Goal: Task Accomplishment & Management: Manage account settings

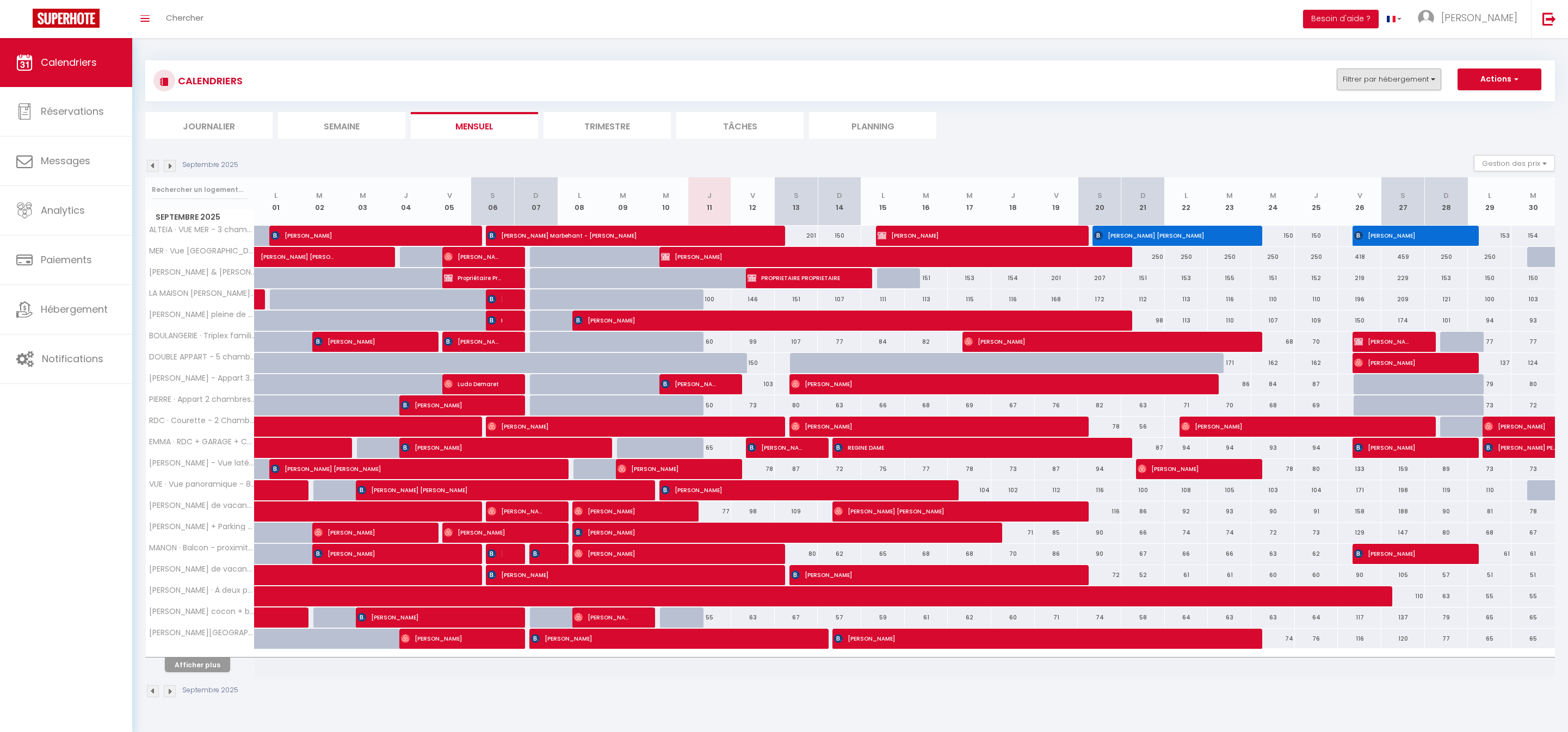
click at [1363, 89] on button "Filtrer par hébergement" at bounding box center [1388, 79] width 104 height 22
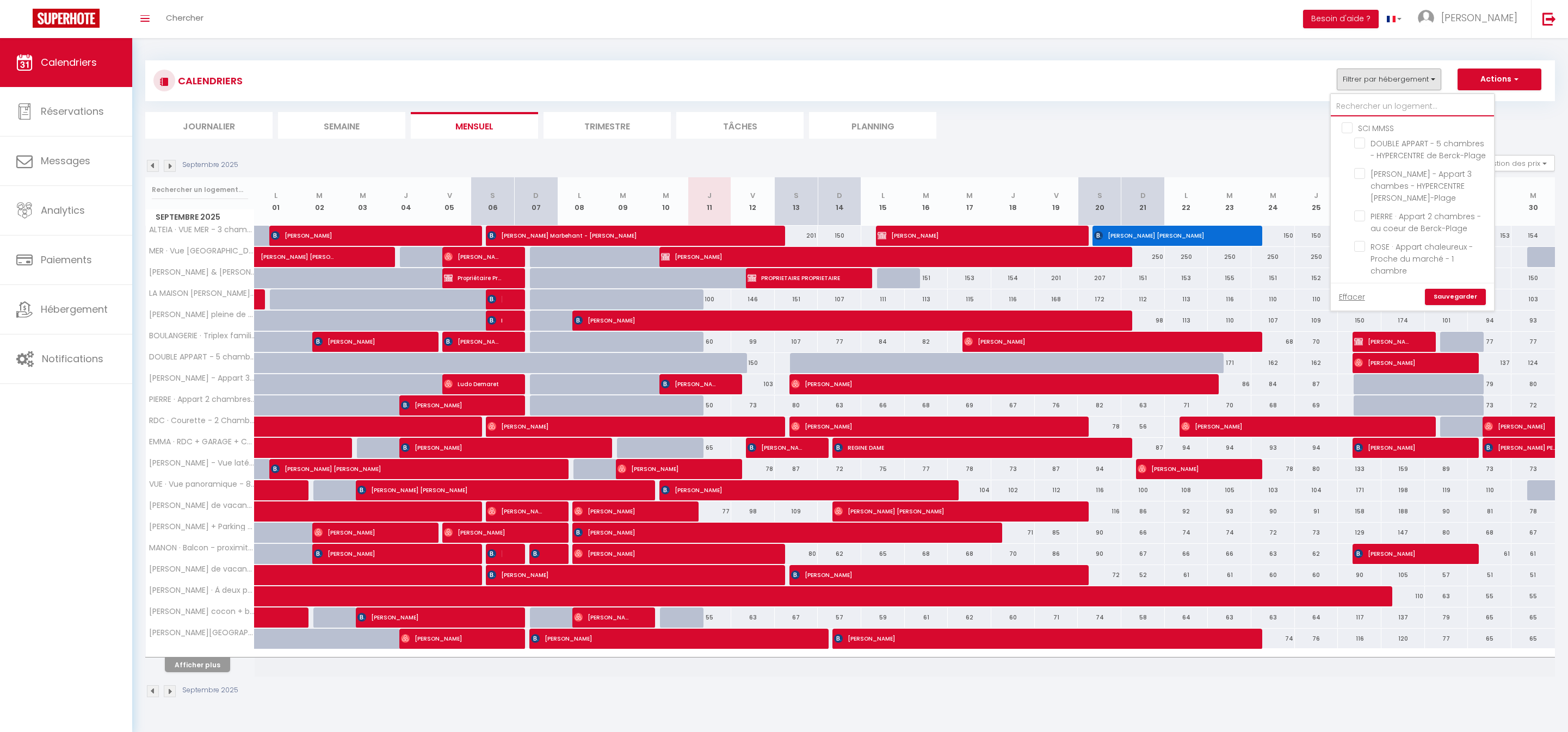
drag, startPoint x: 1316, startPoint y: 114, endPoint x: 1301, endPoint y: 125, distance: 18.6
click at [1331, 115] on input "text" at bounding box center [1412, 106] width 163 height 19
type input "m"
checkbox input "false"
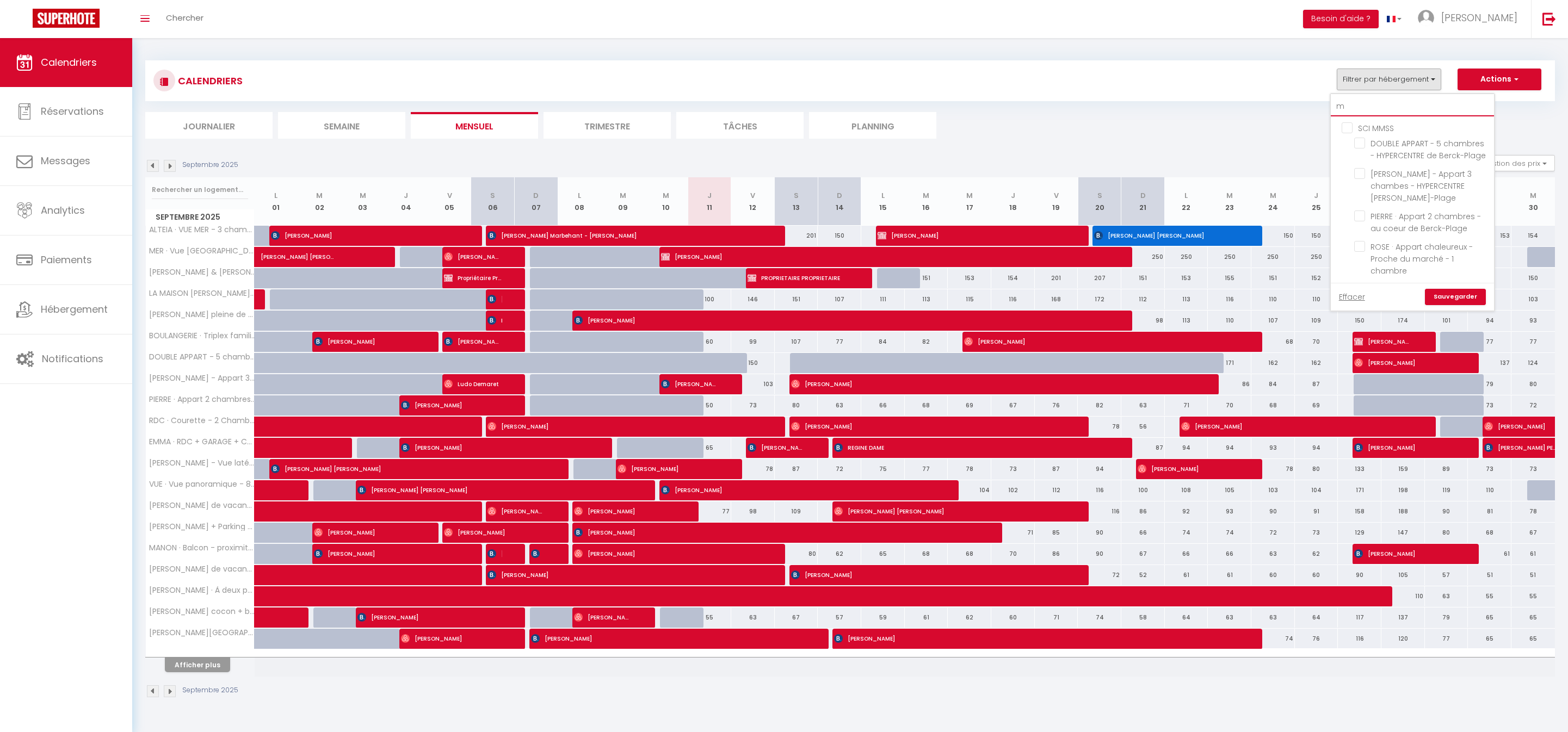
checkbox input "false"
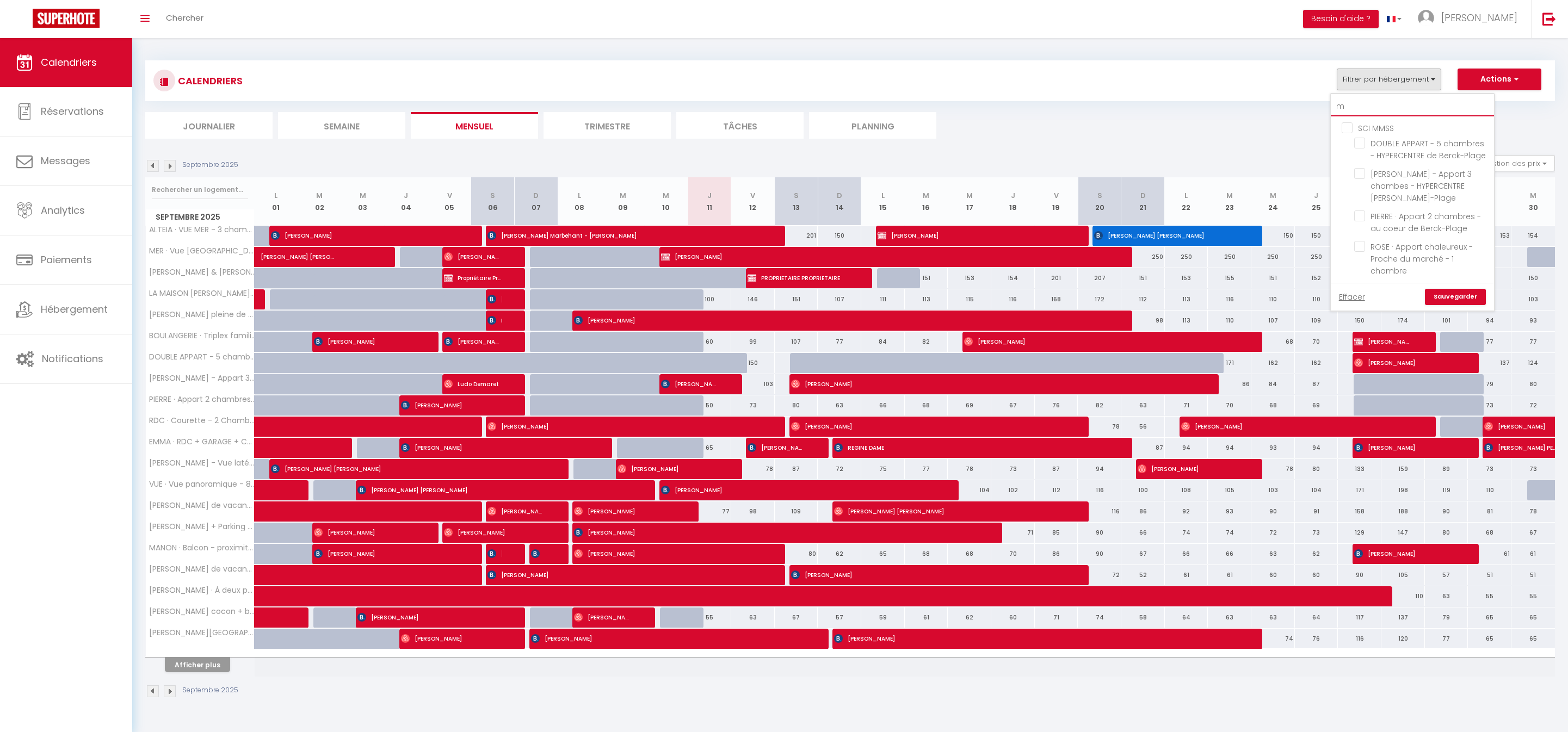
checkbox input "false"
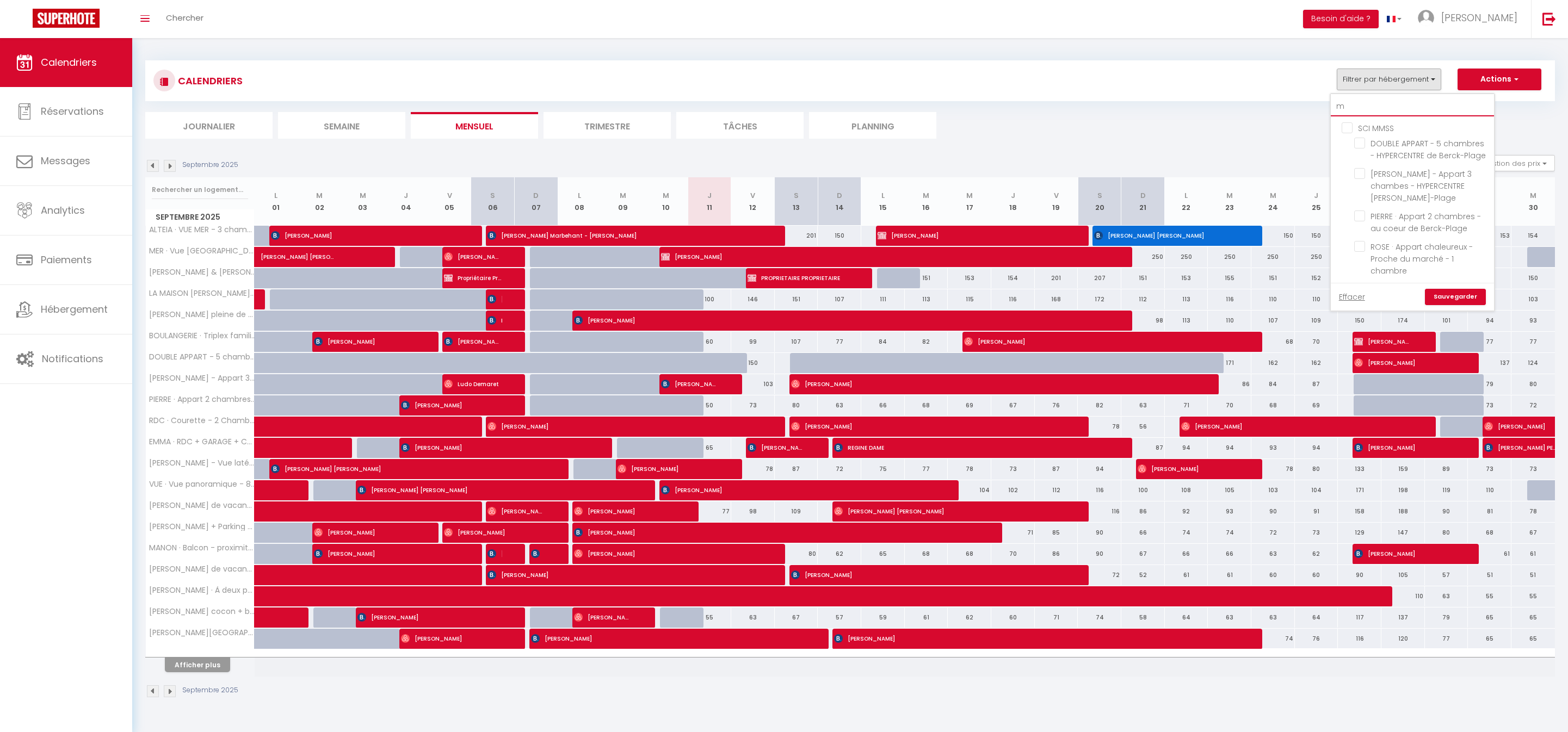
checkbox input "false"
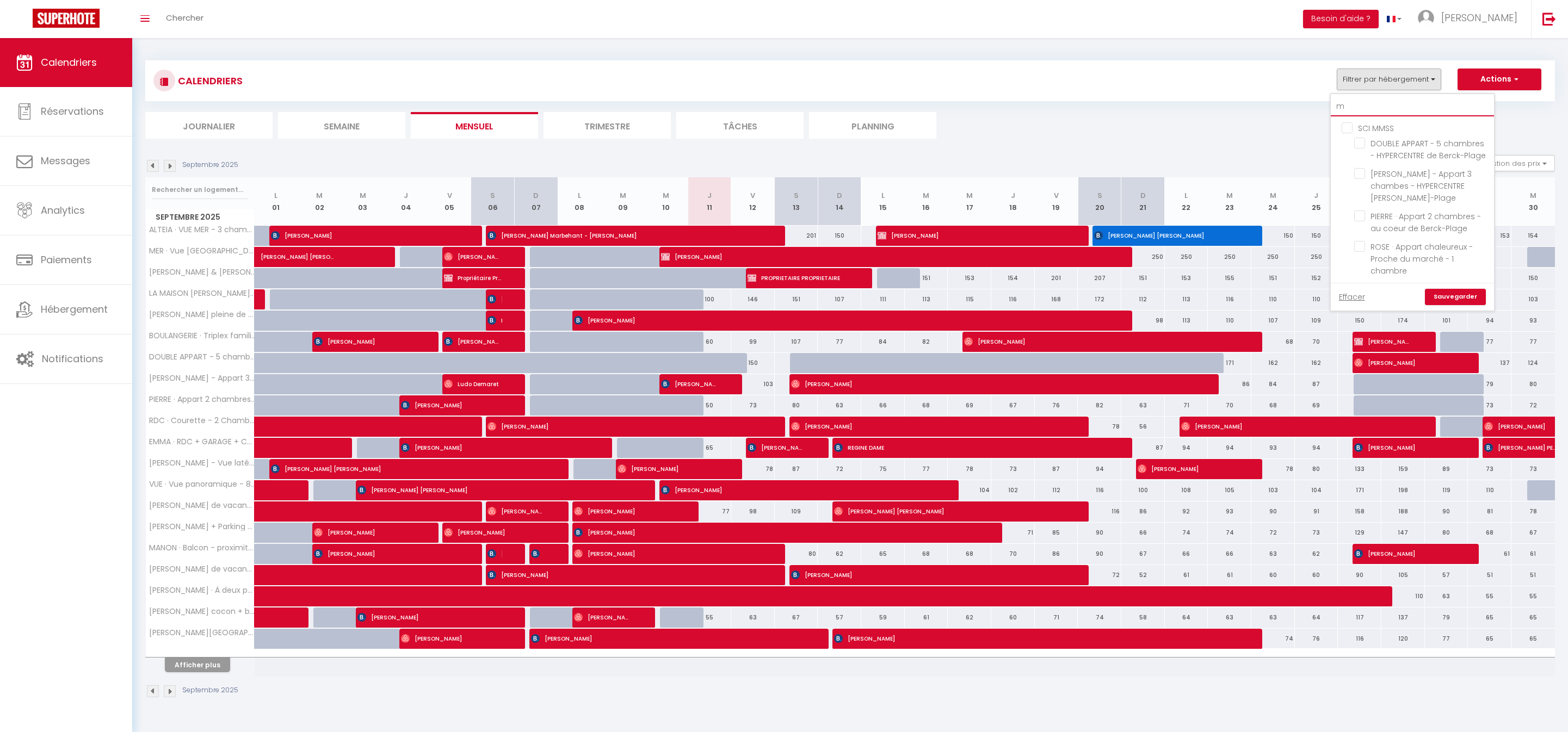
checkbox input "false"
type input "ma"
checkbox input "false"
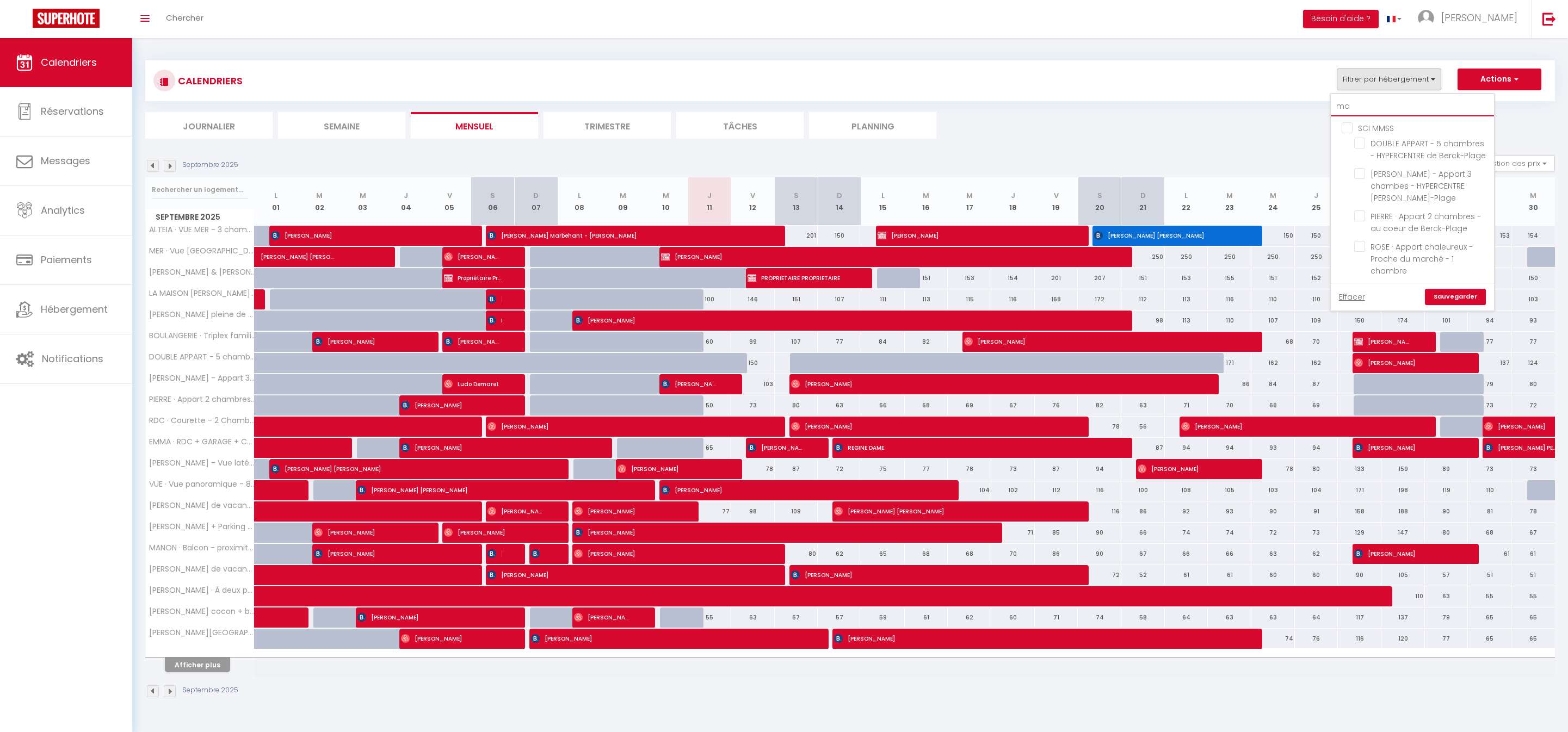
checkbox input "false"
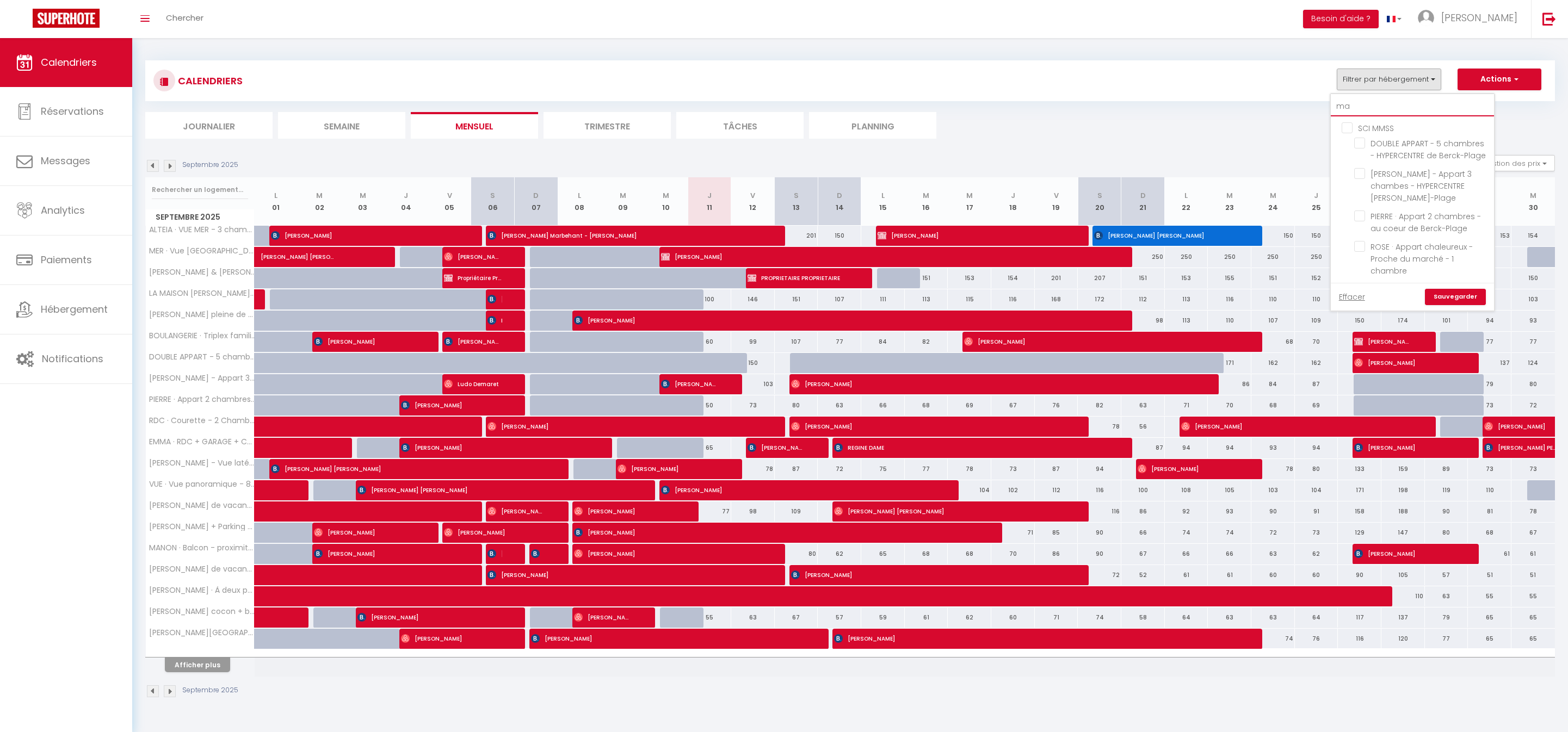
checkbox input "false"
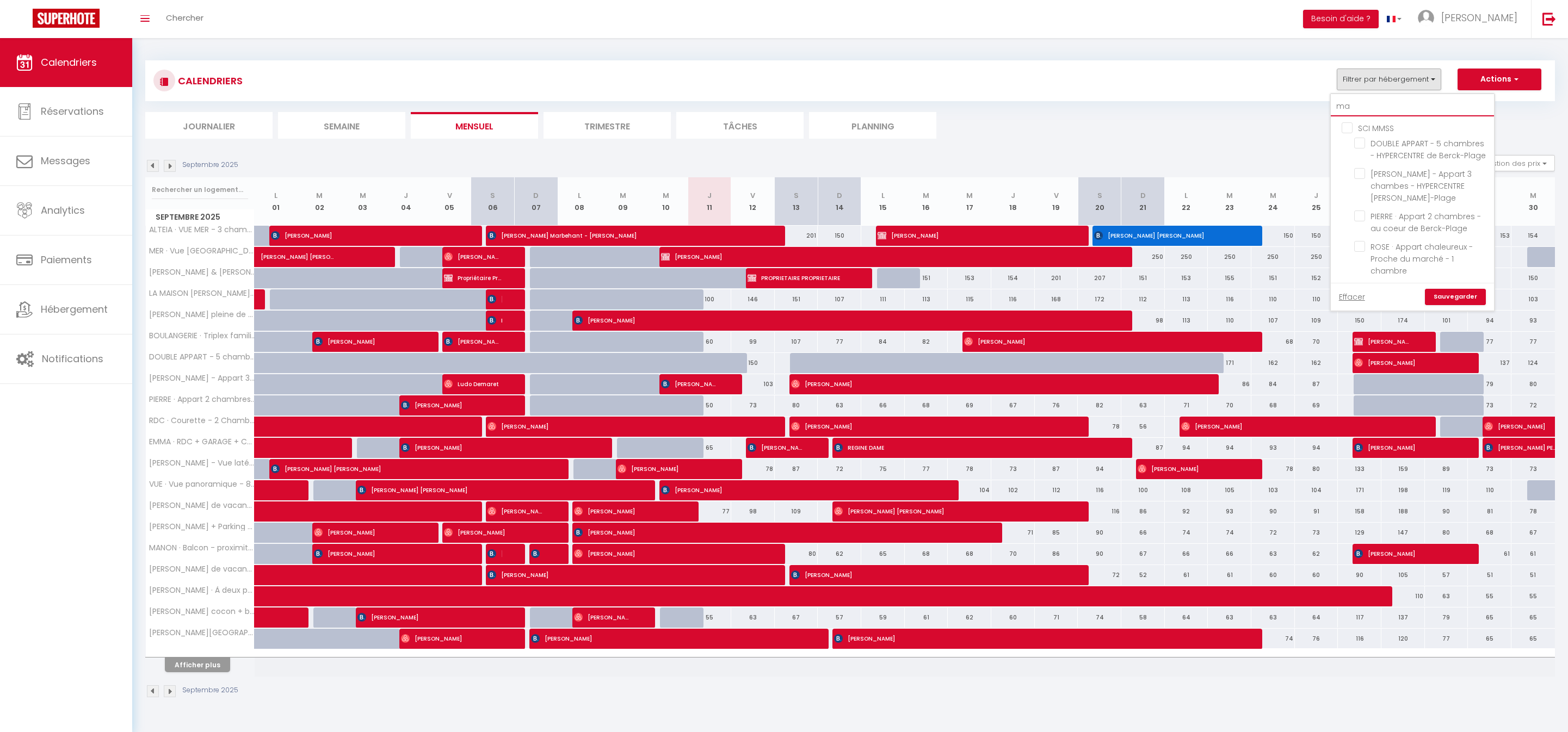
checkbox input "false"
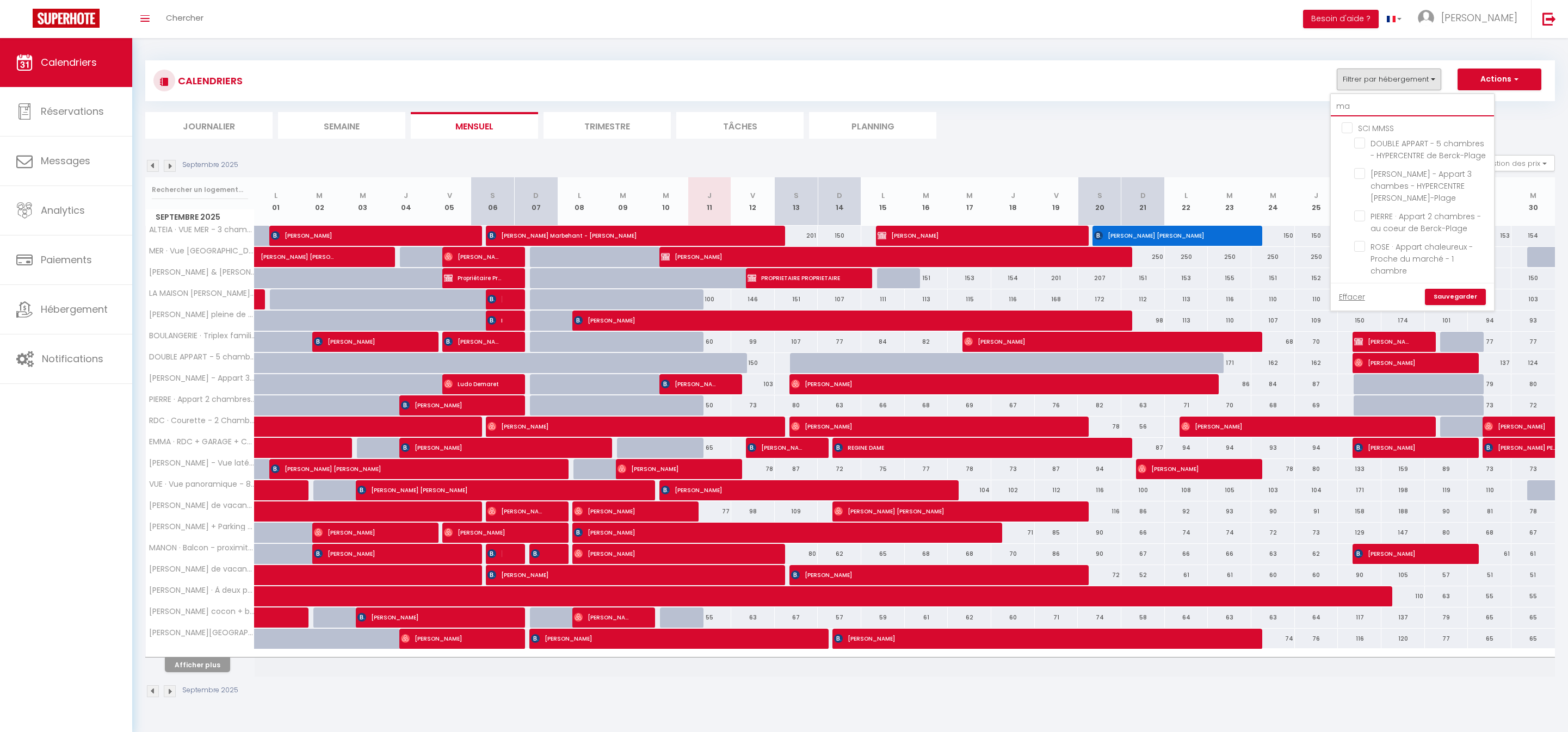
checkbox input "false"
type input "mar"
checkbox input "false"
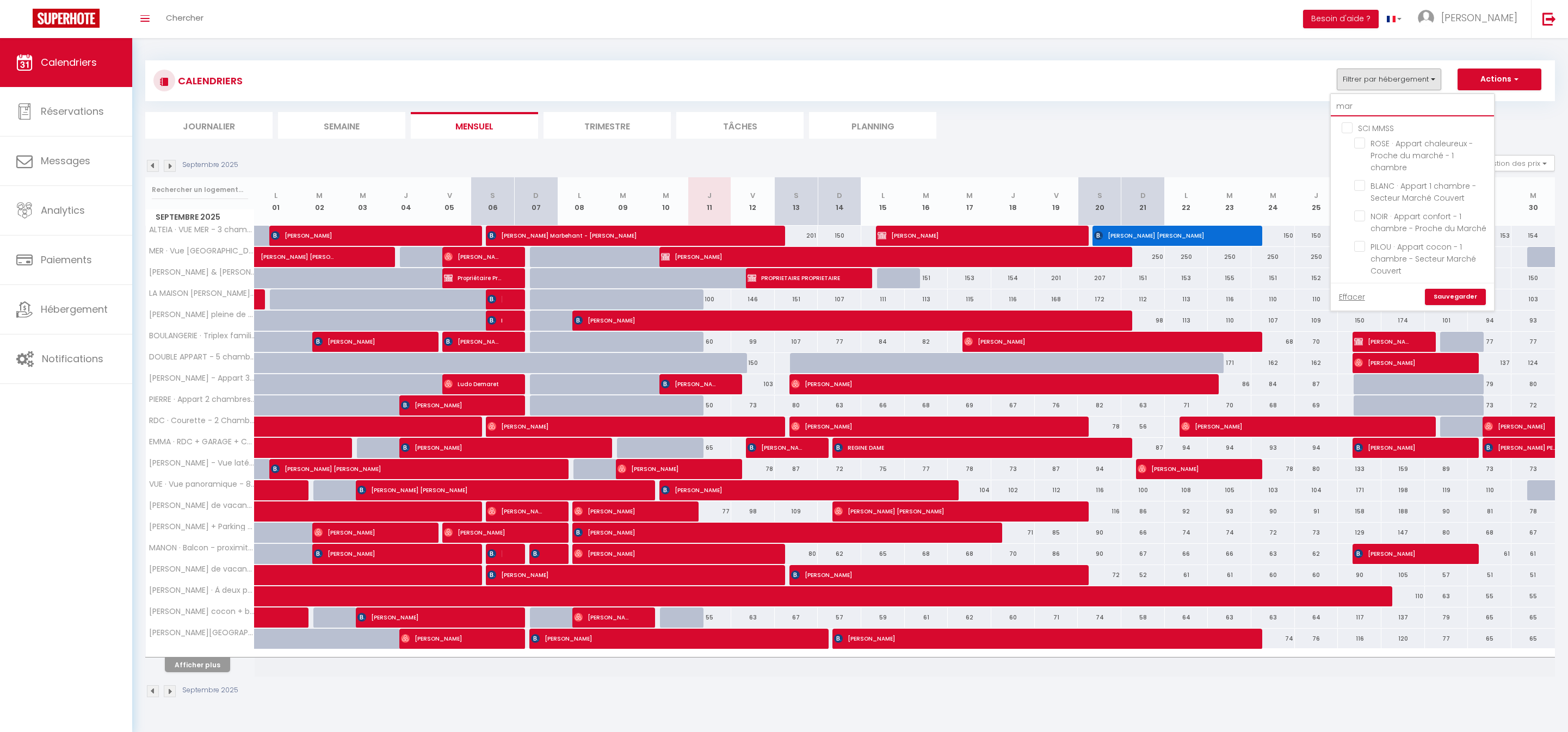
checkbox input "false"
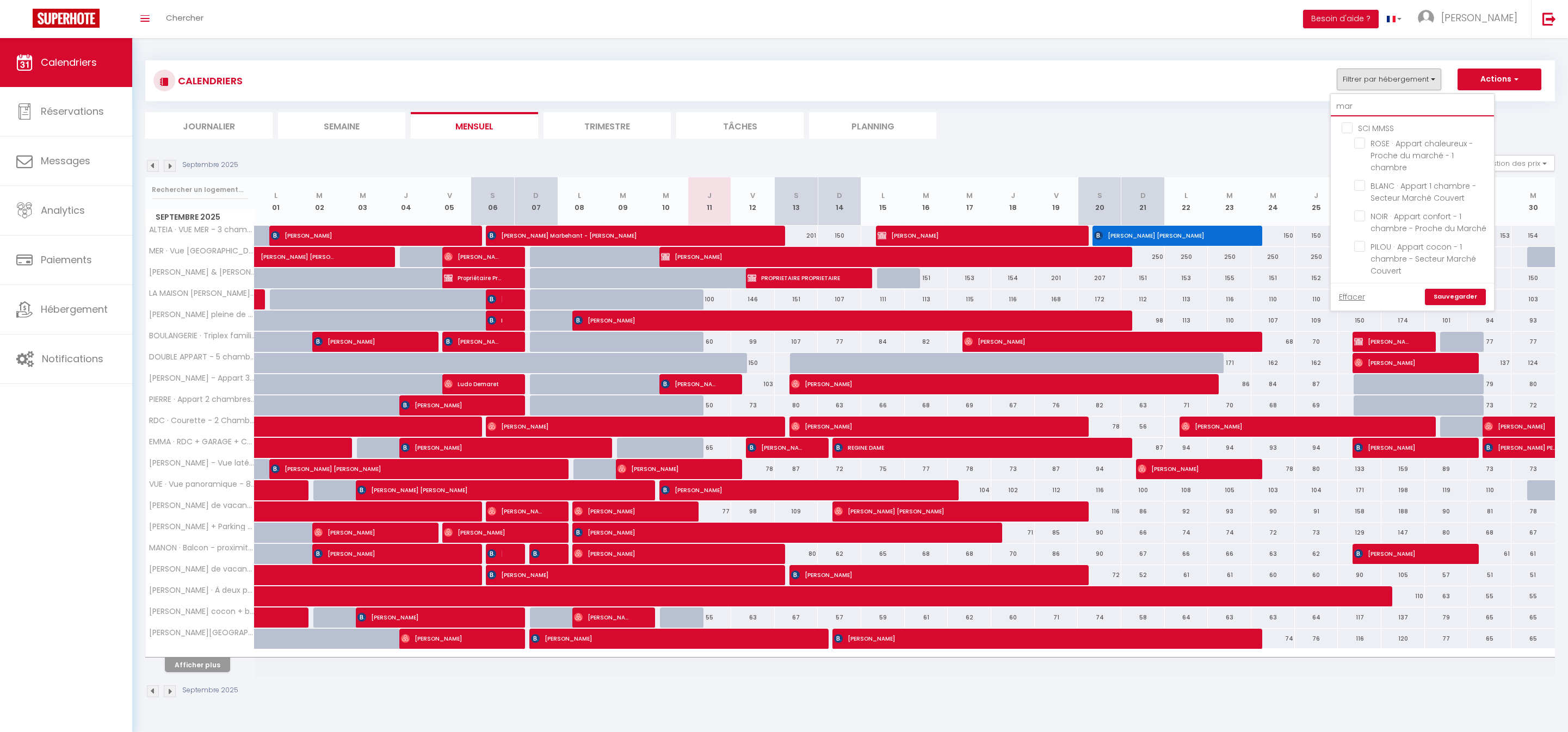
type input "mari"
checkbox input "false"
type input "marie"
checkbox input "false"
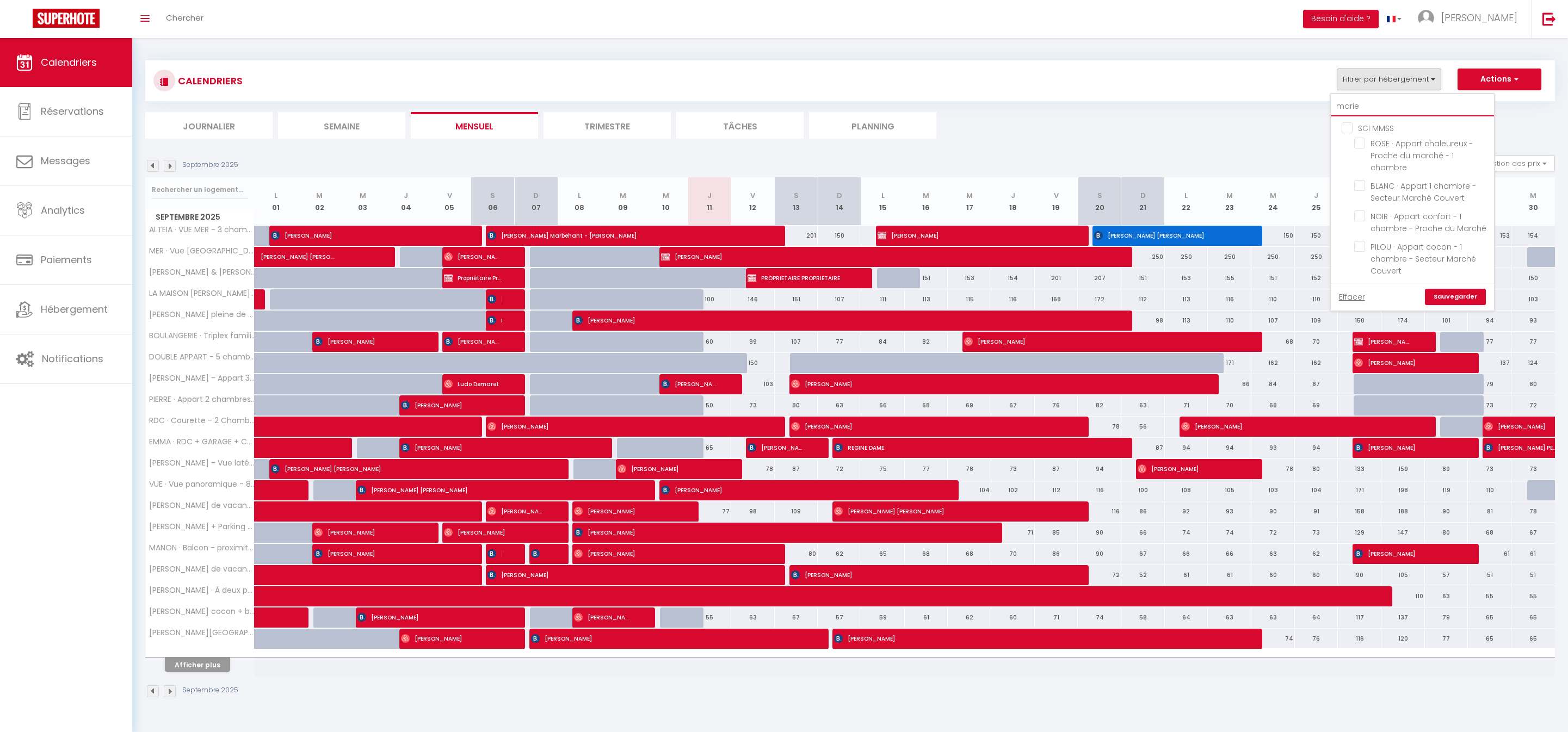
checkbox input "false"
type input "marie"
click at [1342, 133] on input "SCI CABAR" at bounding box center [1423, 127] width 163 height 11
checkbox input "true"
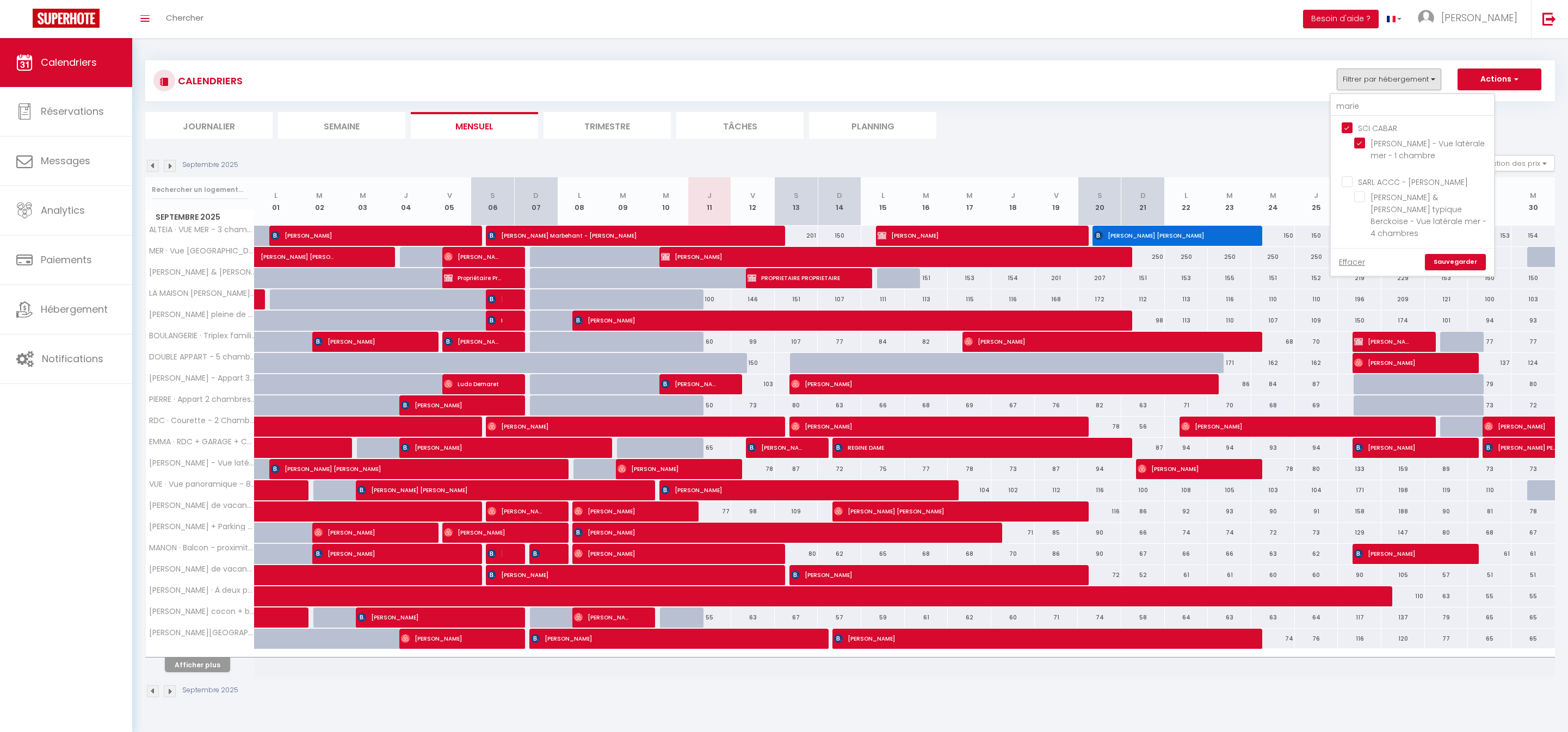
checkbox input "false"
click at [1425, 270] on link "Sauvegarder" at bounding box center [1455, 262] width 61 height 17
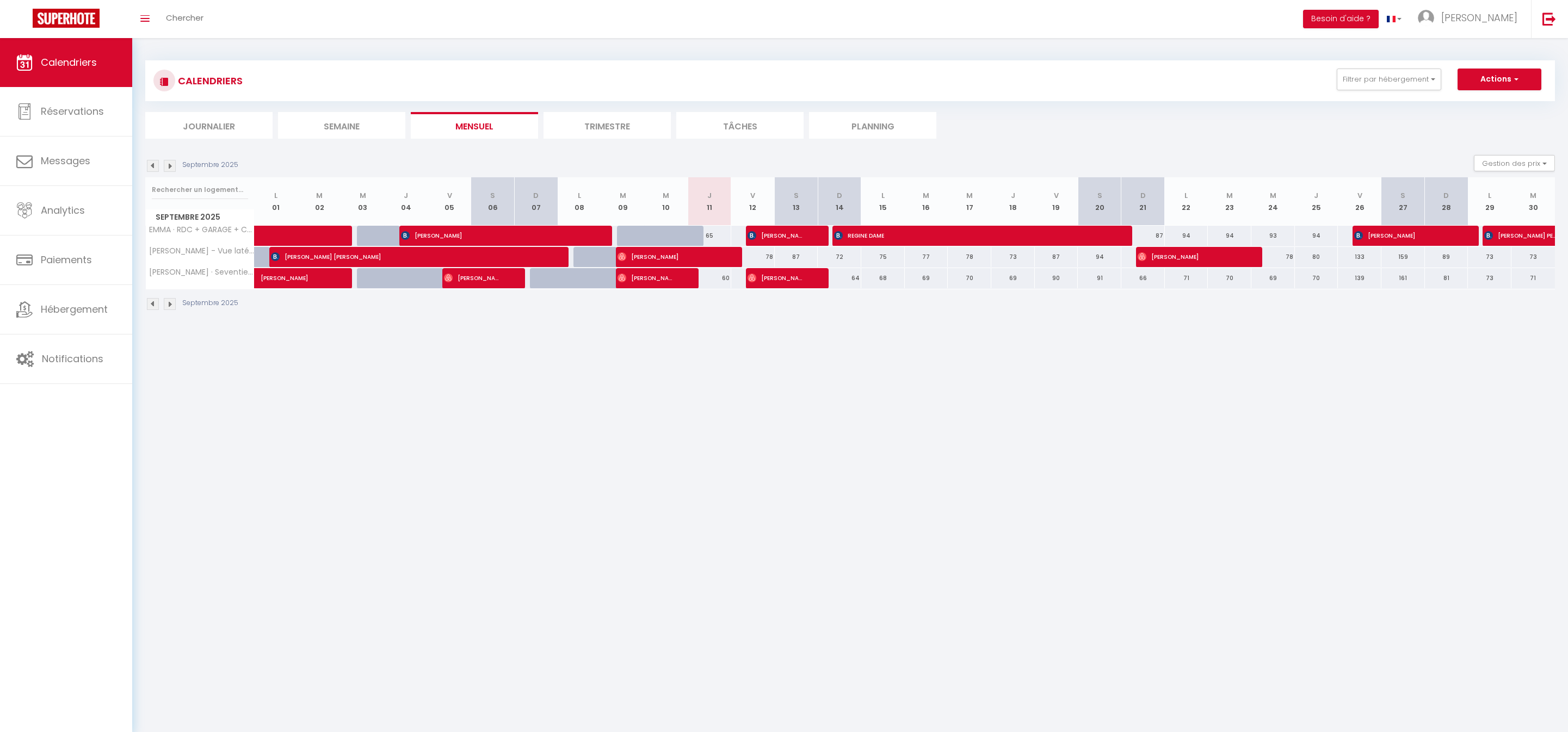
click at [171, 172] on img at bounding box center [170, 166] width 12 height 12
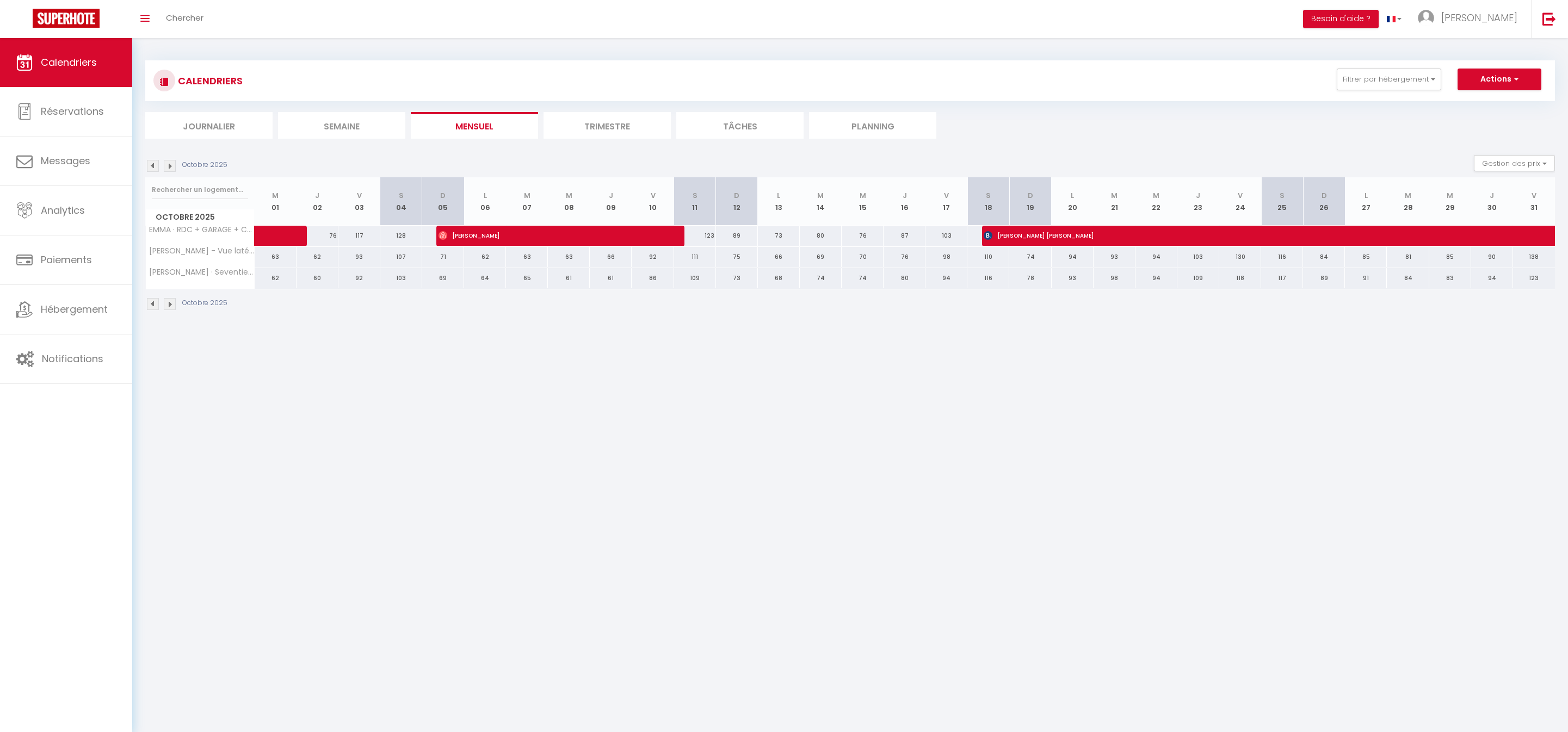
click at [171, 172] on img at bounding box center [170, 166] width 12 height 12
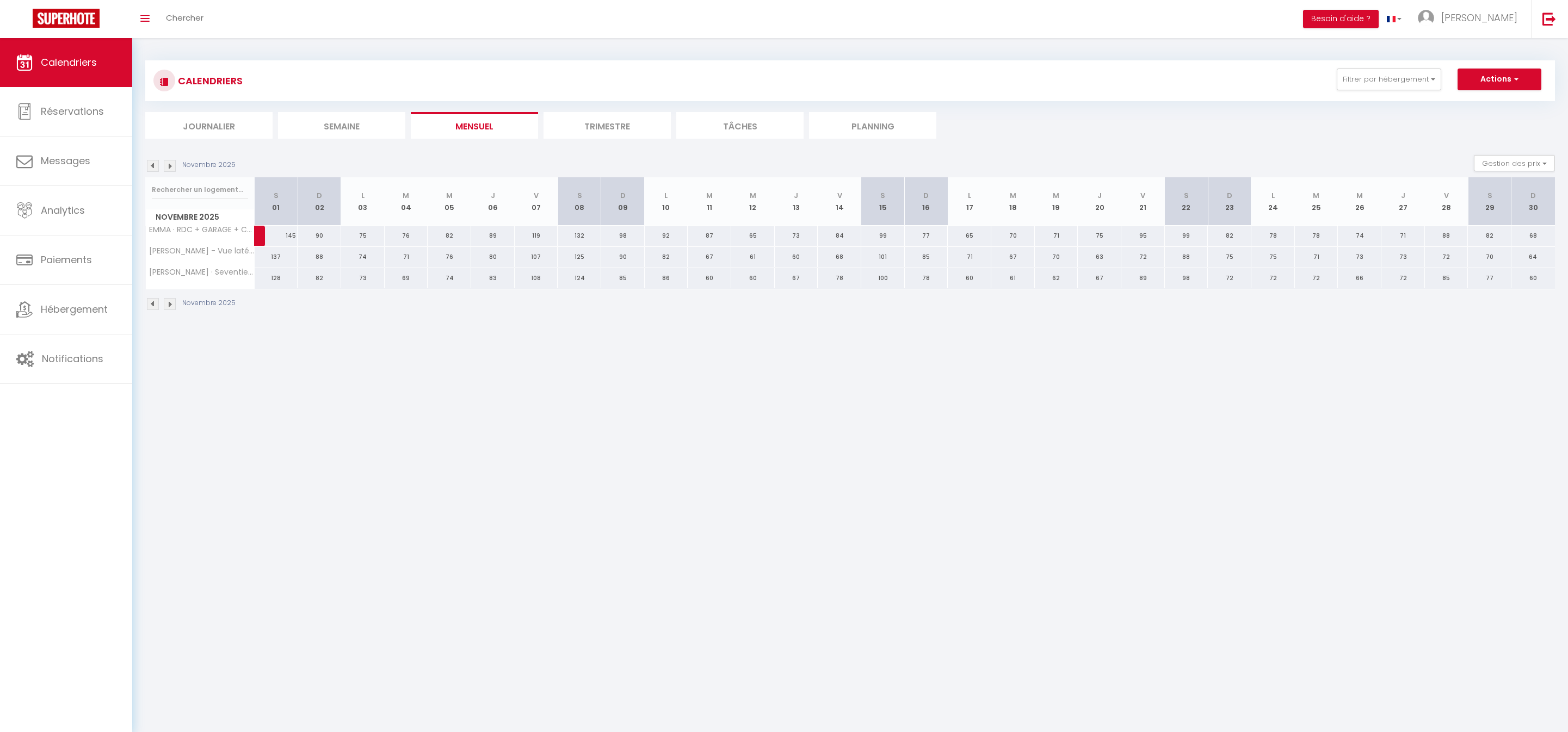
click at [171, 172] on img at bounding box center [170, 166] width 12 height 12
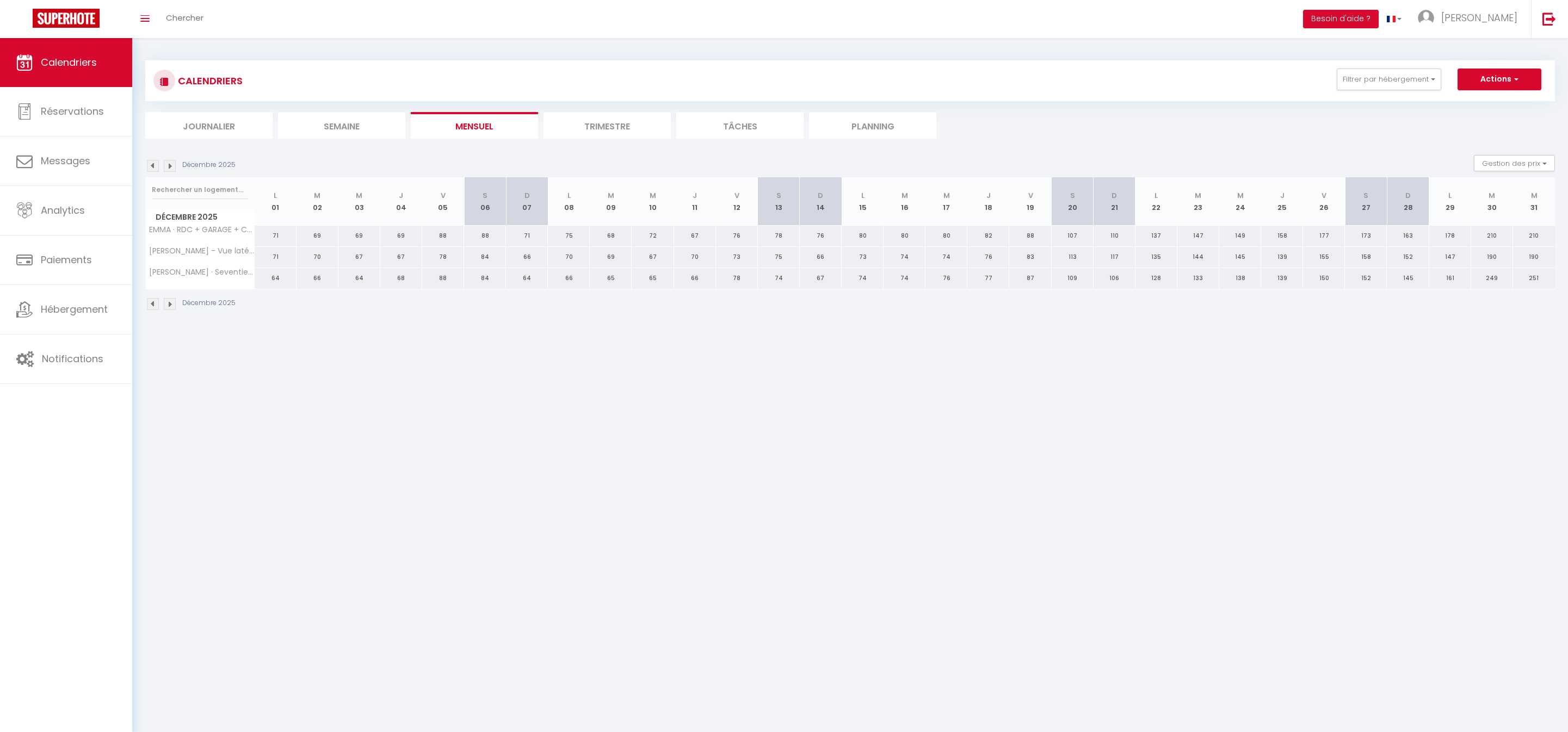
click at [171, 172] on img at bounding box center [170, 166] width 12 height 12
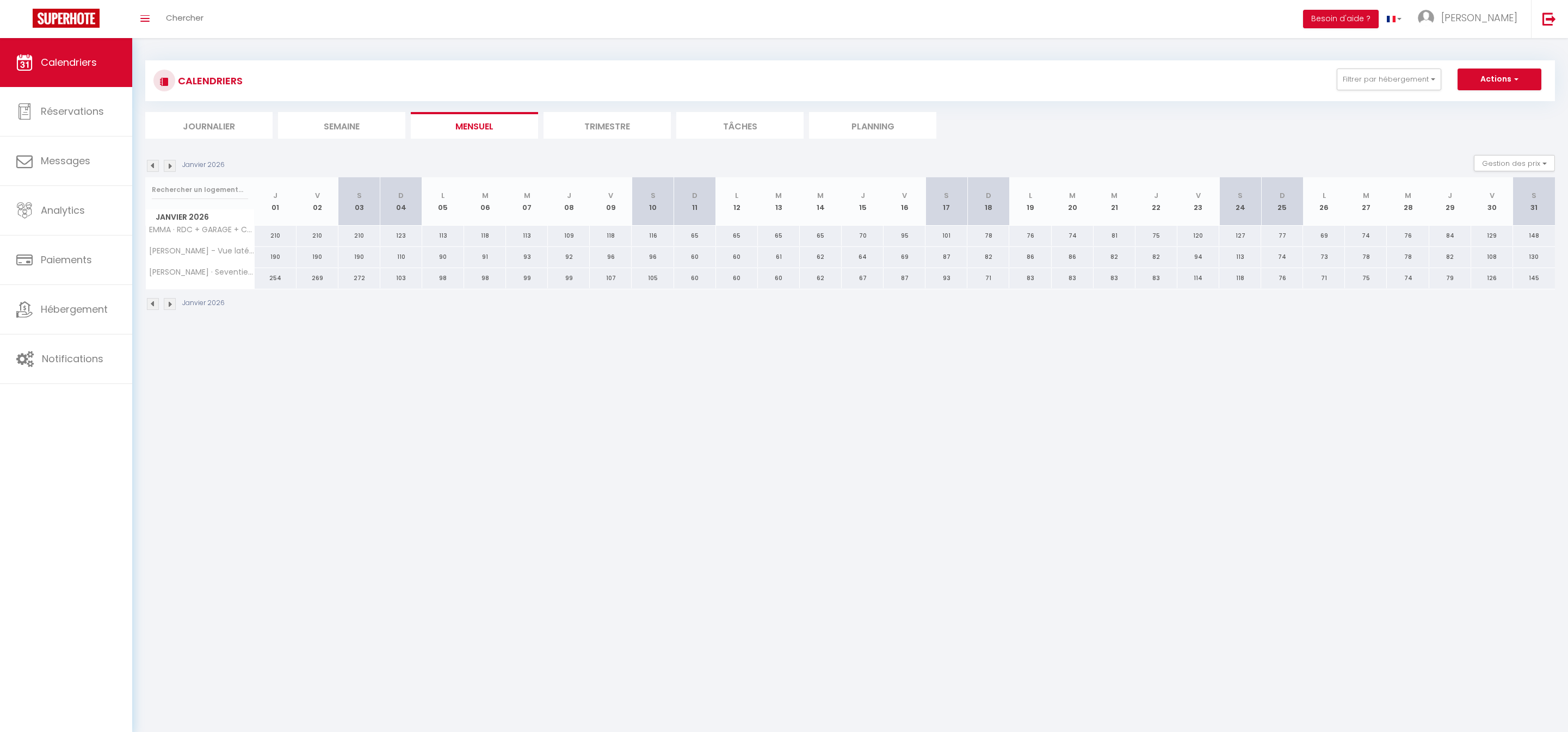
click at [155, 172] on img at bounding box center [152, 166] width 12 height 12
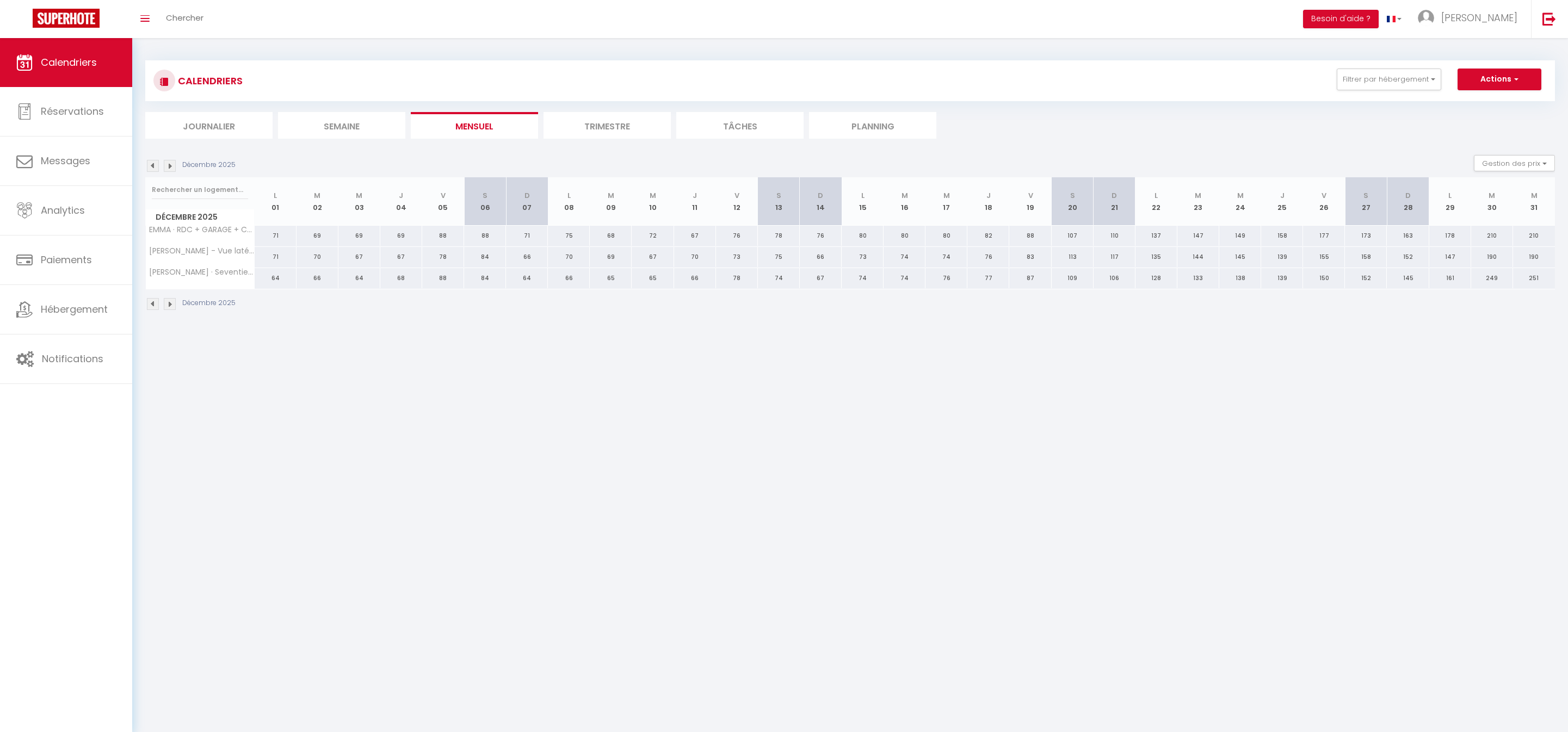
click at [155, 172] on img at bounding box center [152, 166] width 12 height 12
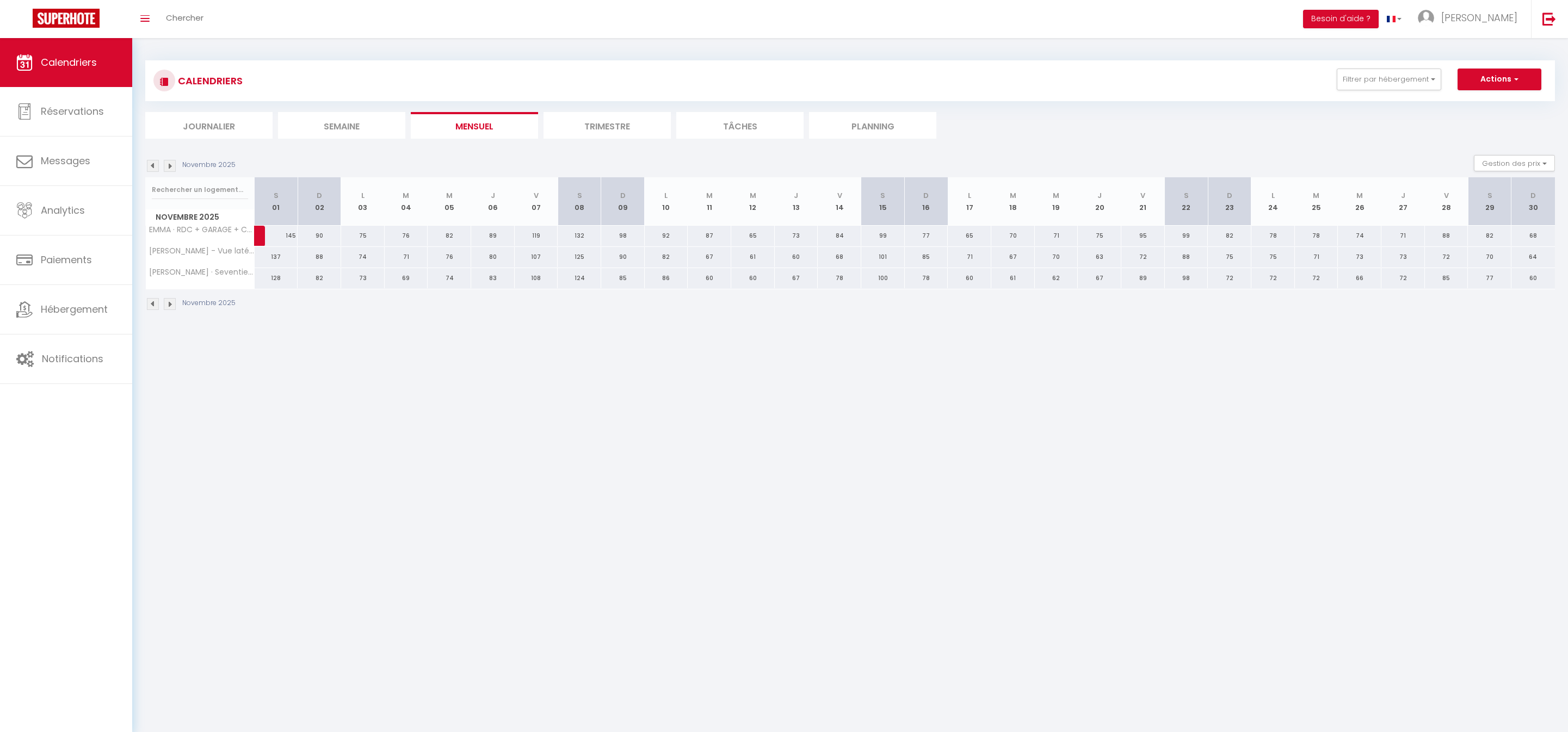
click at [155, 172] on img at bounding box center [152, 166] width 12 height 12
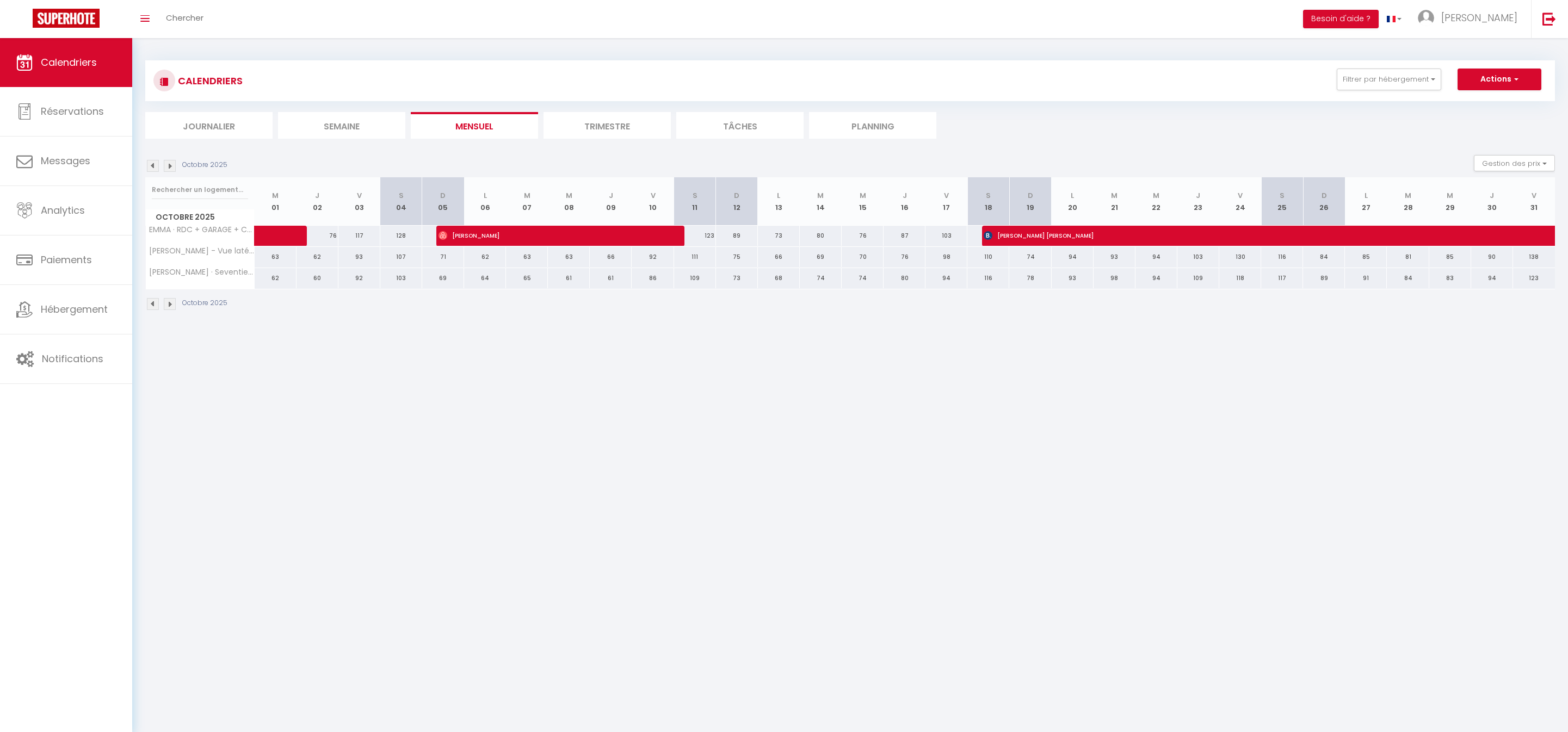
click at [155, 172] on img at bounding box center [152, 166] width 12 height 12
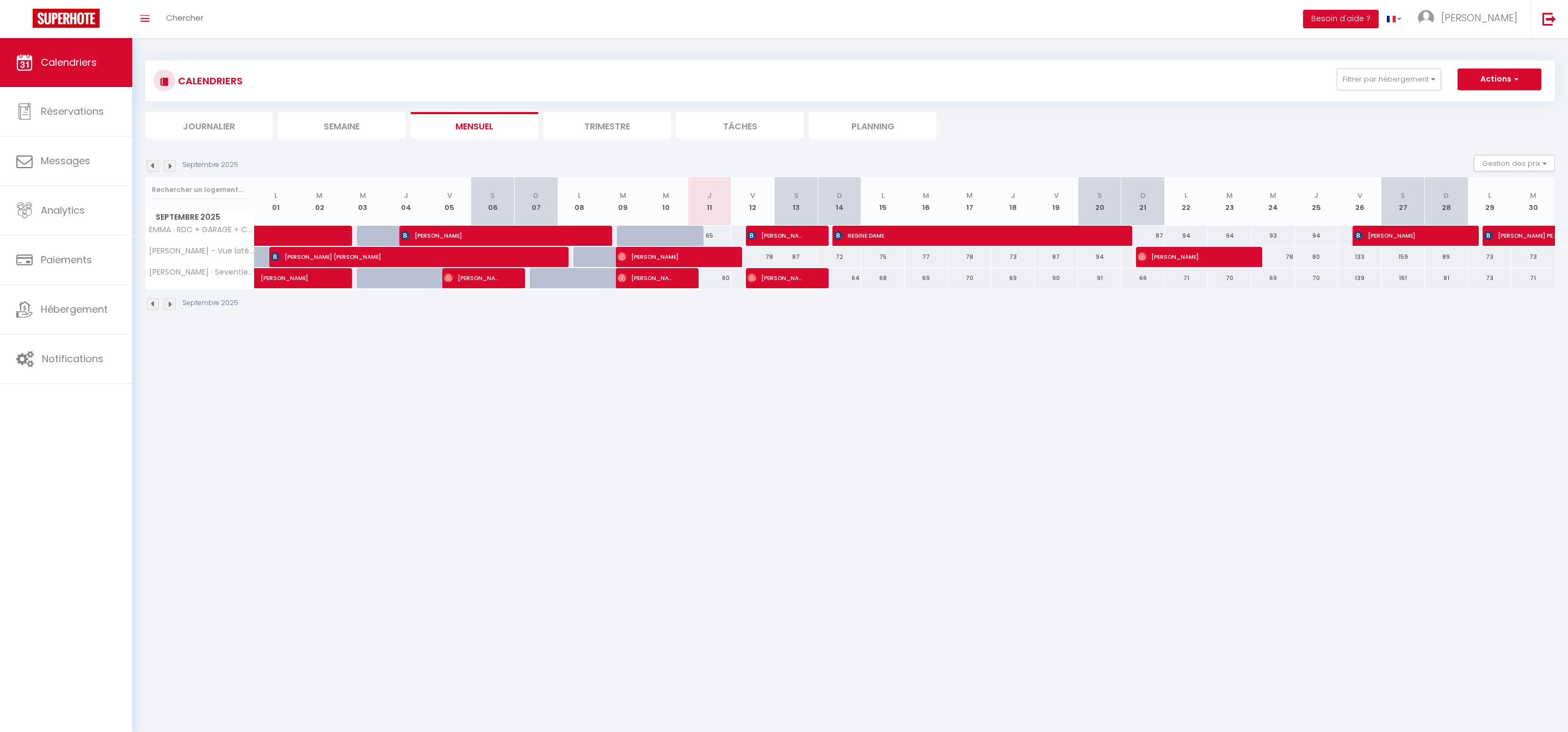
click at [155, 172] on img at bounding box center [152, 166] width 12 height 12
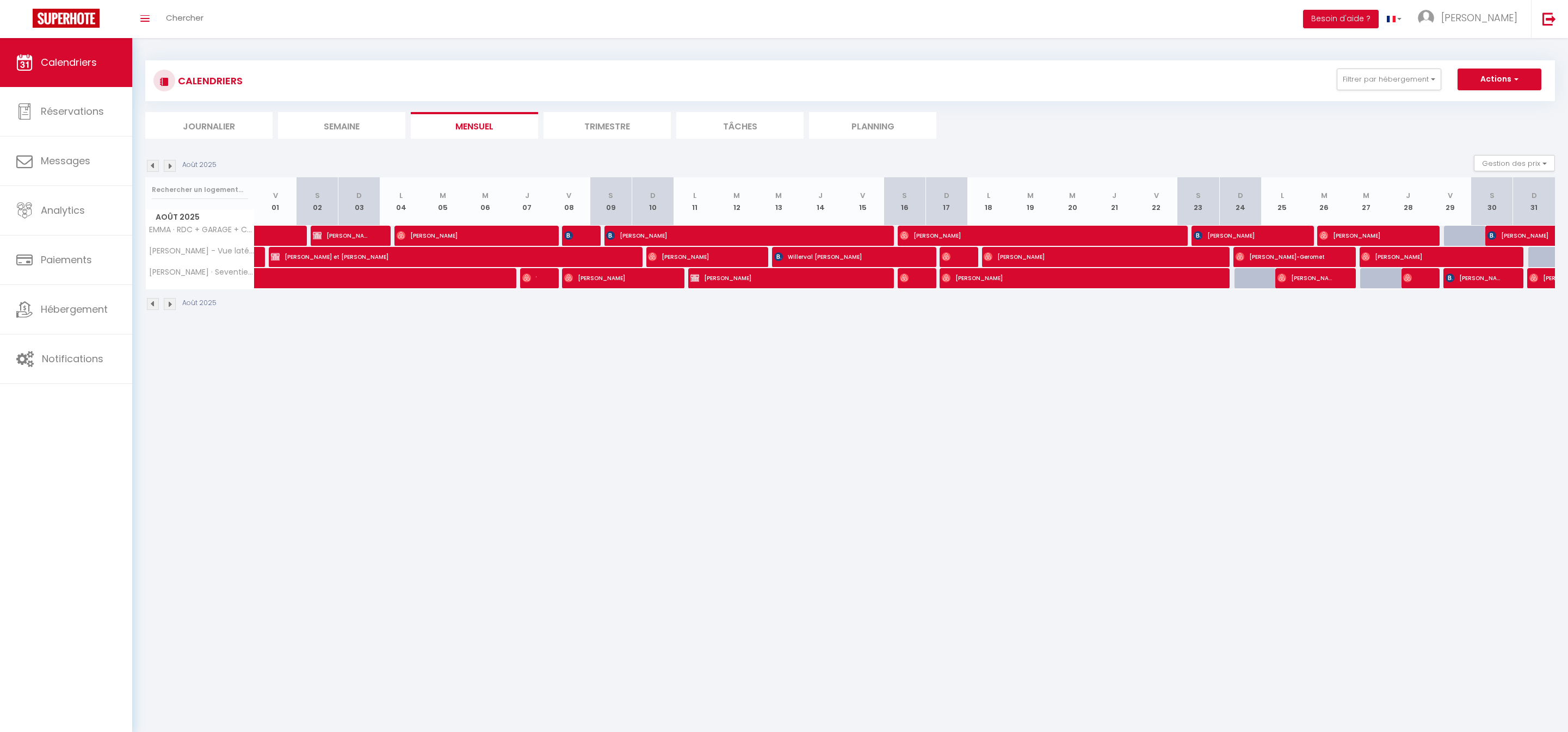
click at [153, 167] on img at bounding box center [152, 166] width 12 height 12
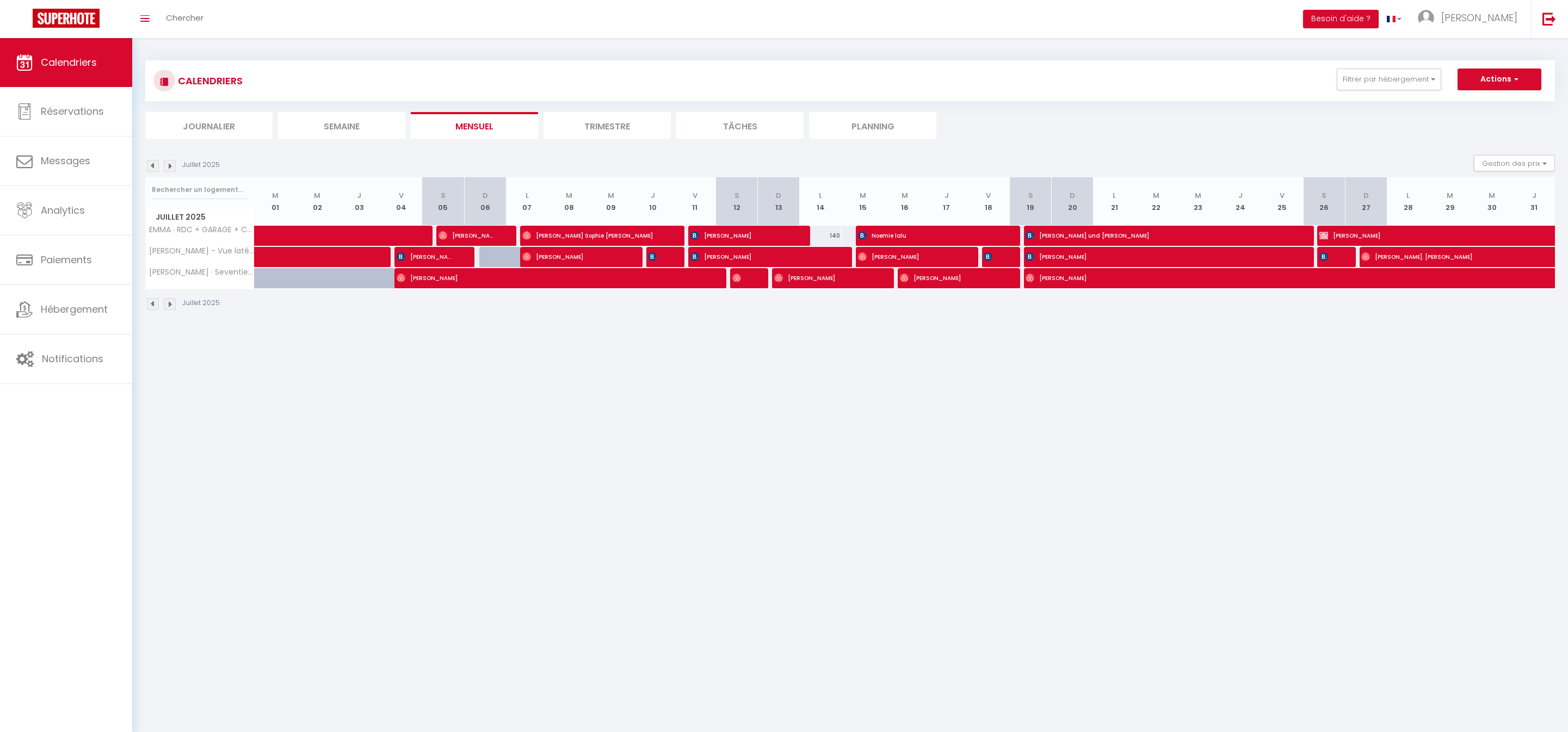
click at [173, 167] on img at bounding box center [170, 166] width 12 height 12
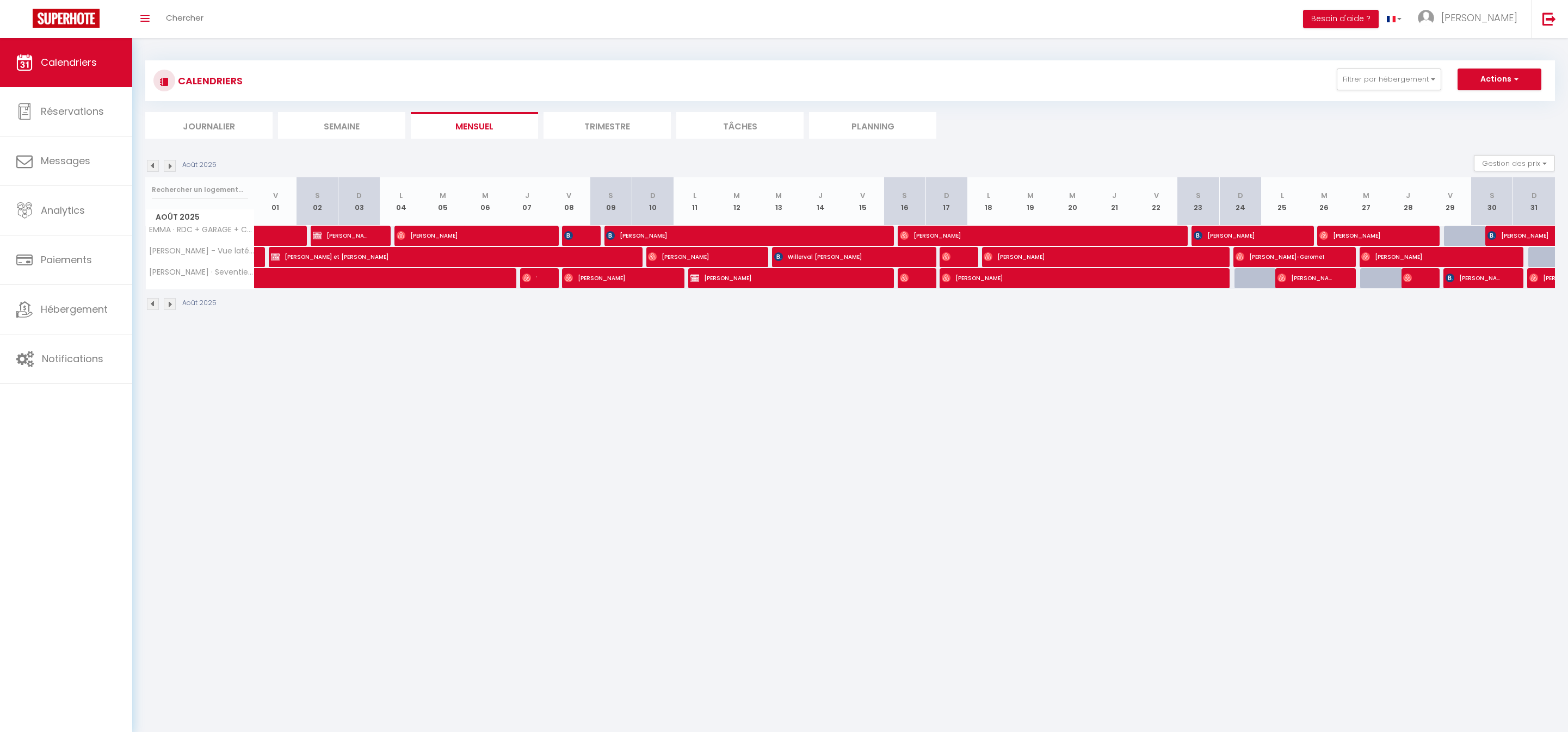
click at [173, 169] on img at bounding box center [170, 166] width 12 height 12
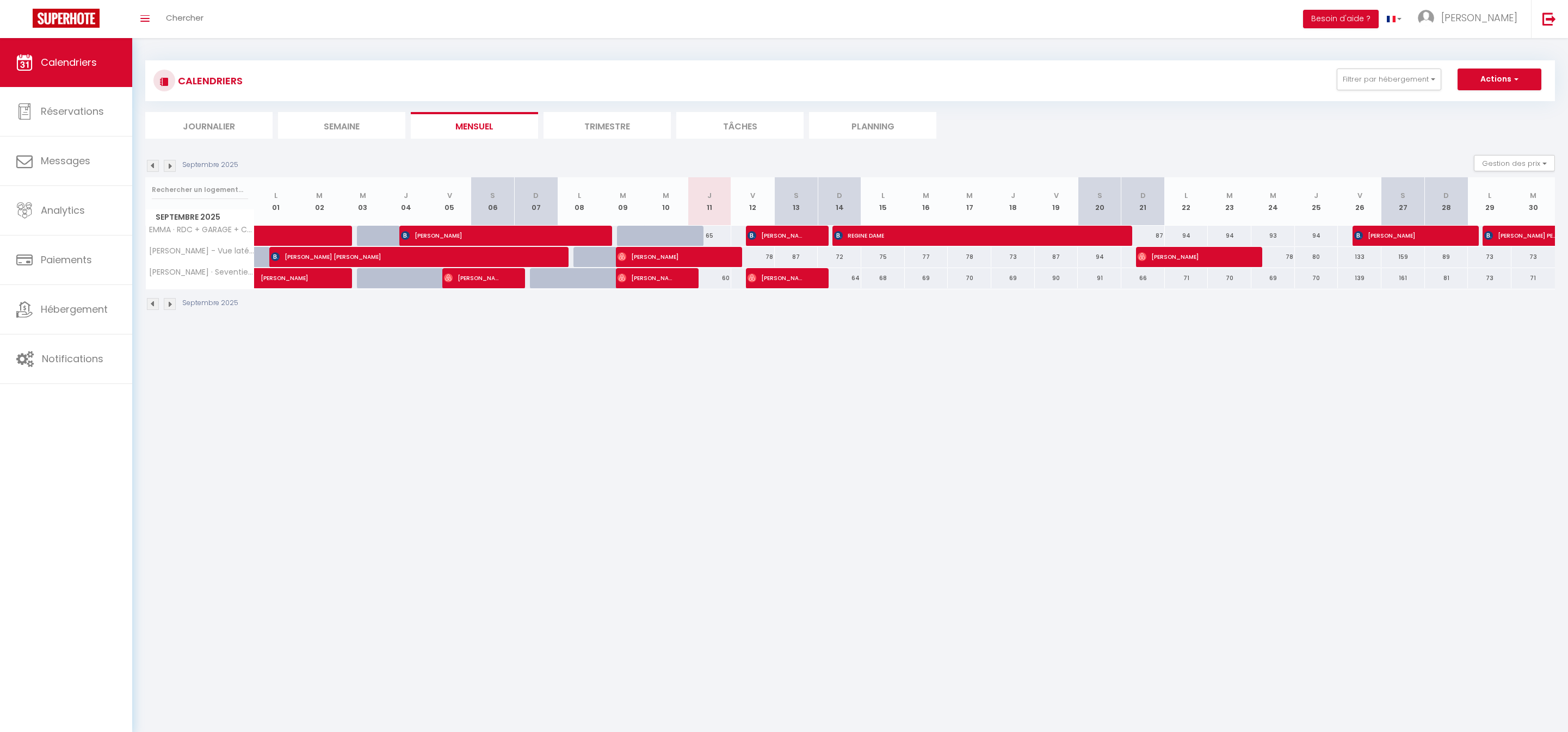
click at [172, 171] on img at bounding box center [170, 166] width 12 height 12
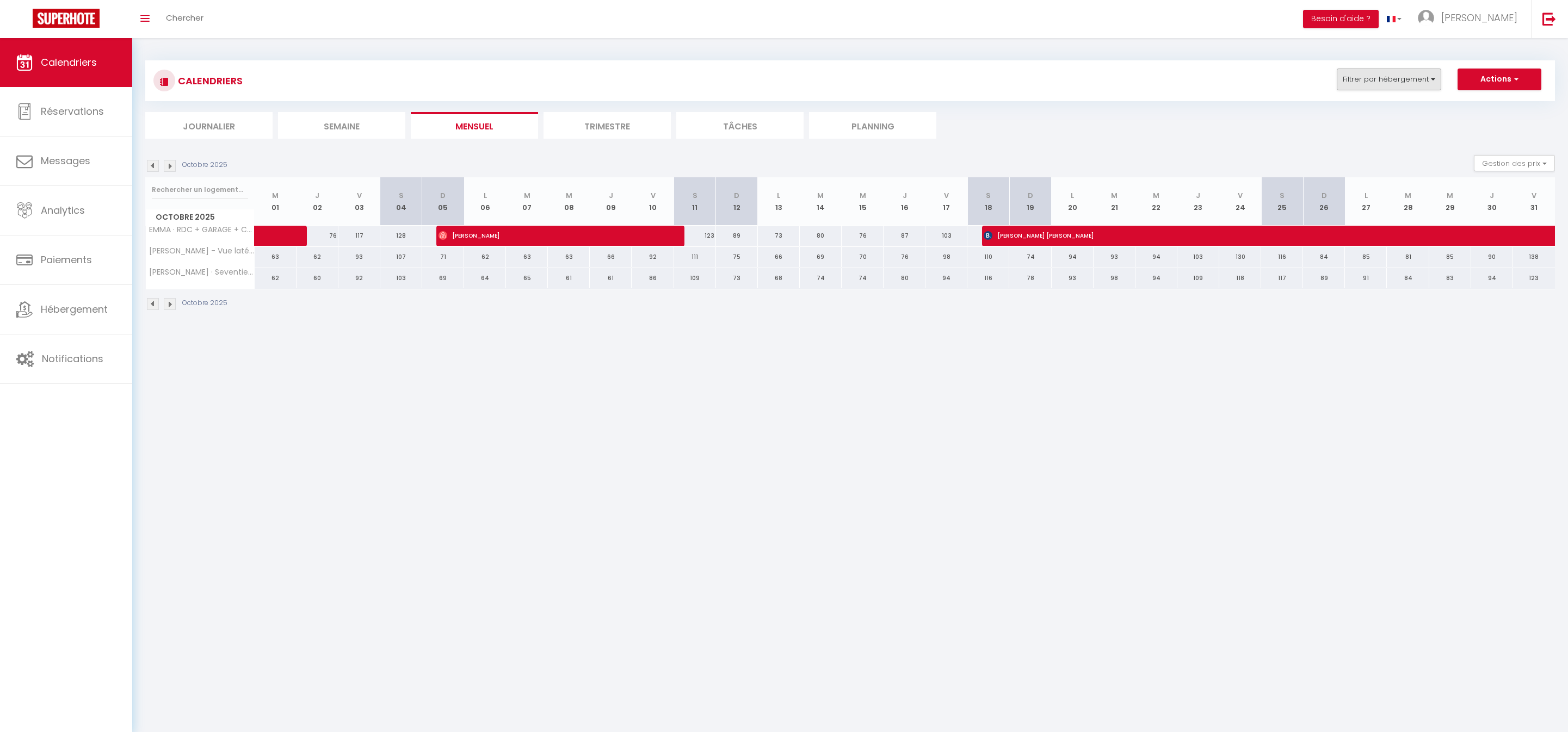
click at [1398, 86] on button "Filtrer par hébergement" at bounding box center [1388, 79] width 104 height 22
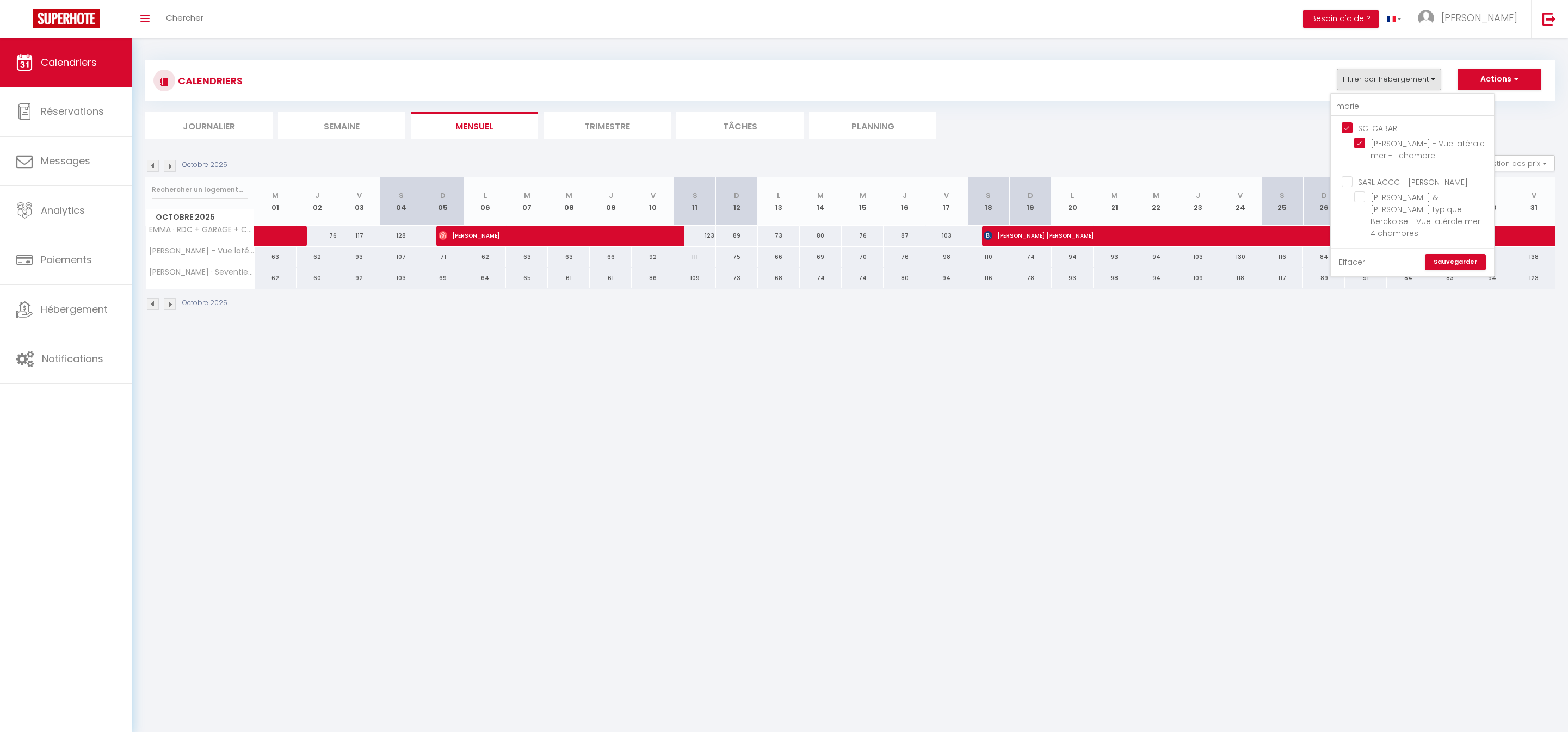
click at [1339, 268] on link "Effacer" at bounding box center [1352, 262] width 26 height 12
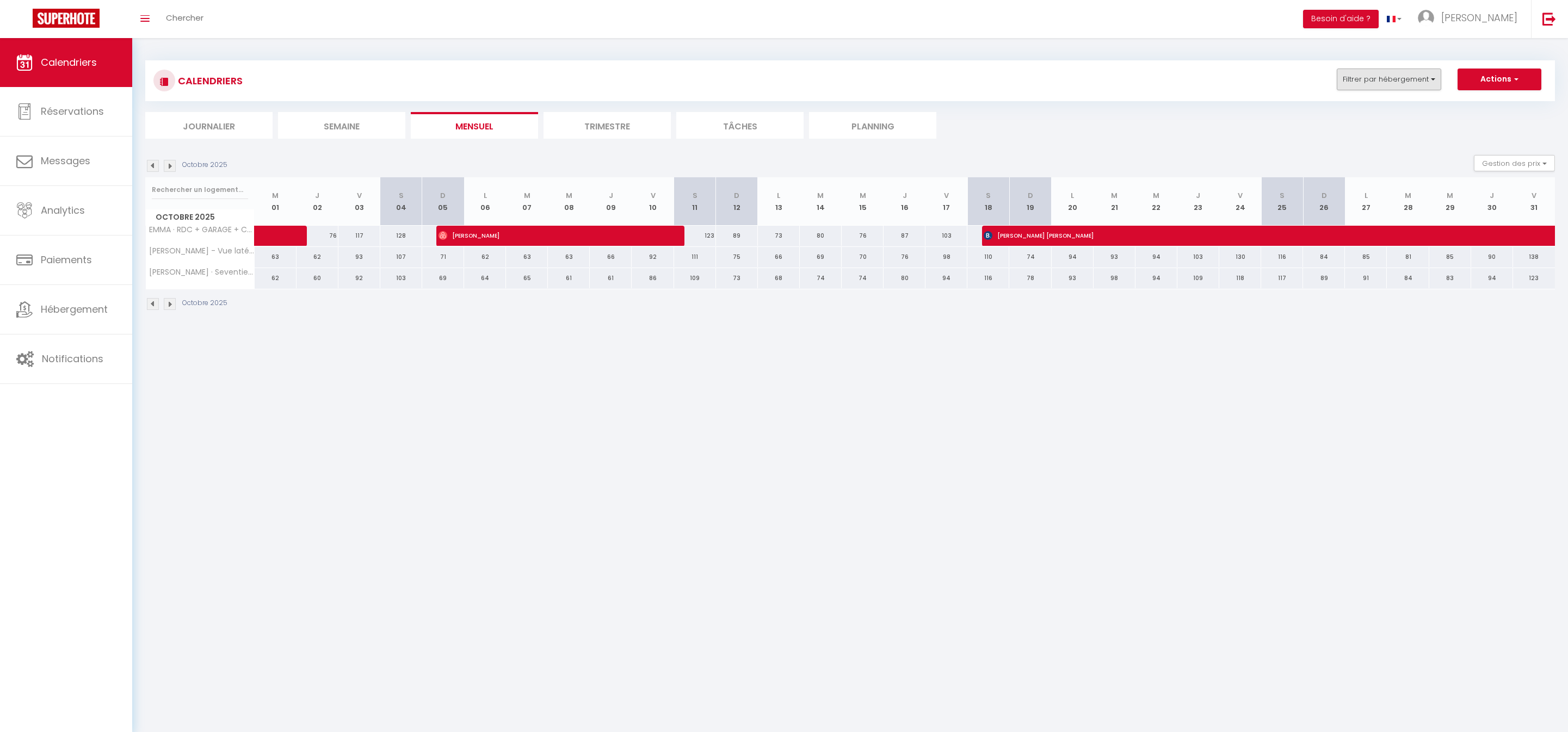
click at [1339, 88] on button "Filtrer par hébergement" at bounding box center [1388, 79] width 104 height 22
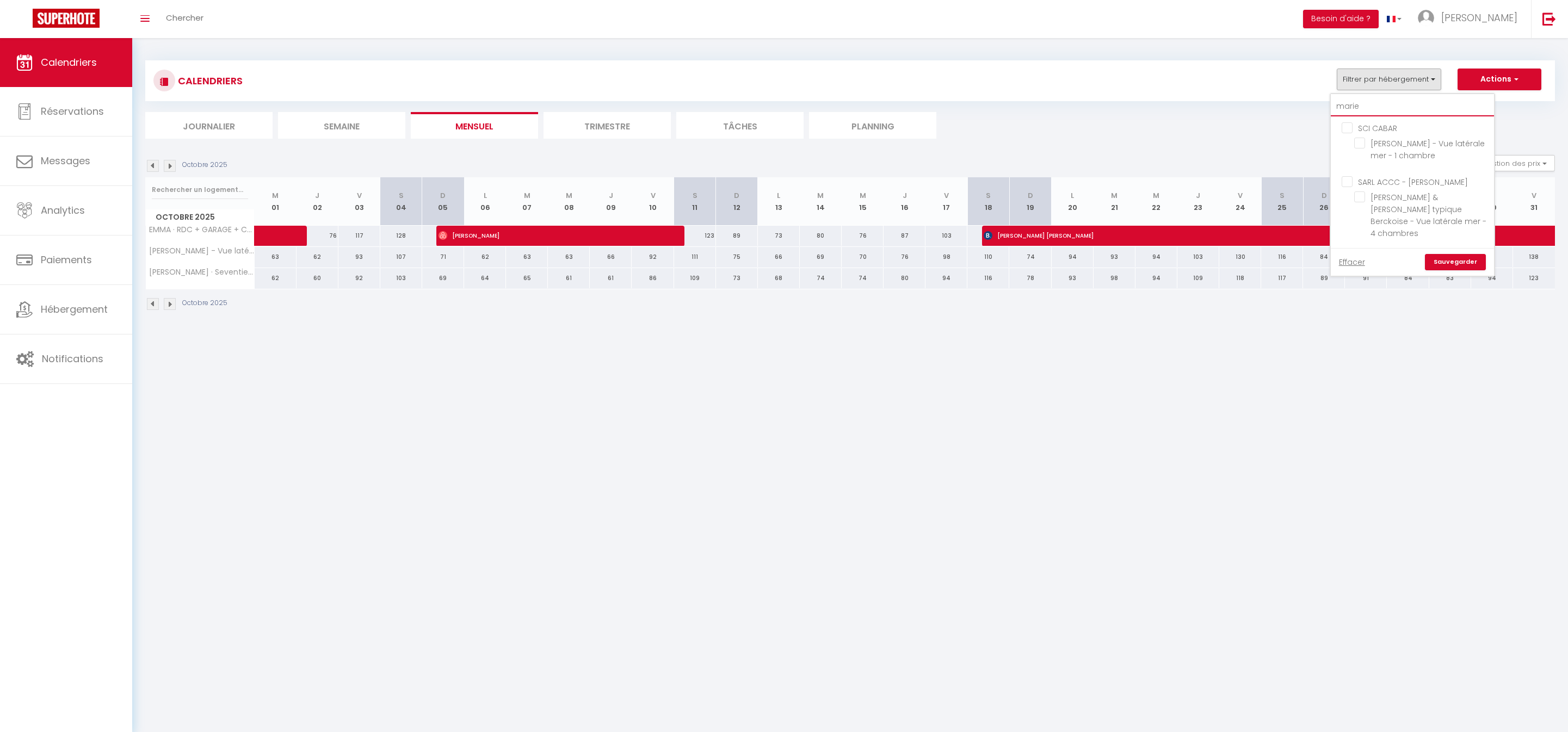
click at [1331, 116] on input "marie" at bounding box center [1412, 106] width 163 height 19
drag, startPoint x: 1327, startPoint y: 116, endPoint x: 1217, endPoint y: 111, distance: 110.1
click at [1217, 111] on div "CALENDRIERS Filtrer par hébergement [PERSON_NAME] SCI CABAR [PERSON_NAME] - Vue…" at bounding box center [850, 99] width 1410 height 78
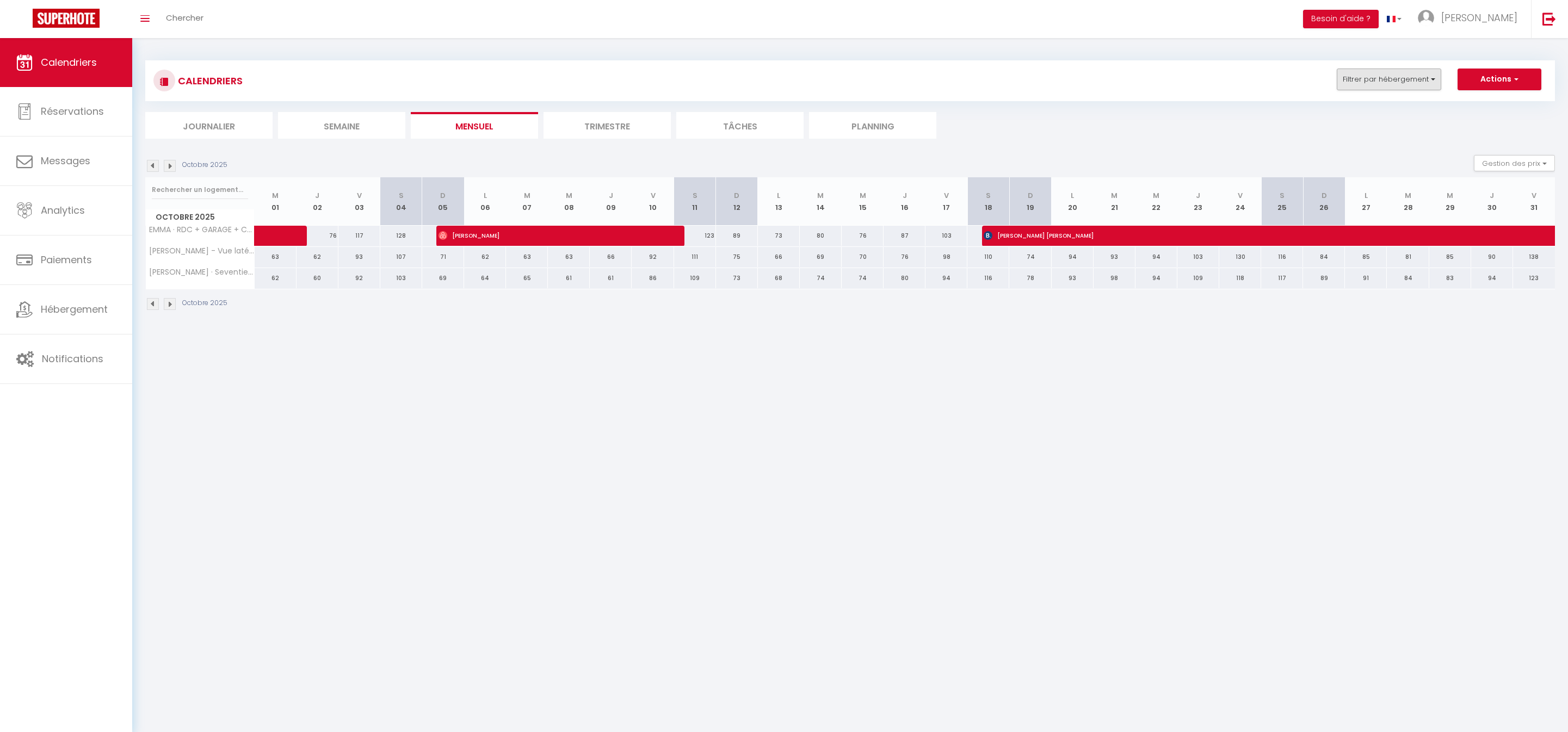
click at [1388, 86] on button "Filtrer par hébergement" at bounding box center [1388, 79] width 104 height 22
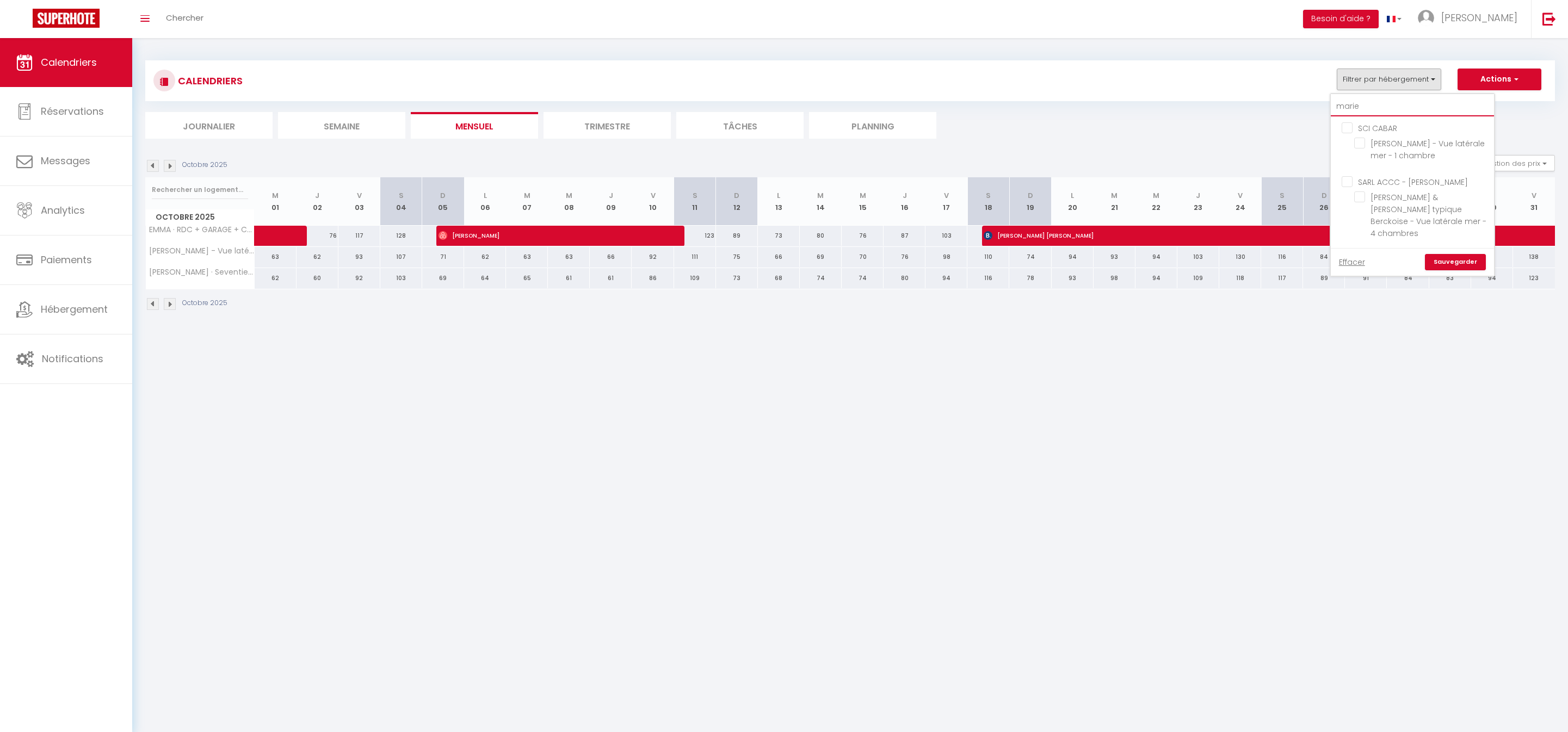
click at [1331, 116] on input "marie" at bounding box center [1412, 106] width 163 height 19
type input "N"
checkbox input "false"
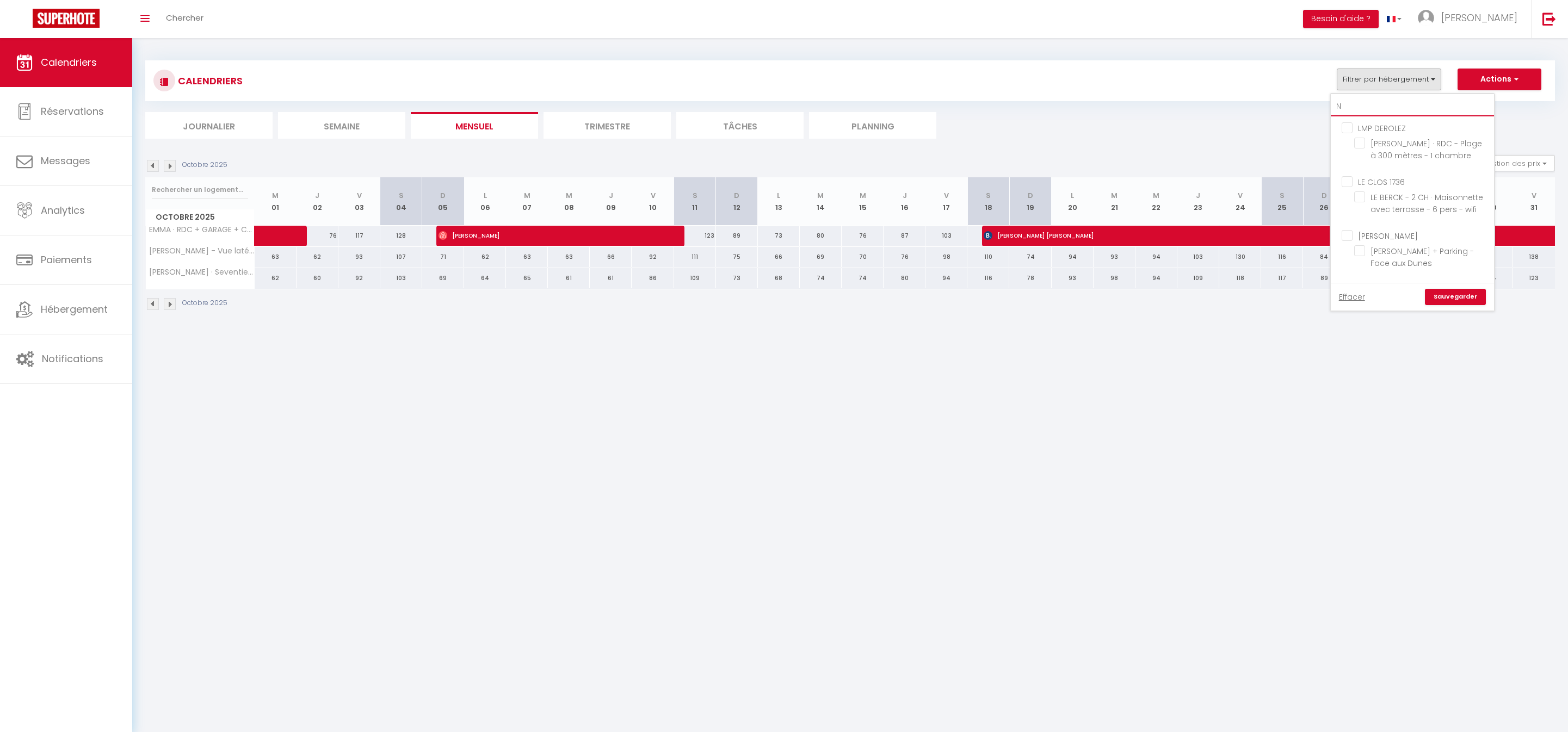
checkbox input "false"
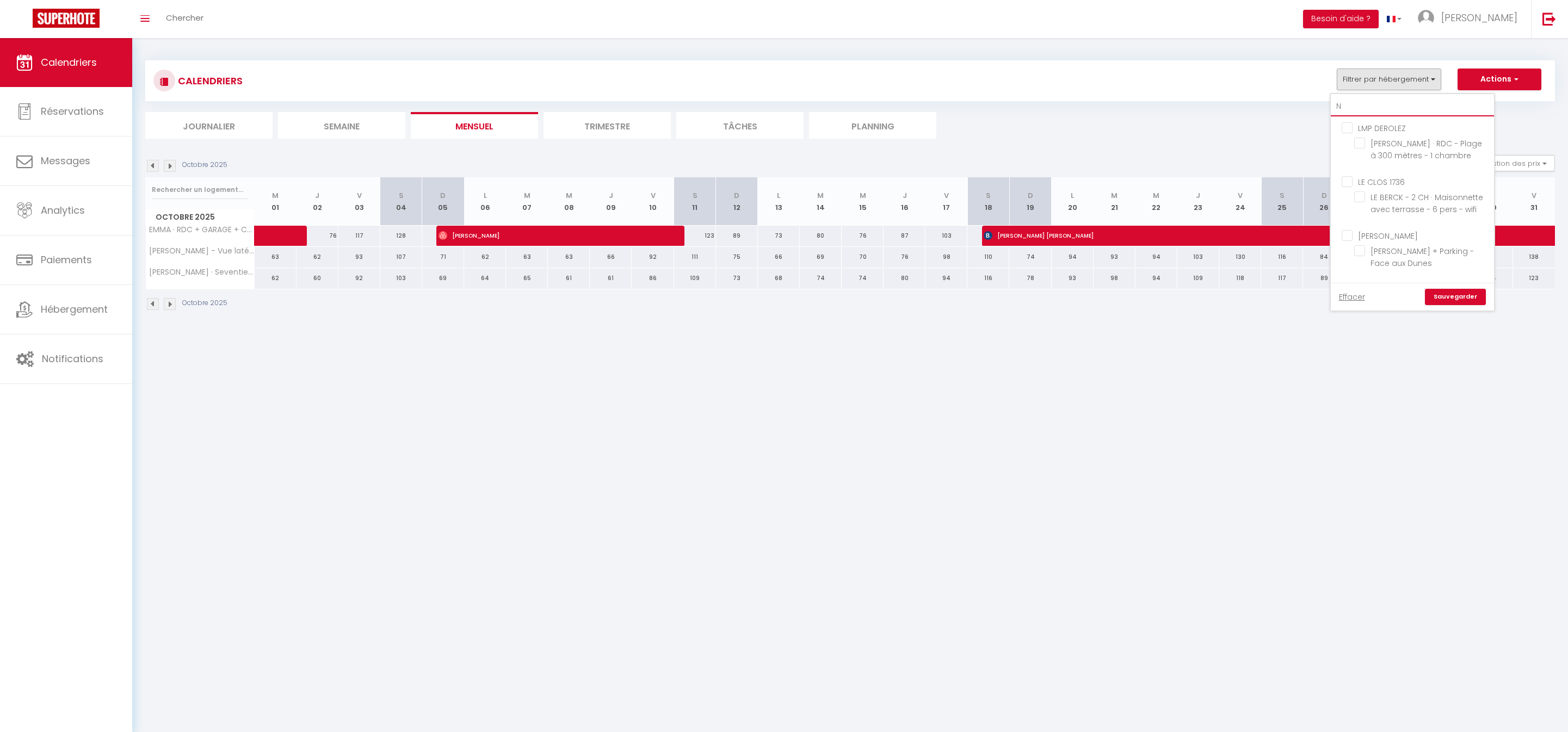
checkbox input "false"
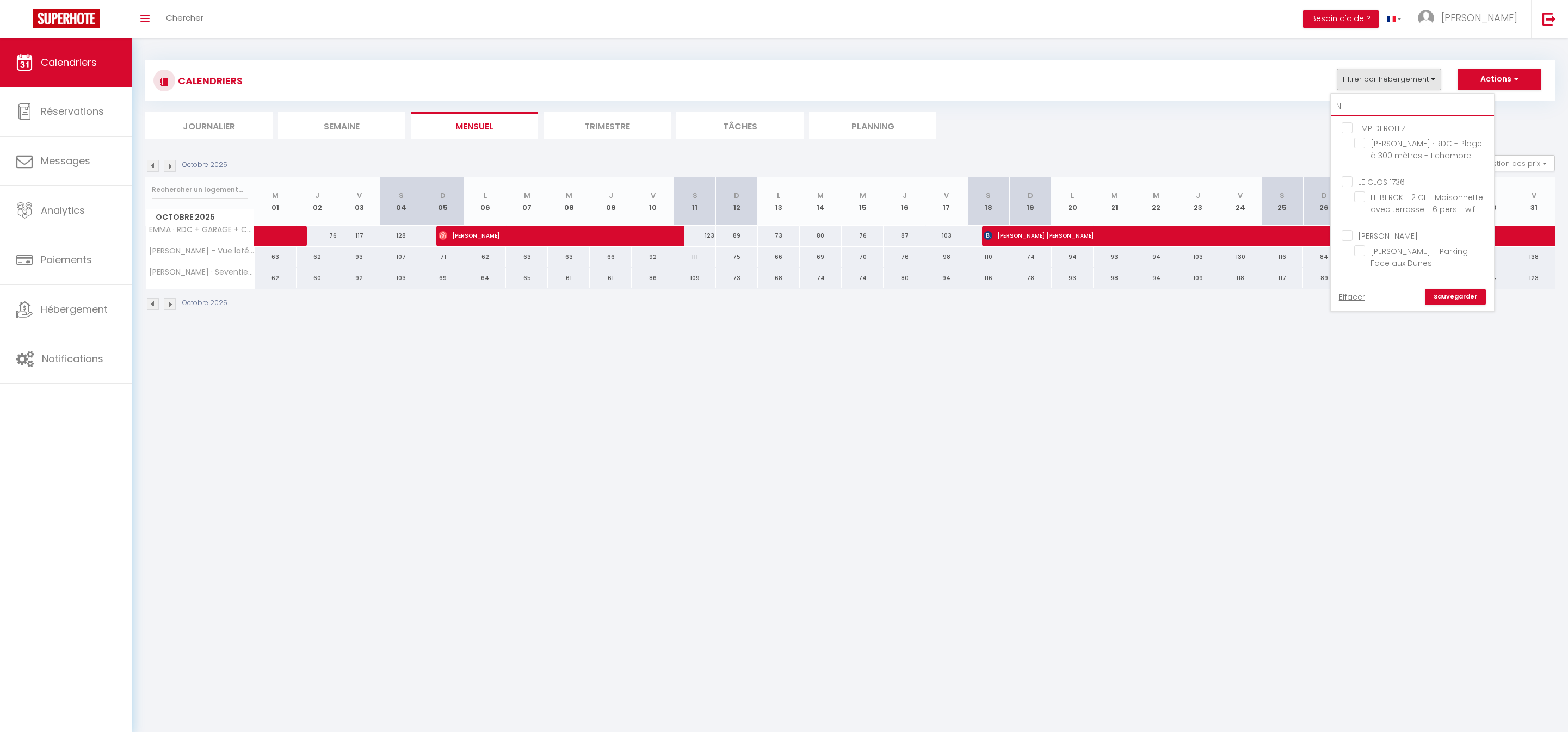
checkbox input "false"
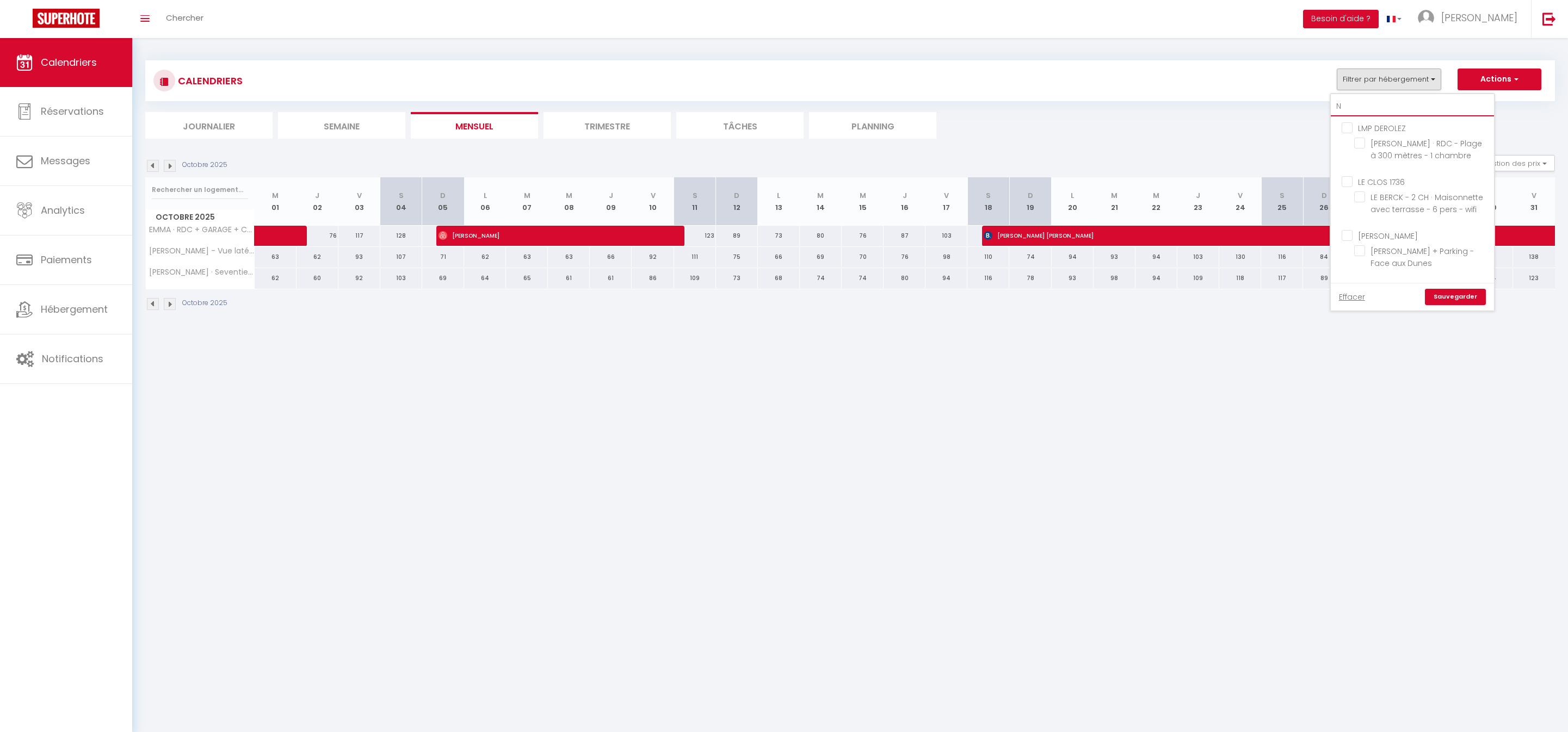
checkbox input "false"
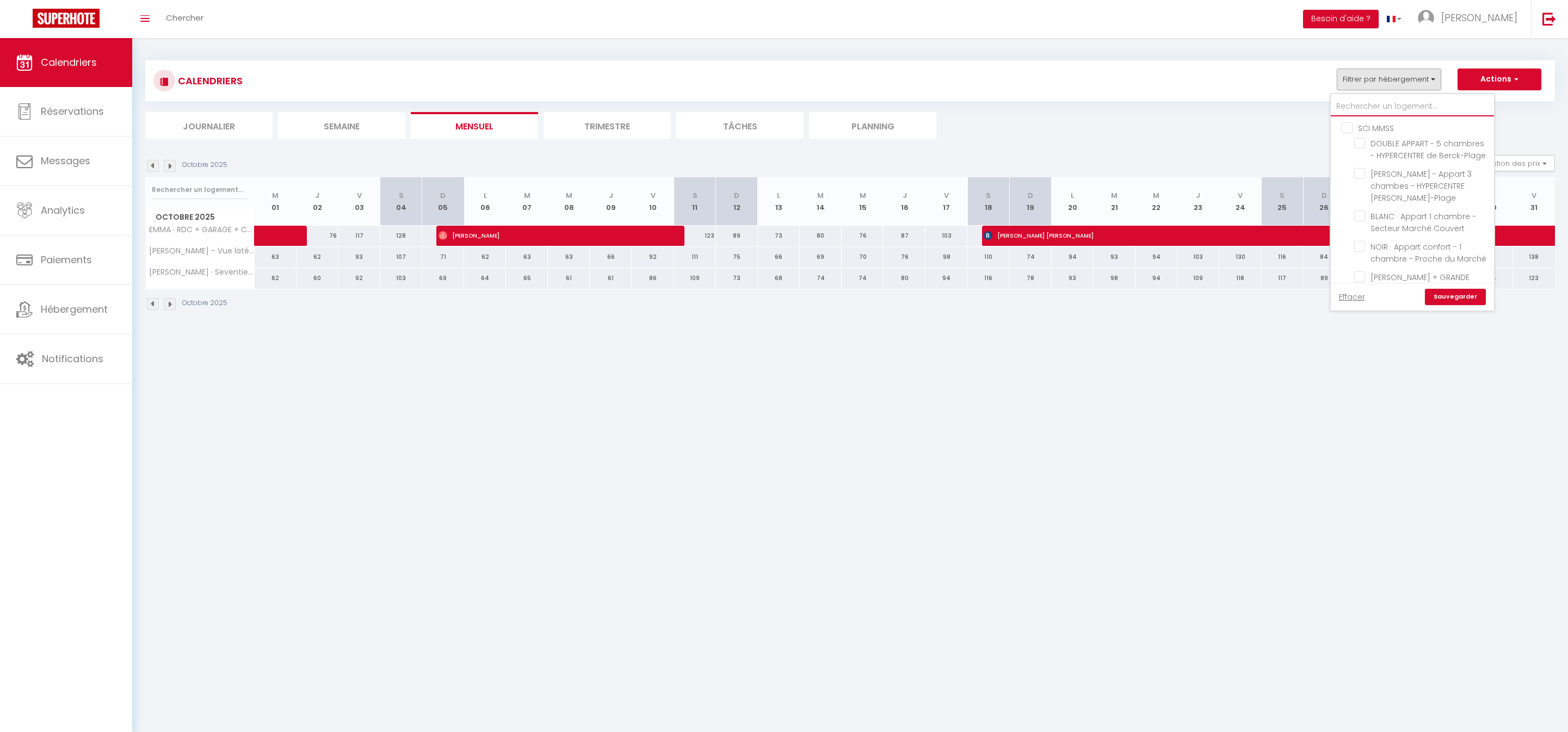
checkbox input "false"
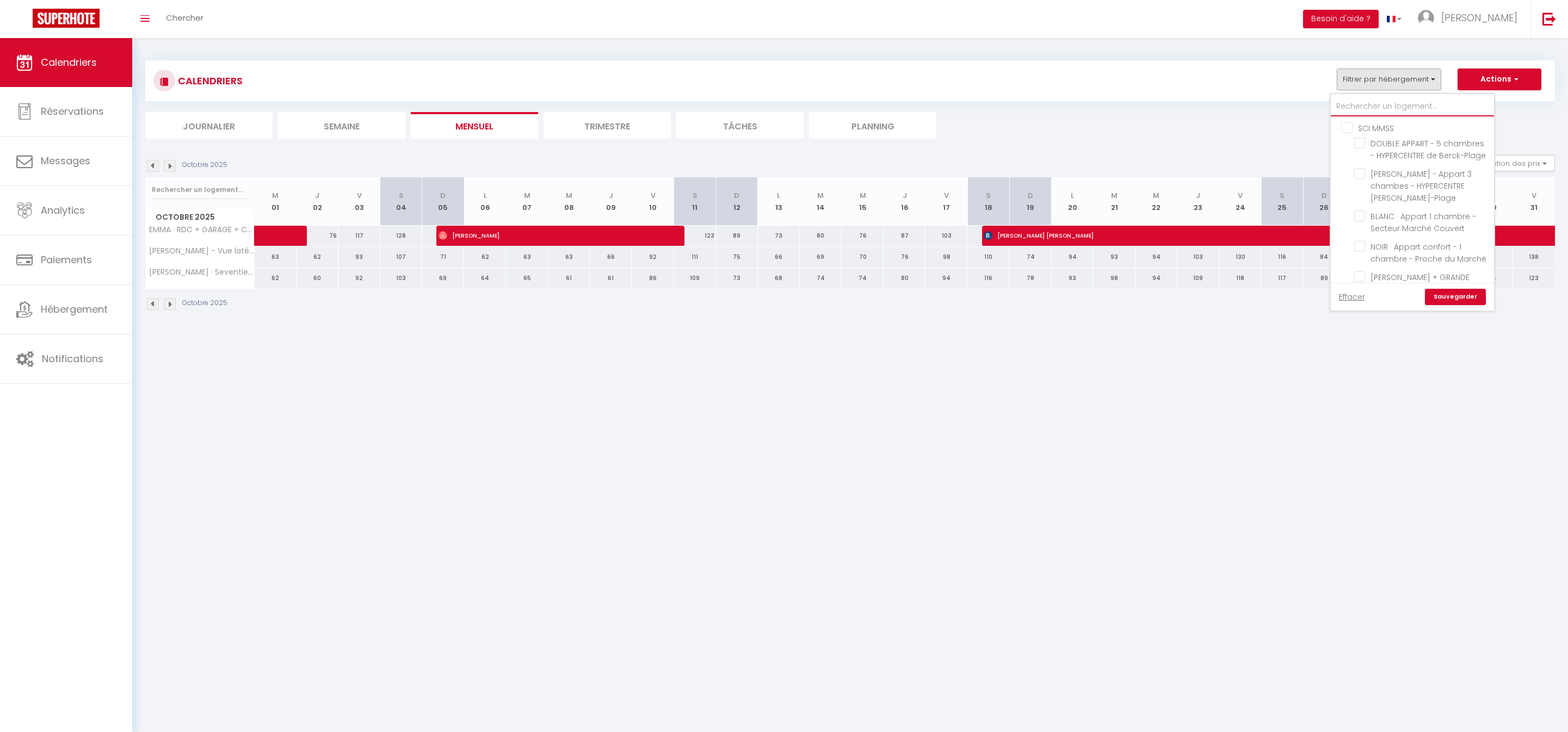
checkbox input "false"
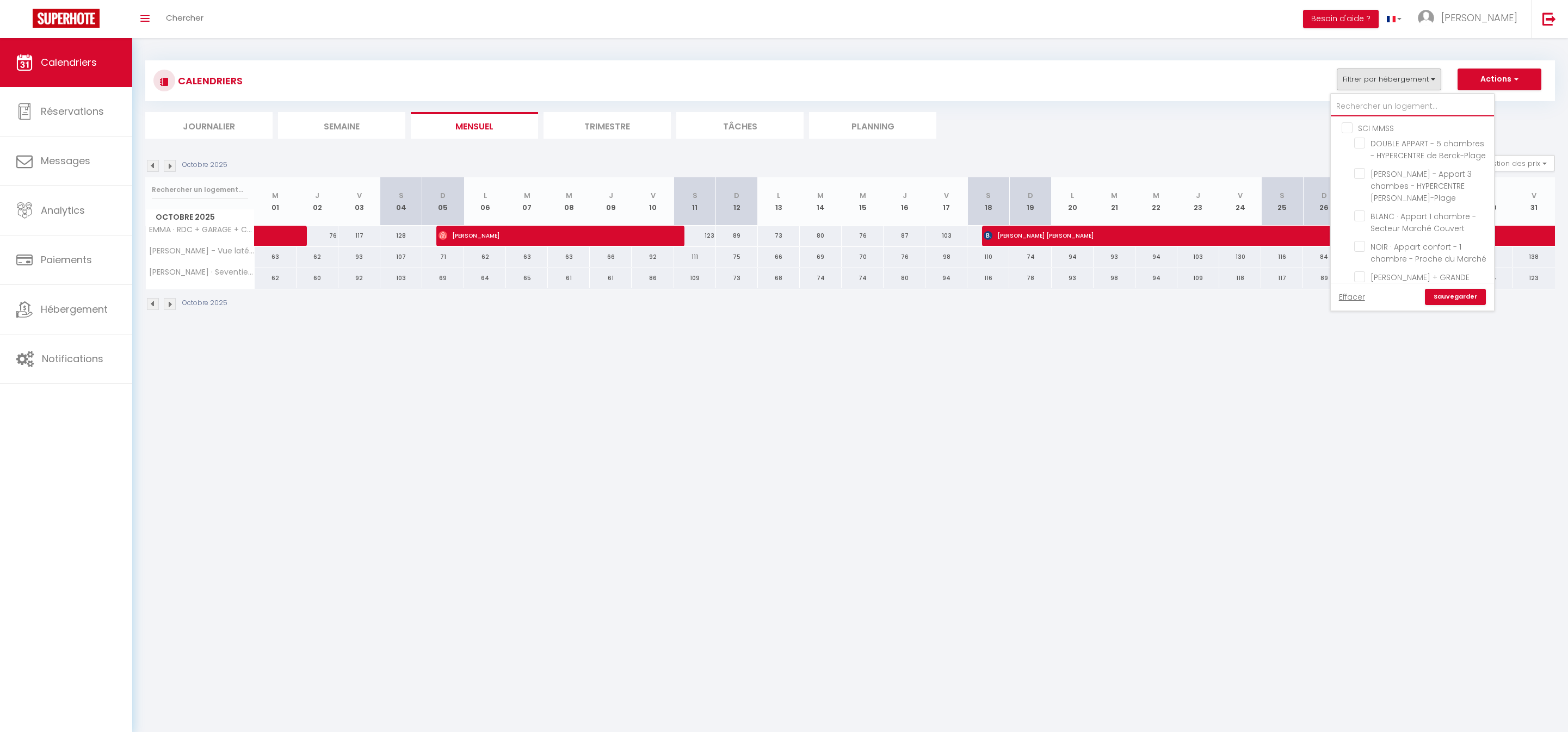
checkbox input "false"
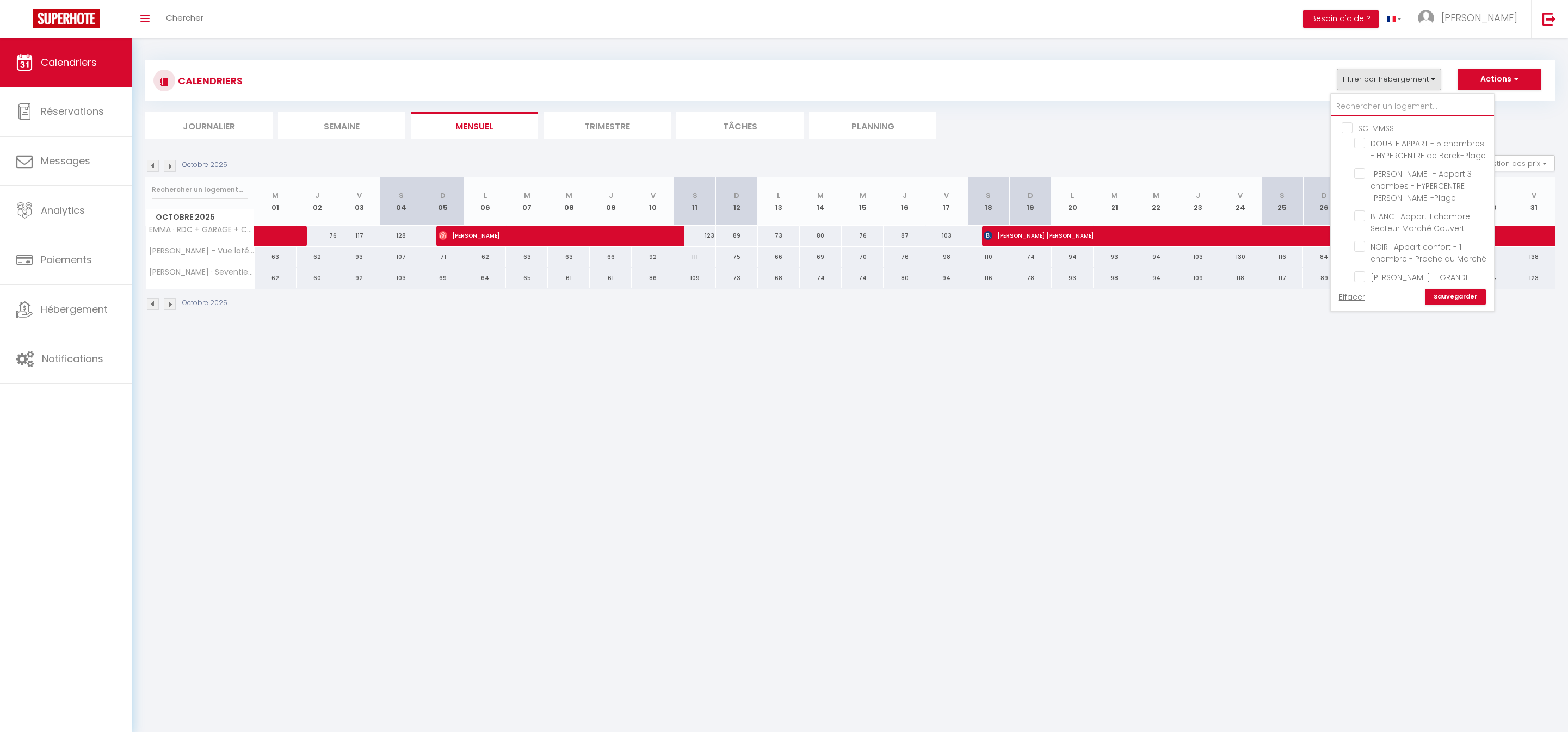
checkbox input "false"
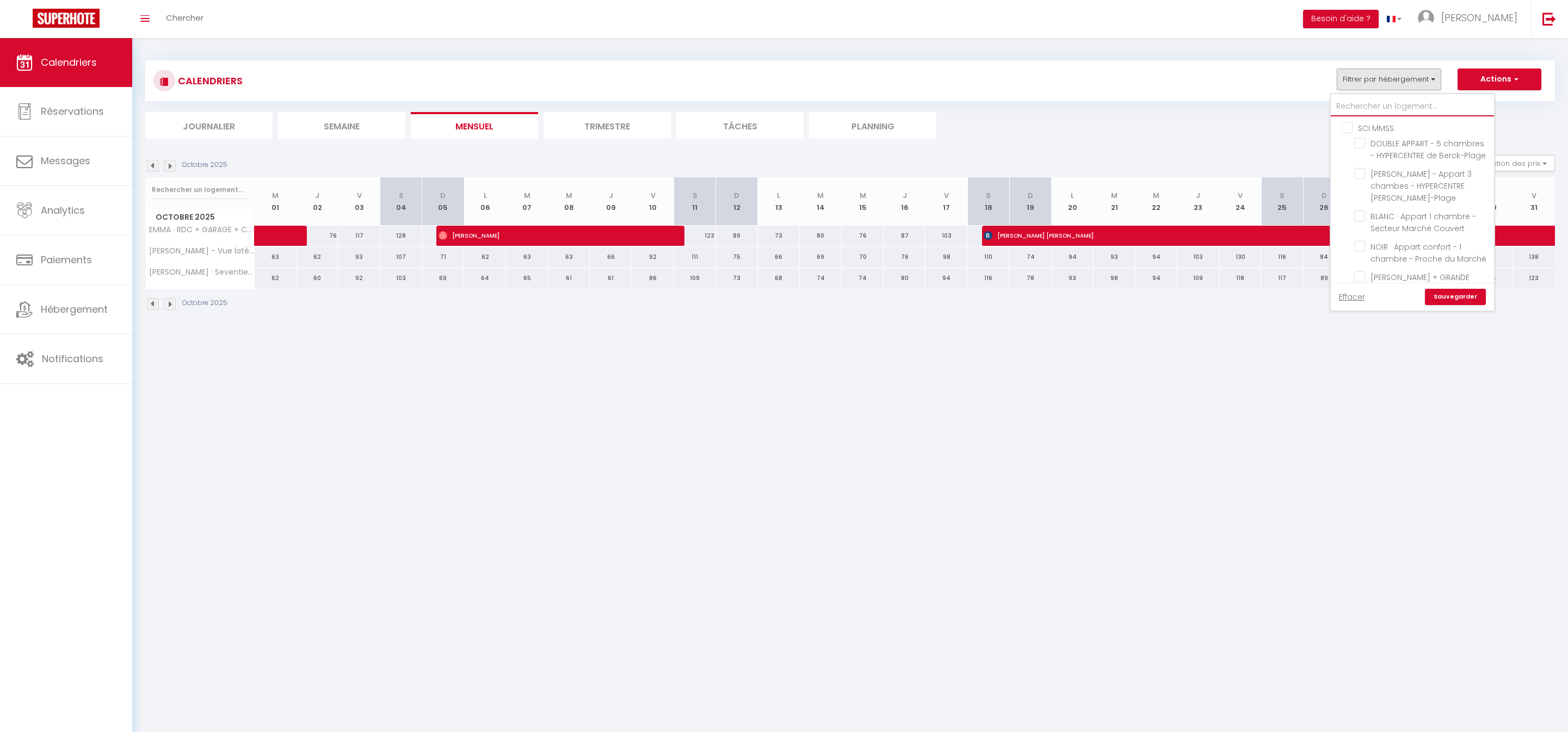
checkbox input "false"
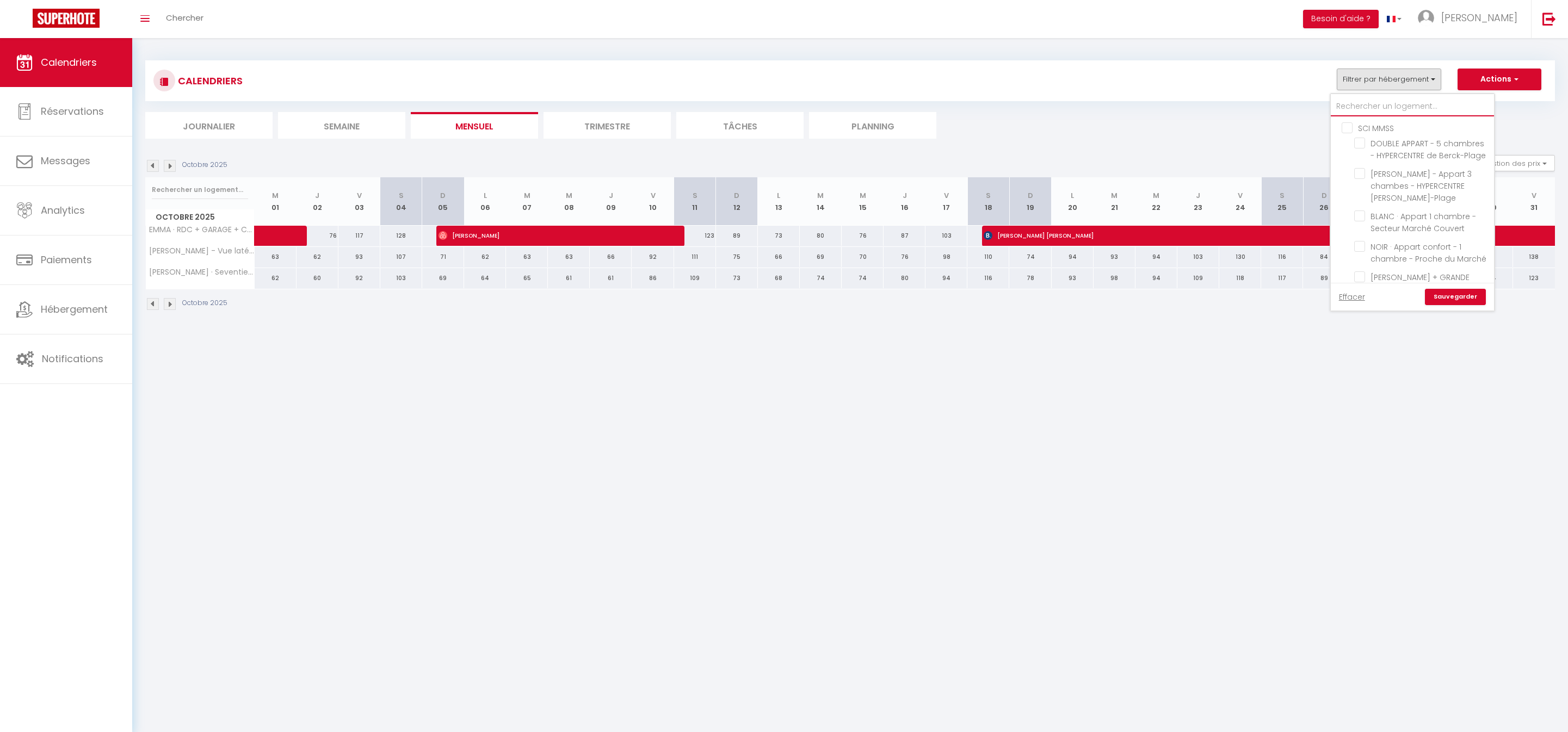
checkbox input "false"
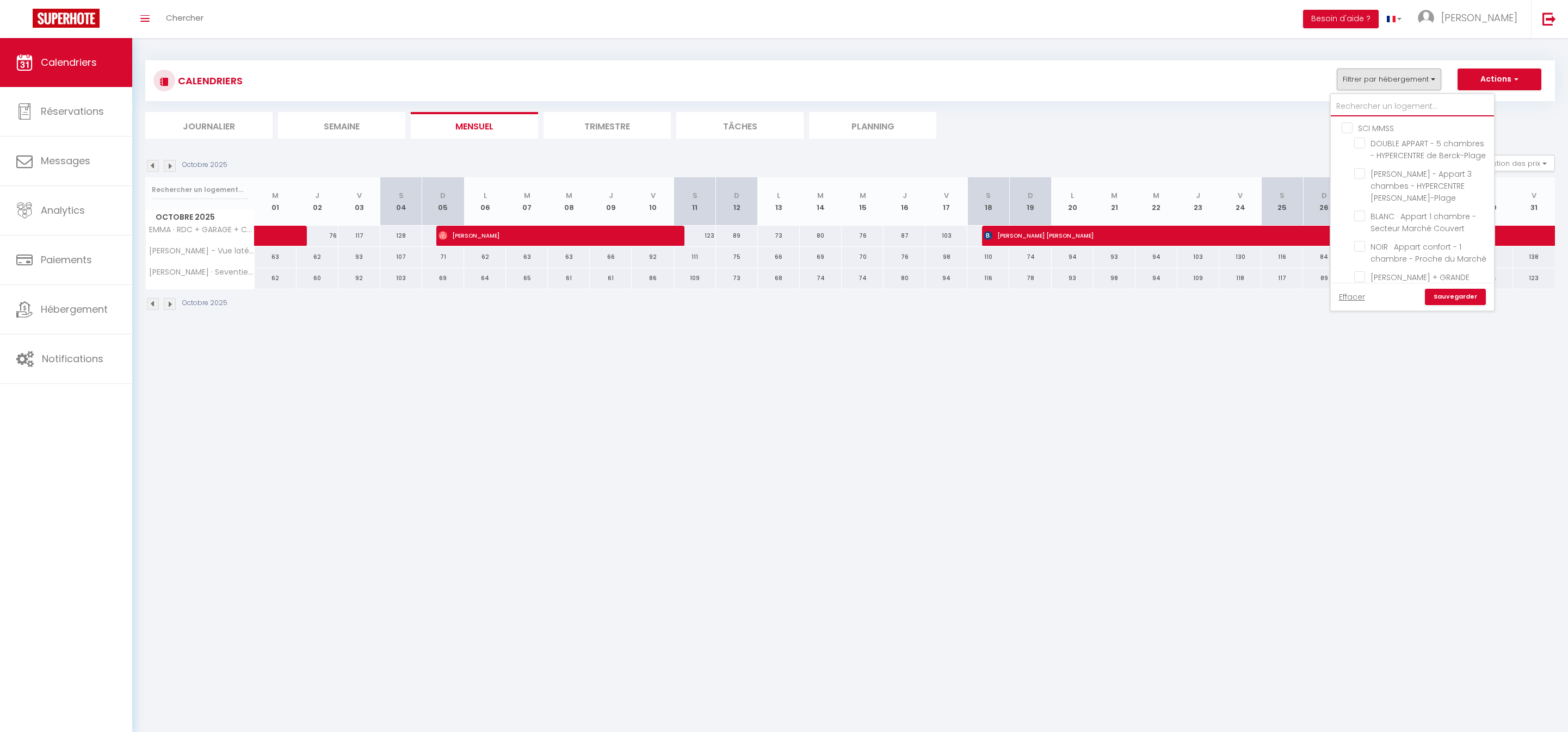
checkbox input "false"
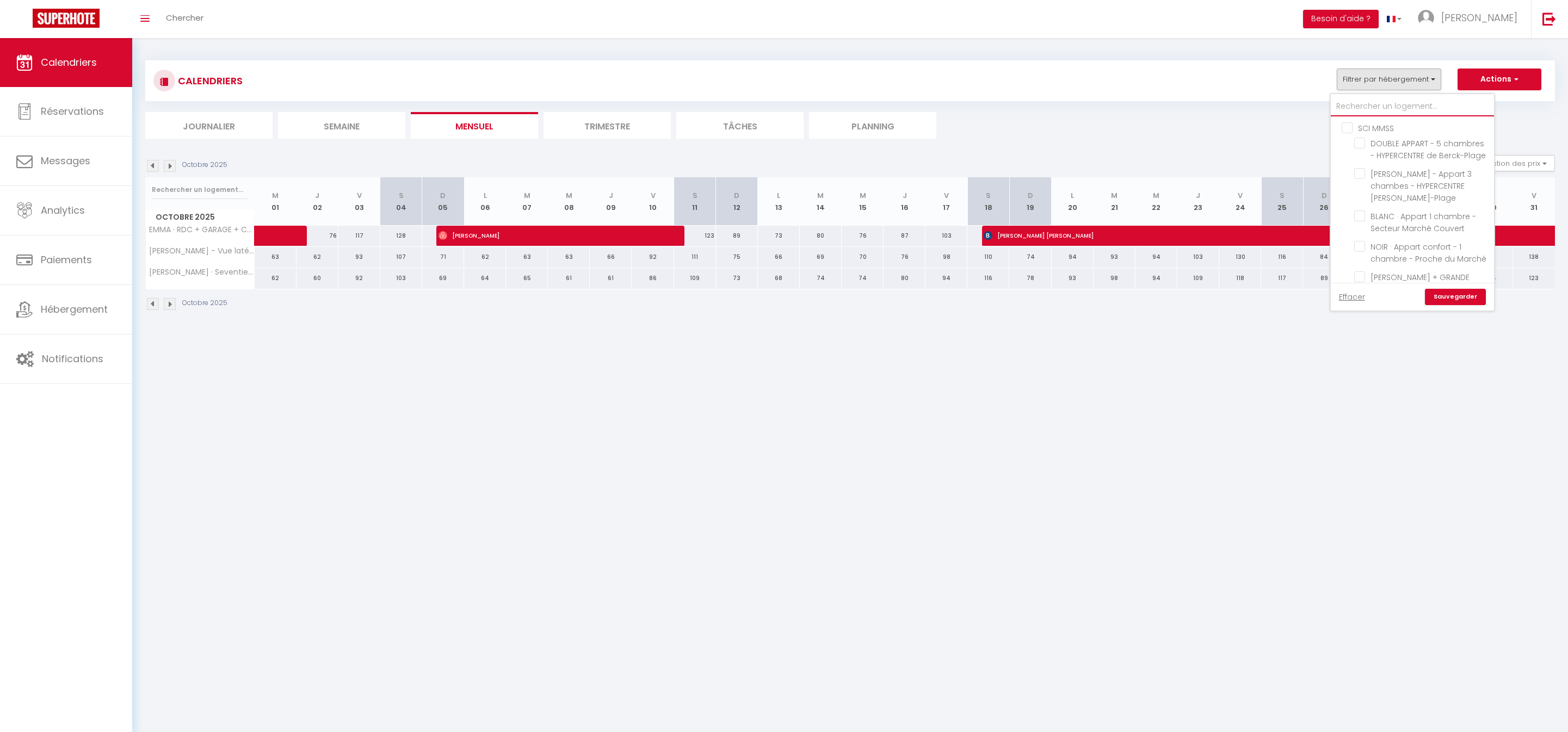
checkbox input "false"
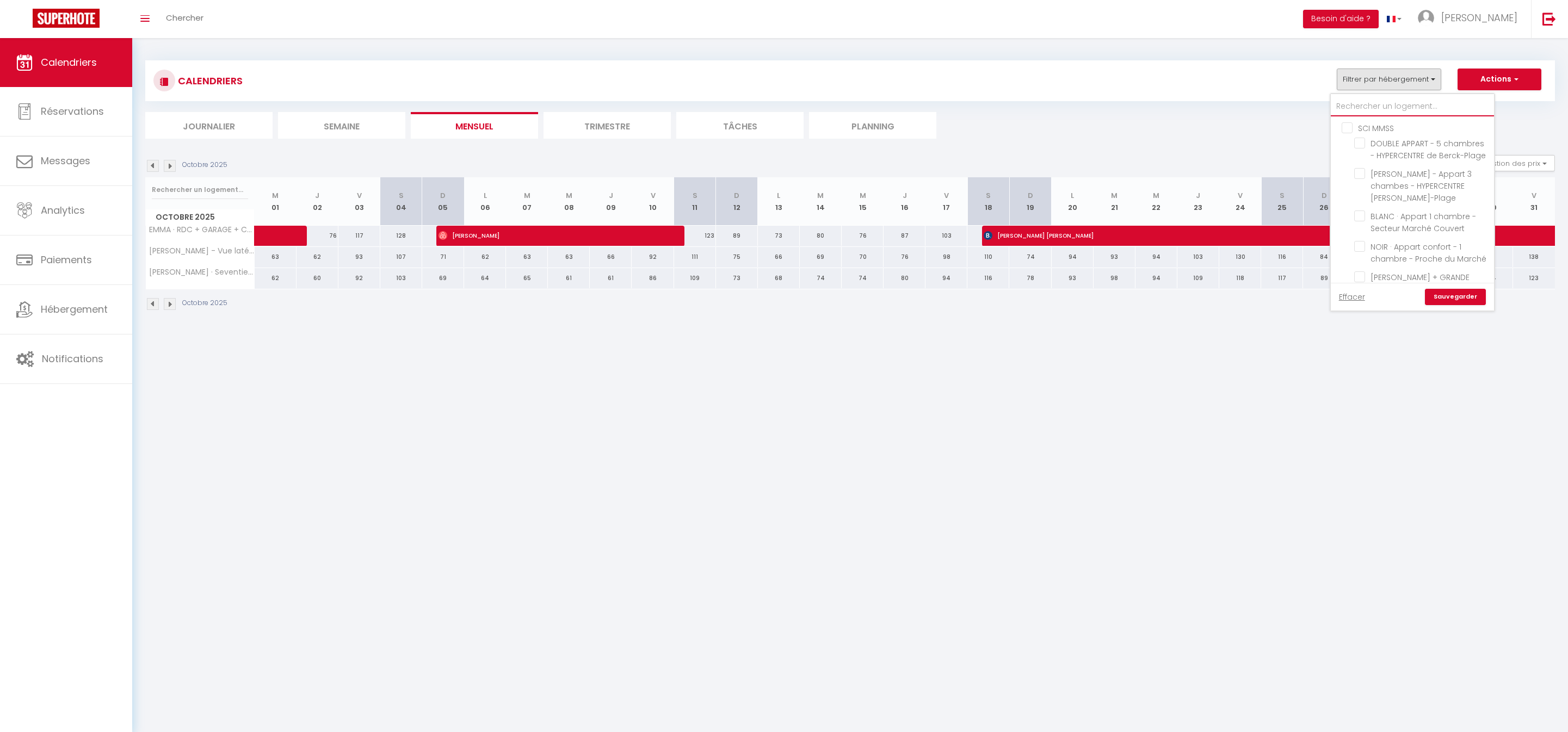
checkbox input "false"
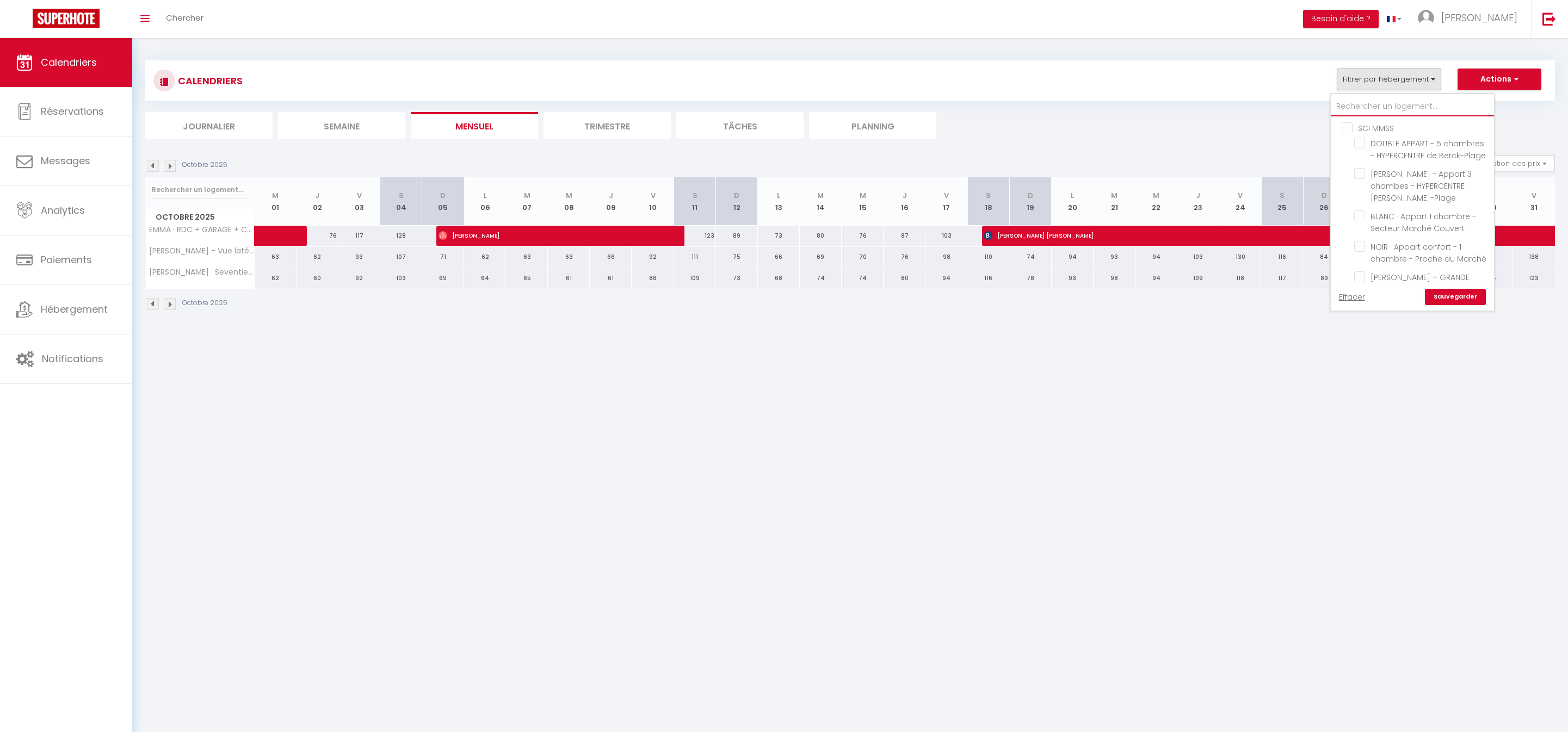
checkbox input "false"
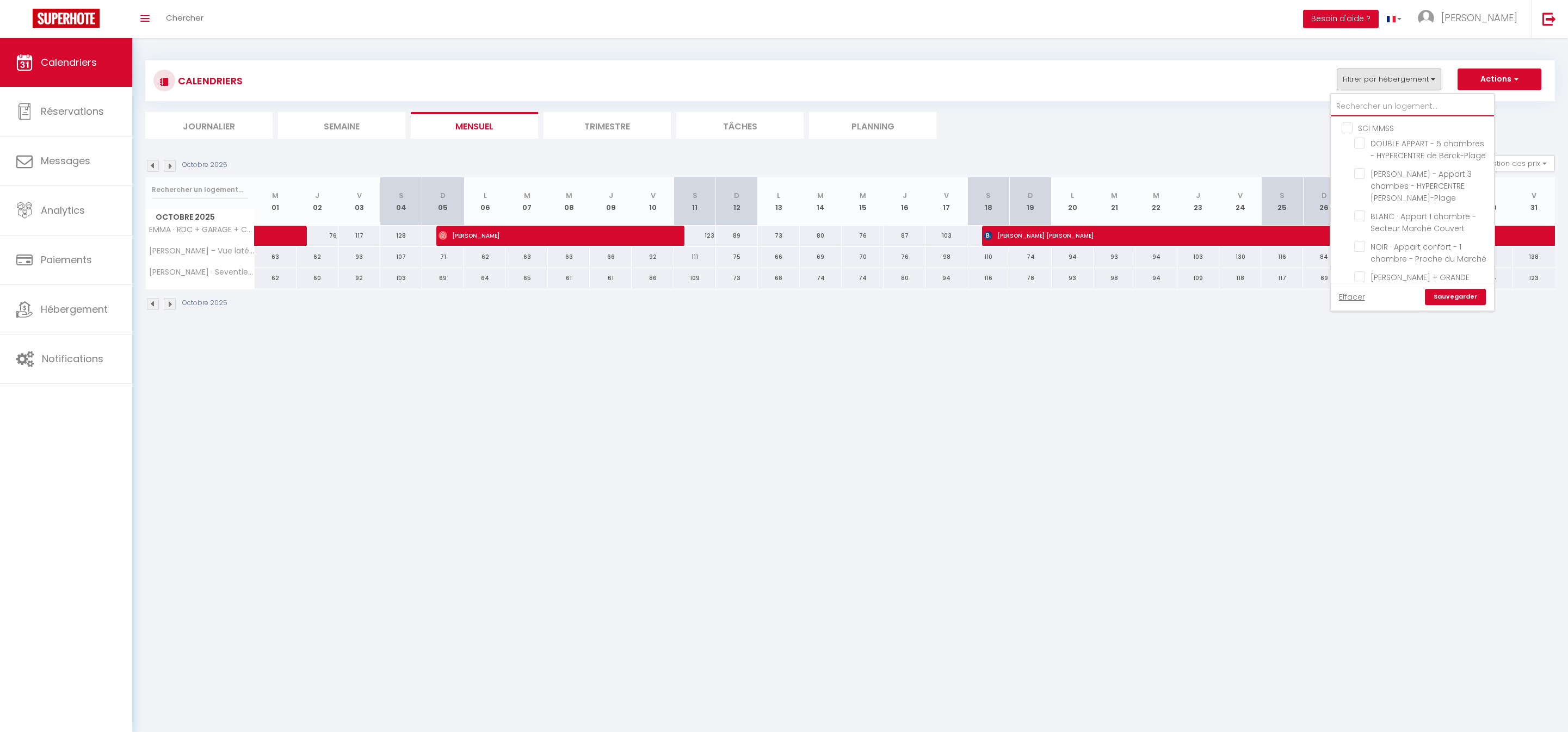
checkbox input "false"
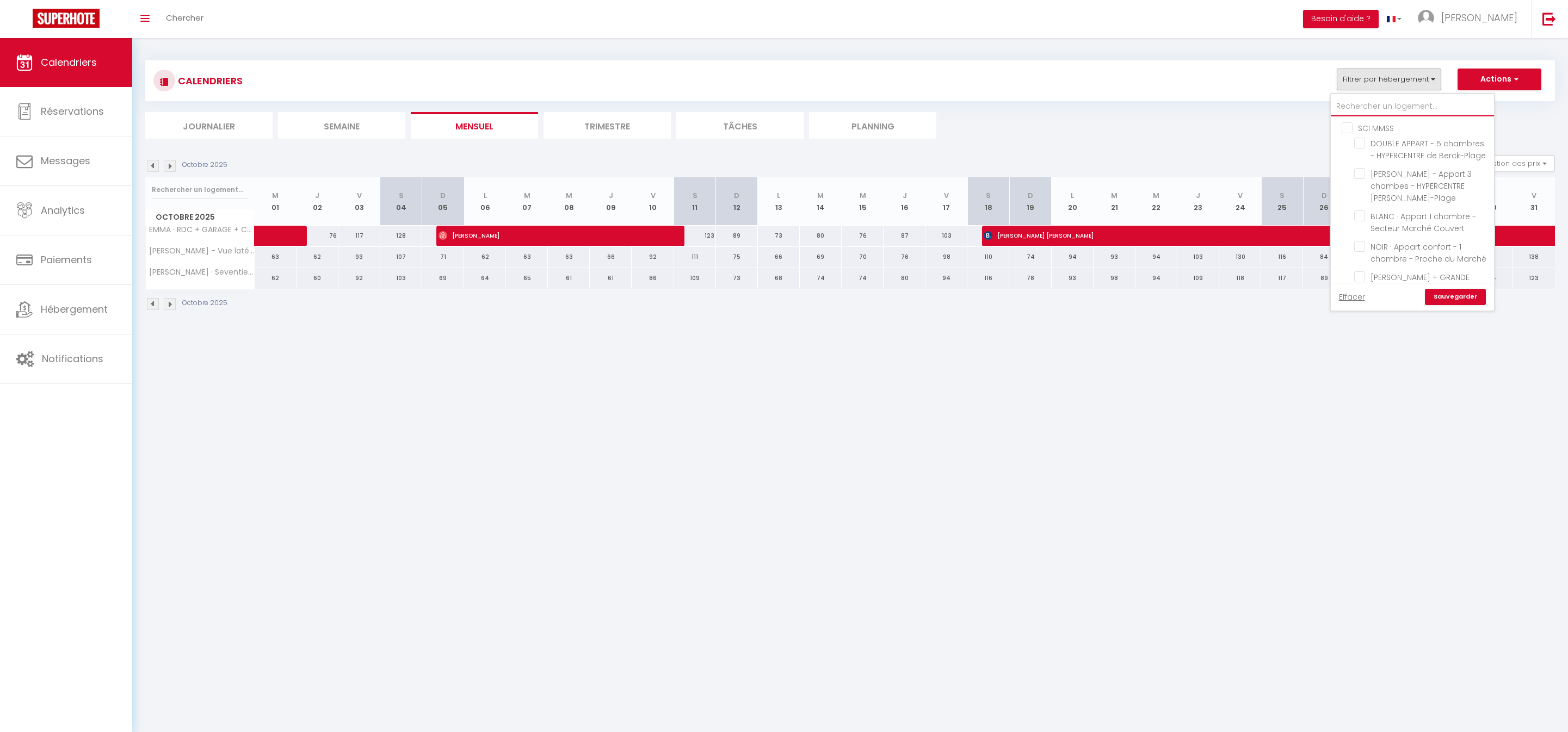
checkbox input "false"
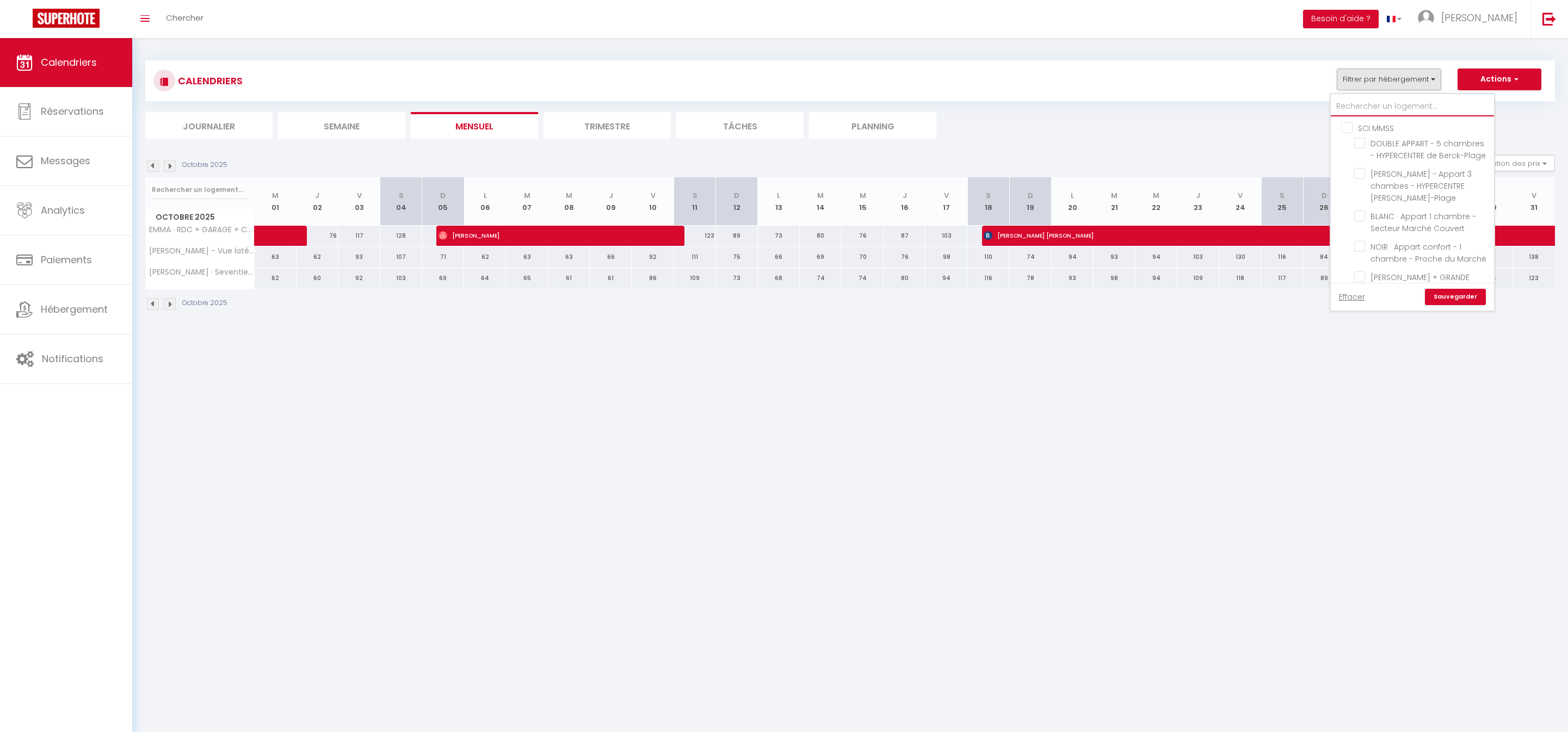
checkbox input "false"
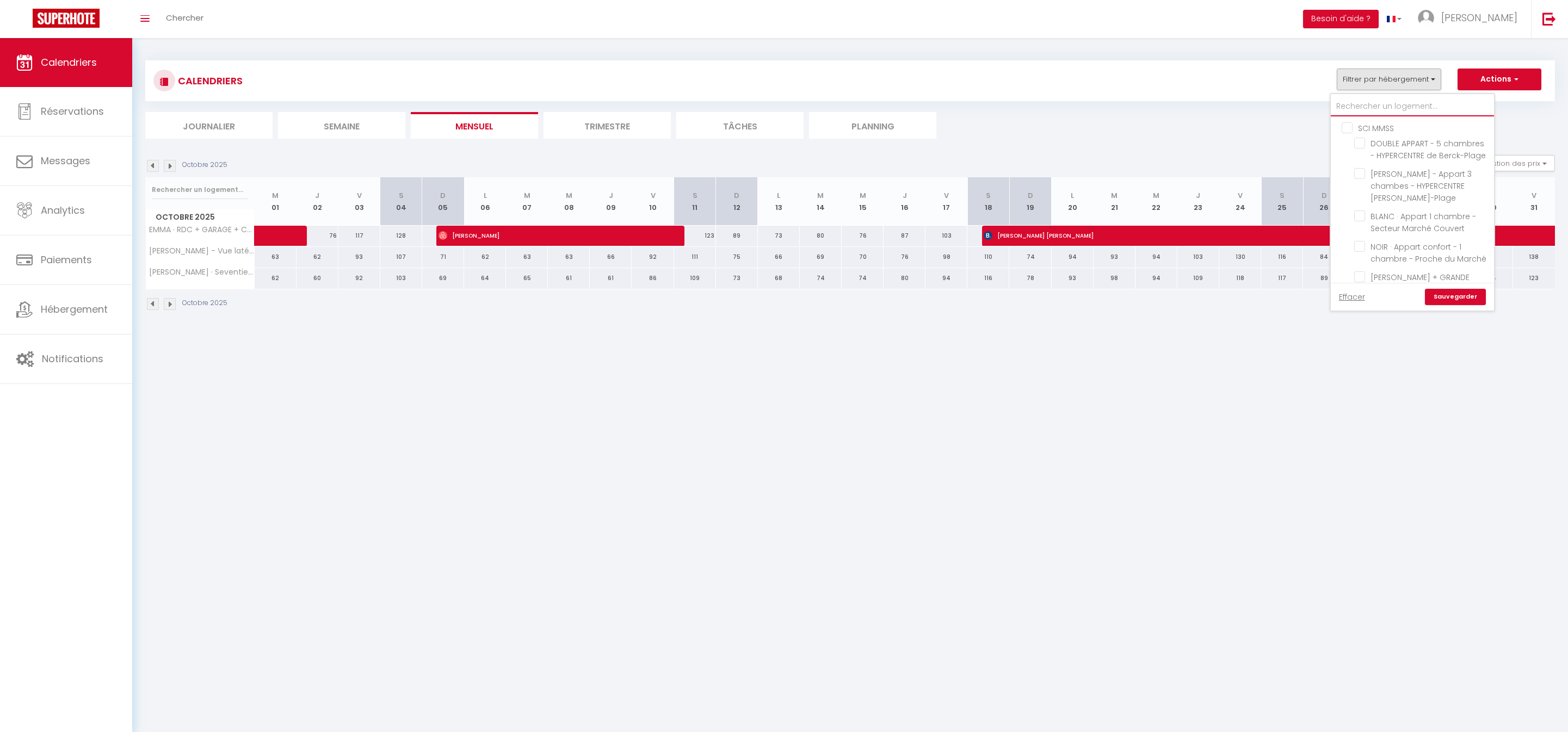
checkbox input "false"
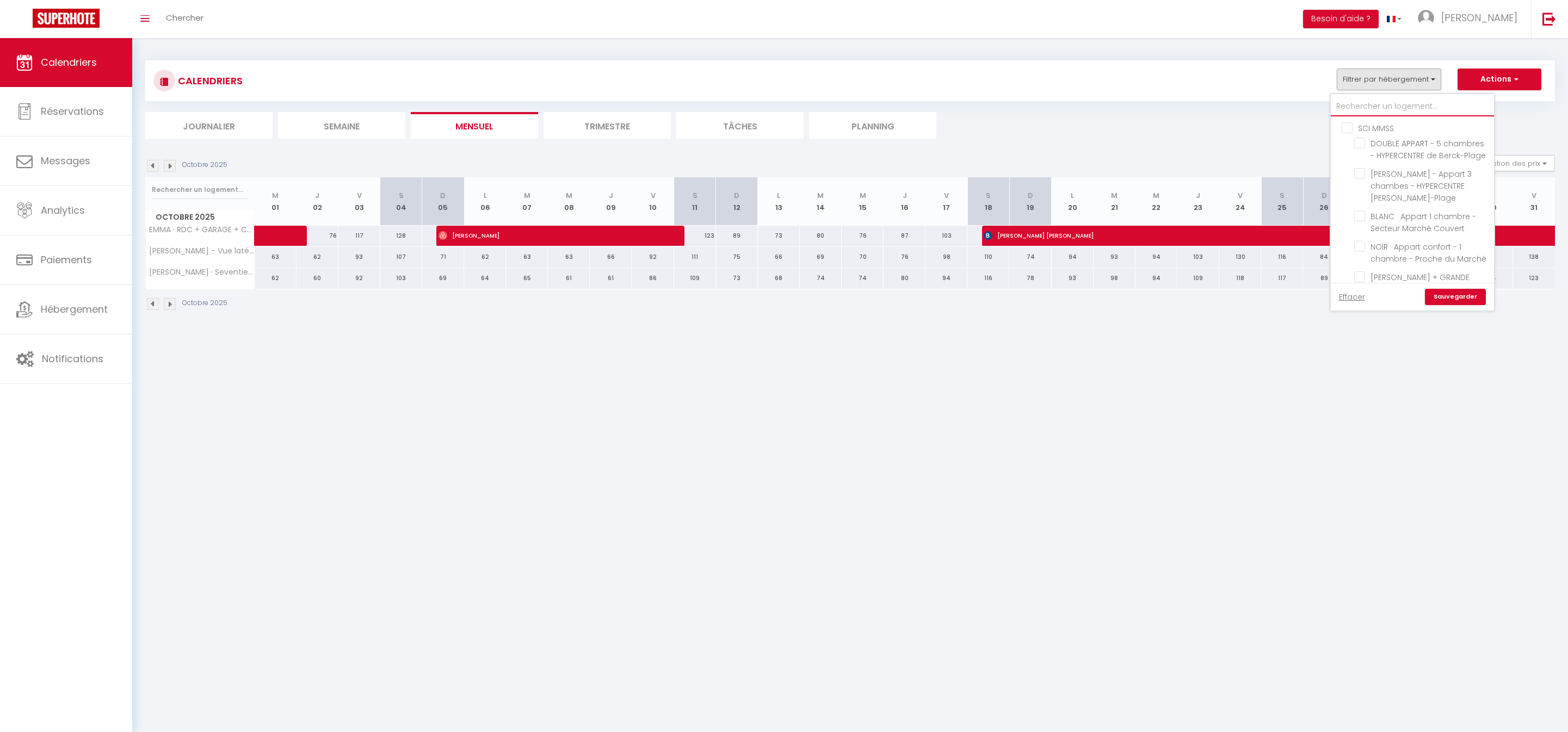
checkbox input "false"
type input "E"
checkbox input "false"
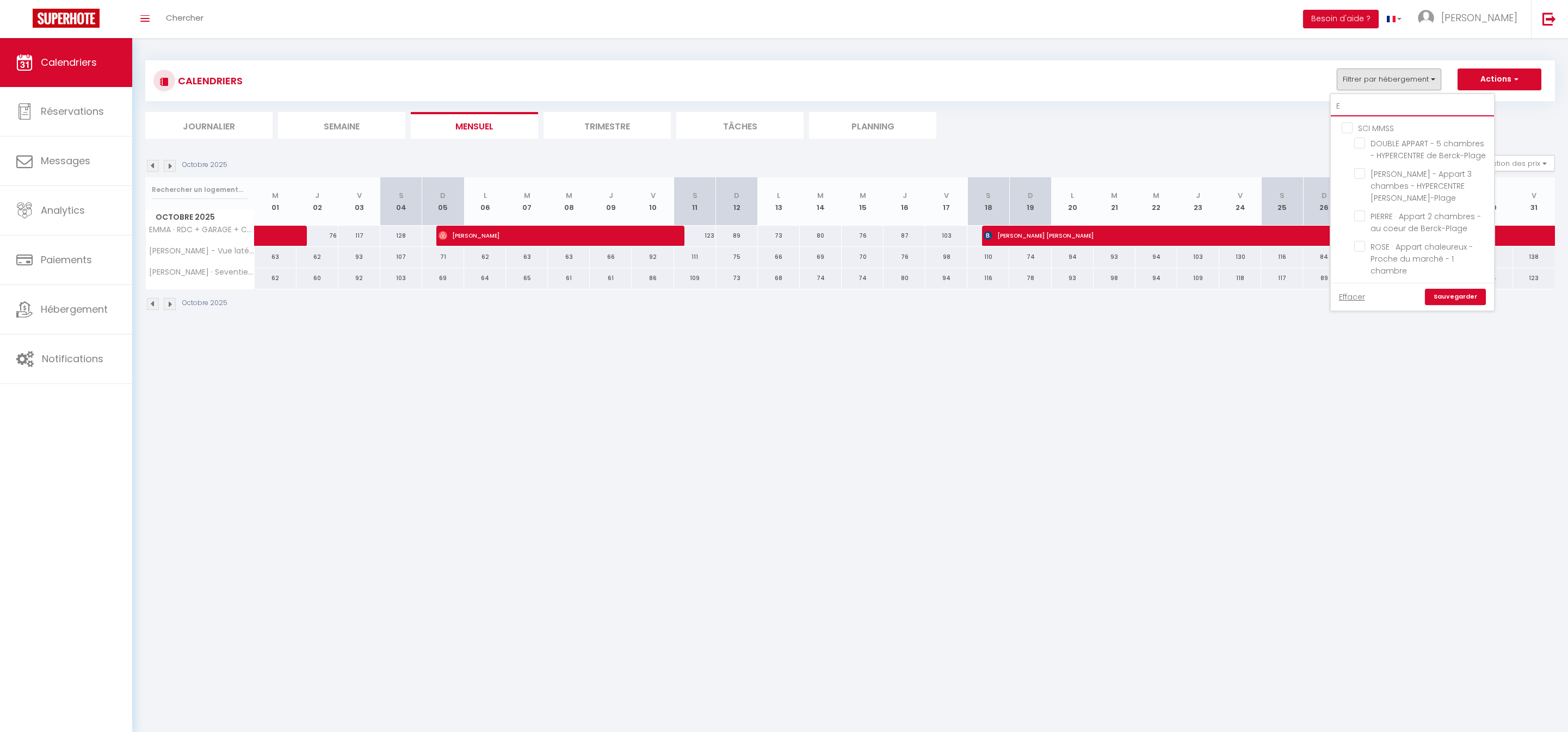
checkbox input "false"
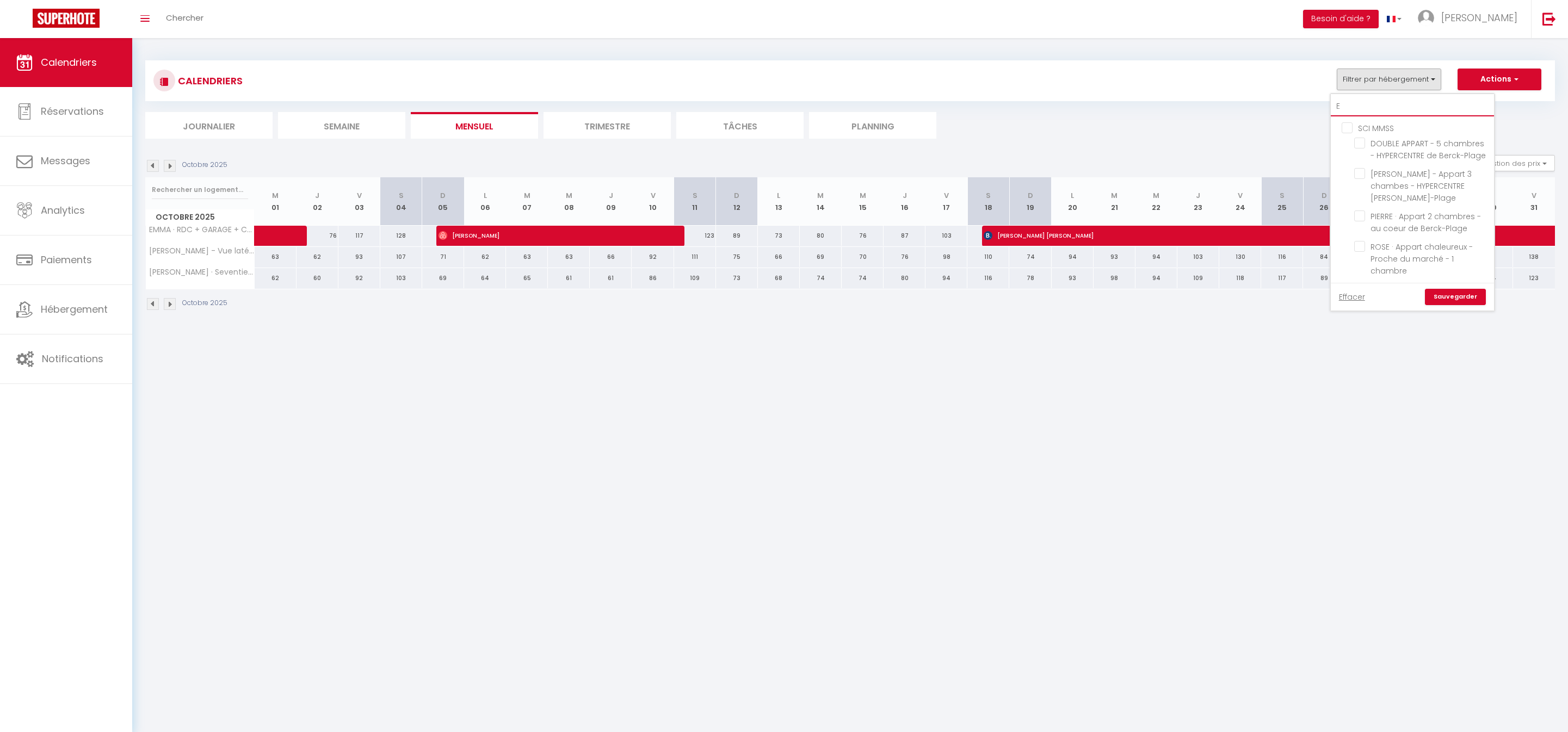
checkbox input "false"
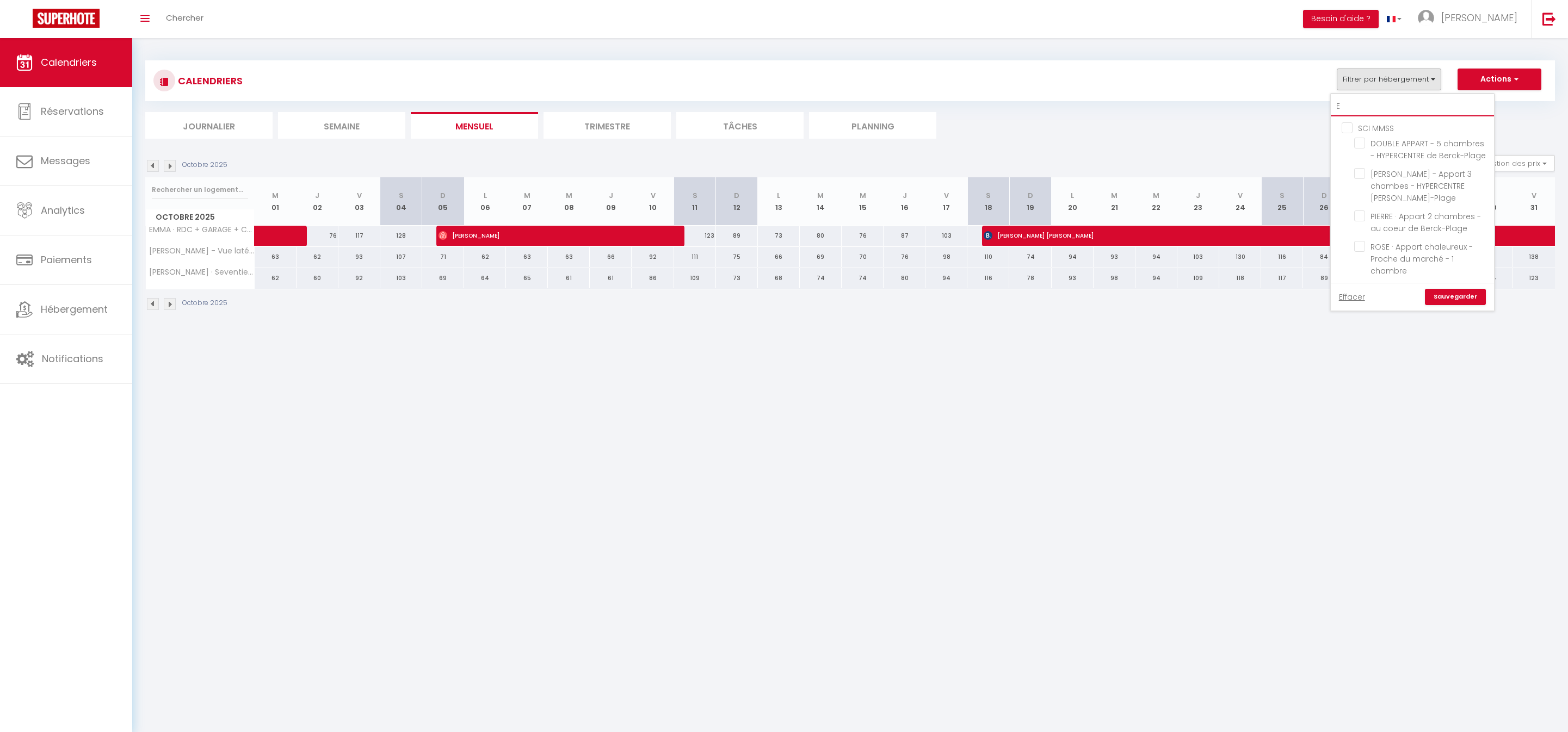
checkbox input "false"
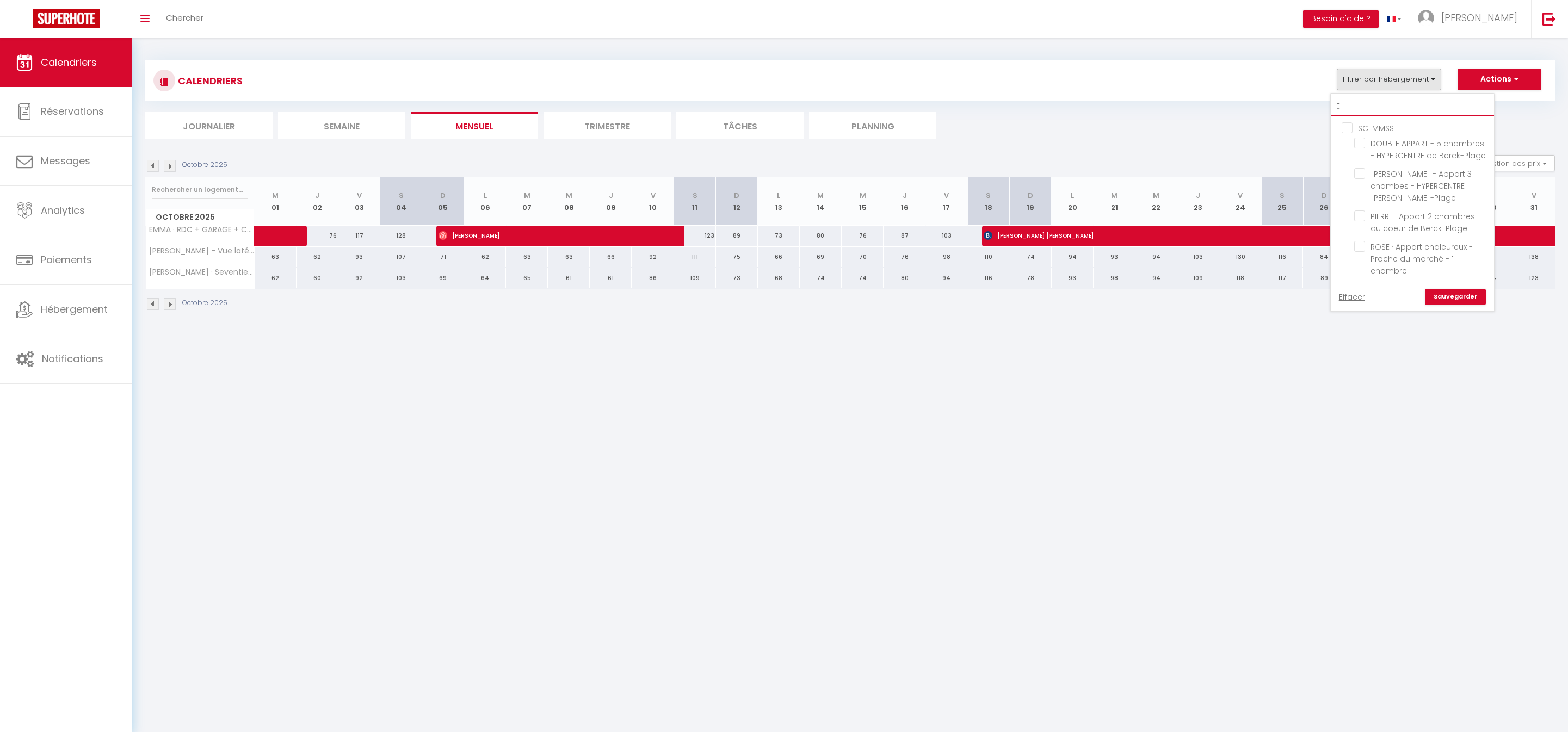
checkbox input "false"
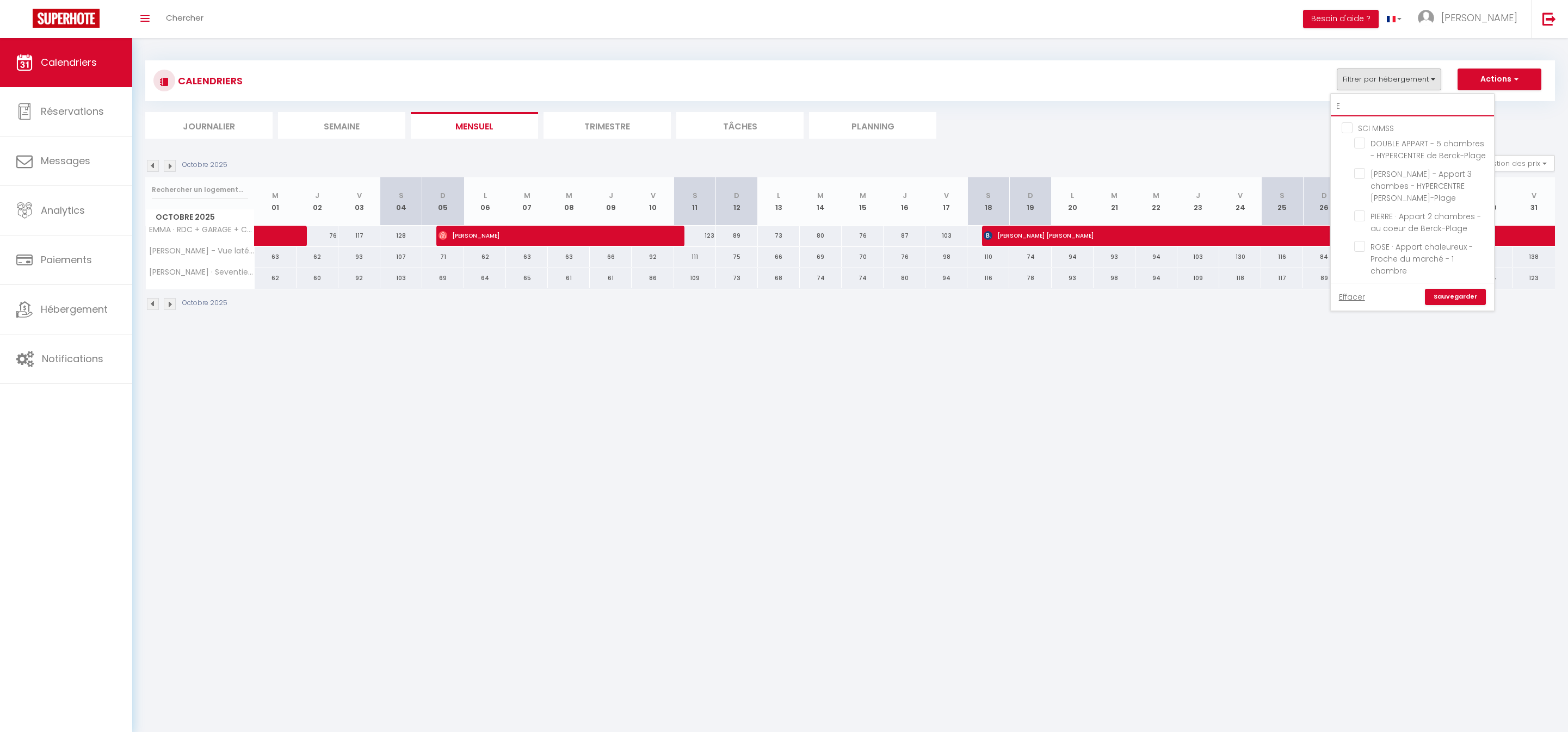
checkbox input "false"
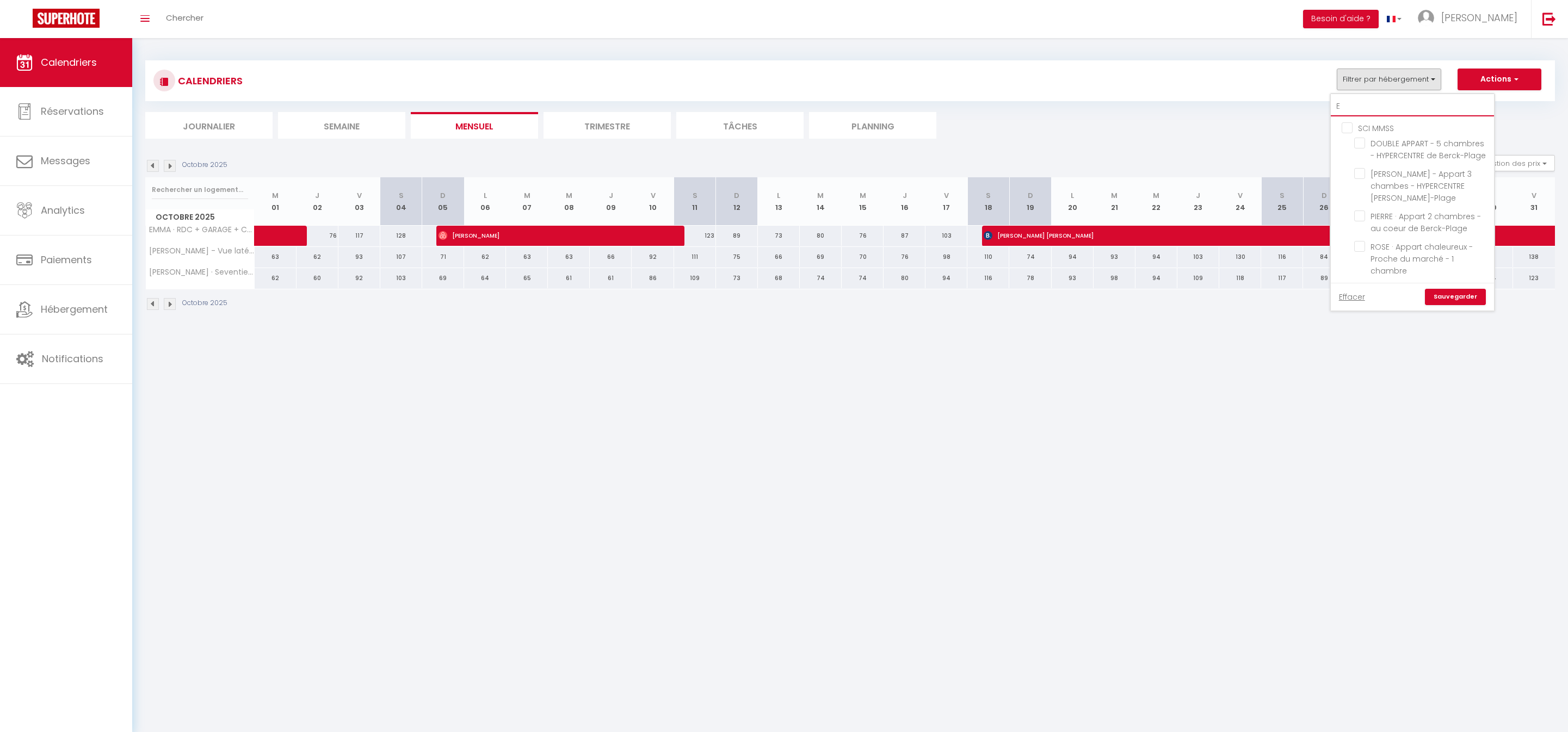
checkbox input "false"
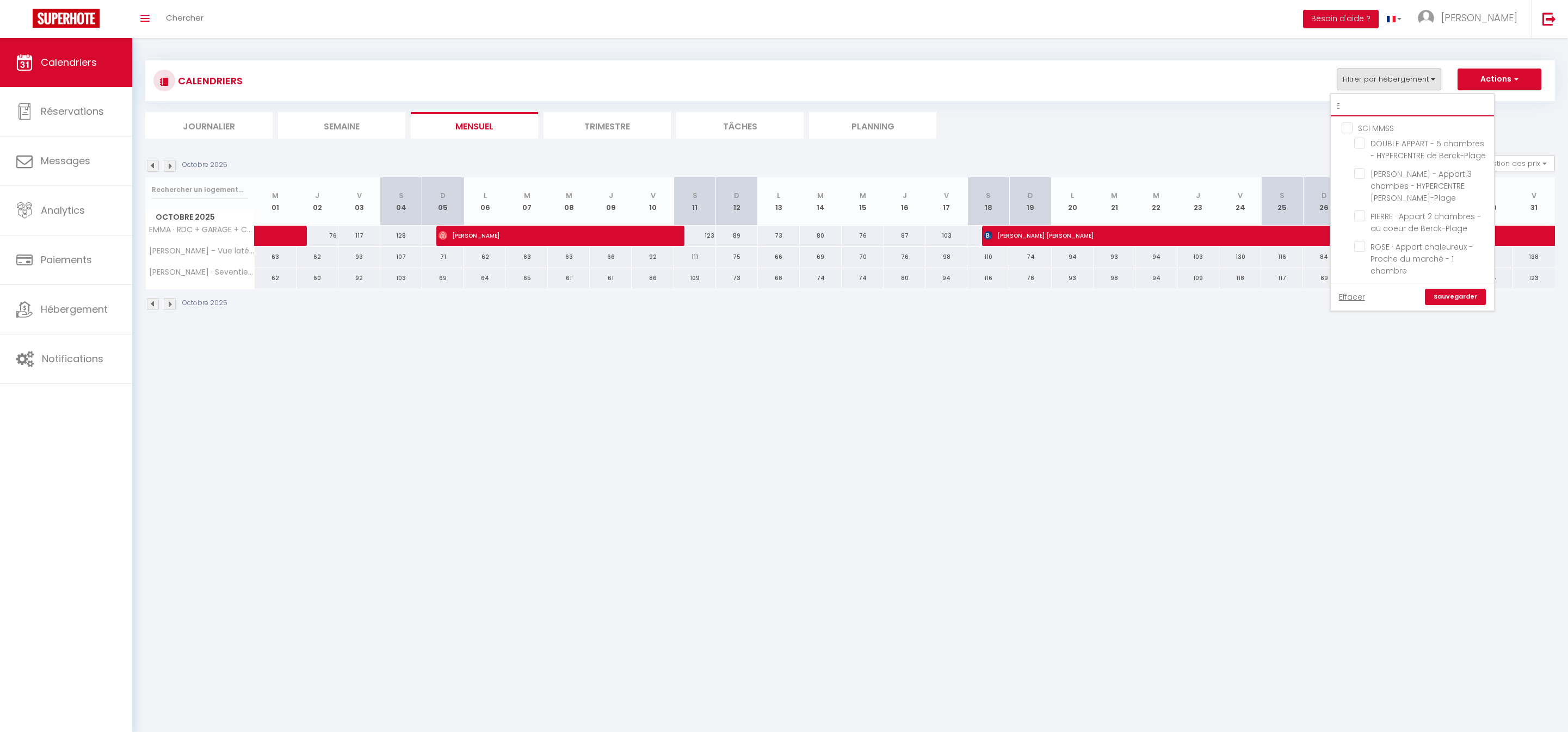
checkbox input "false"
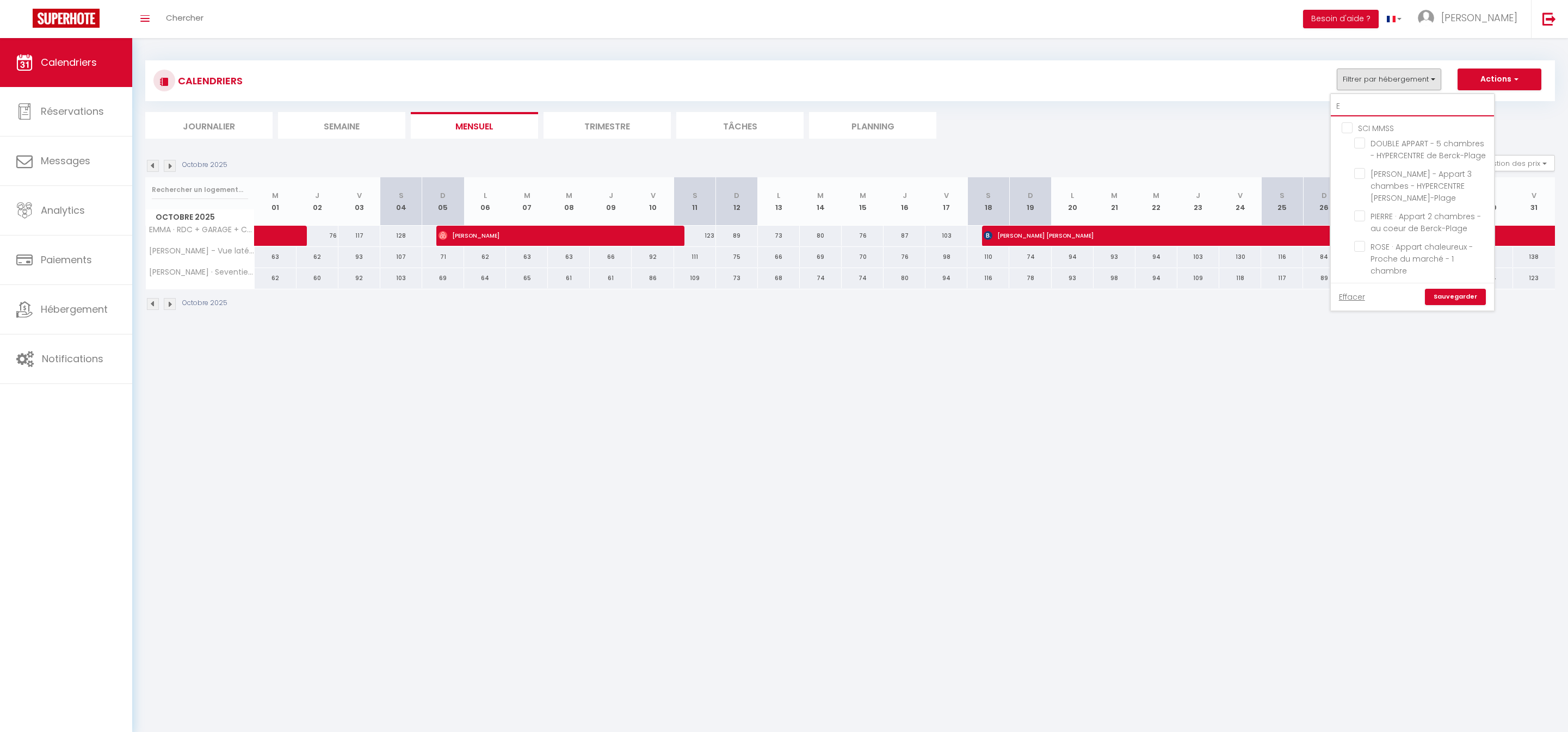
checkbox input "false"
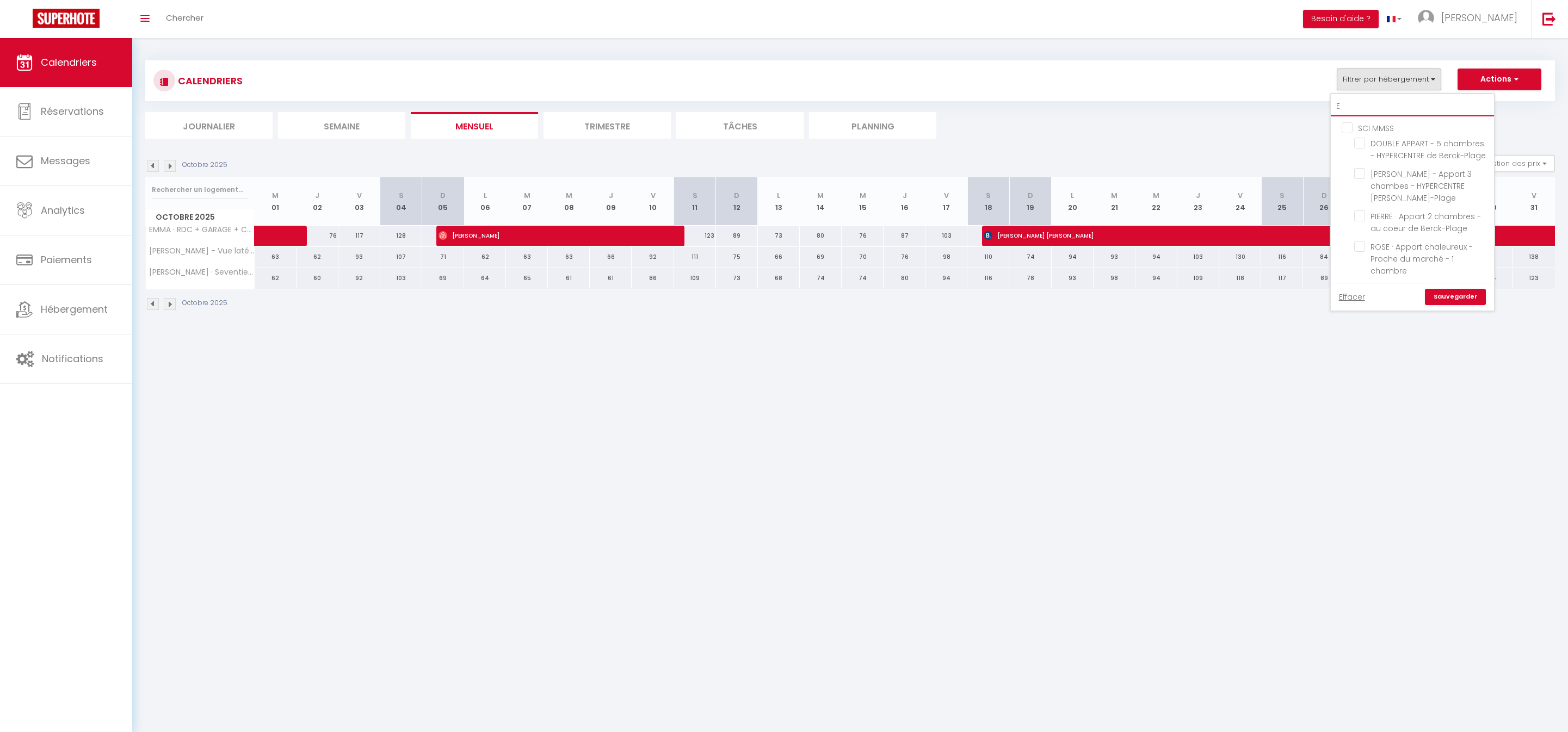
checkbox input "false"
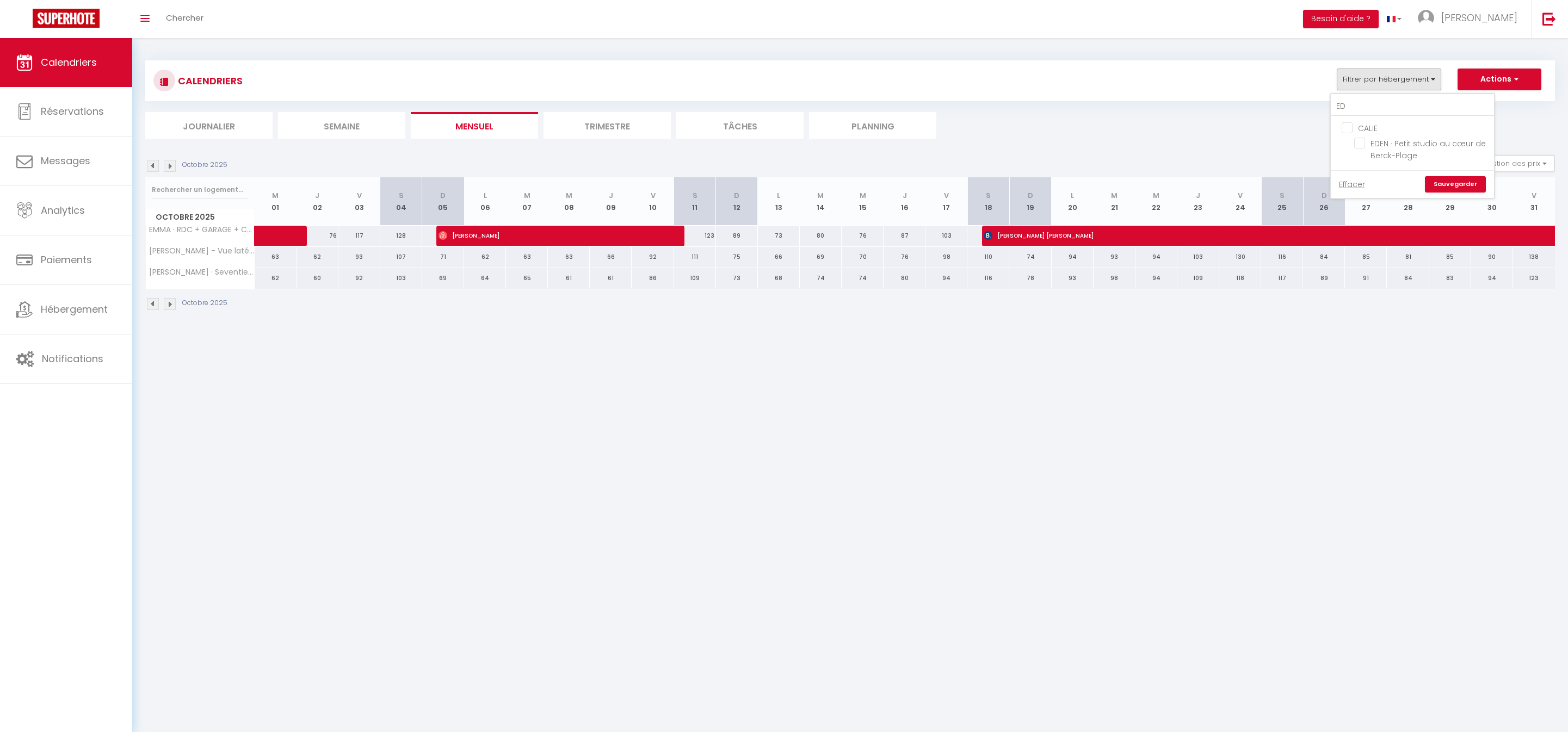
click at [1342, 133] on input "CALIE" at bounding box center [1423, 127] width 163 height 11
click at [1425, 193] on link "Sauvegarder" at bounding box center [1455, 184] width 61 height 17
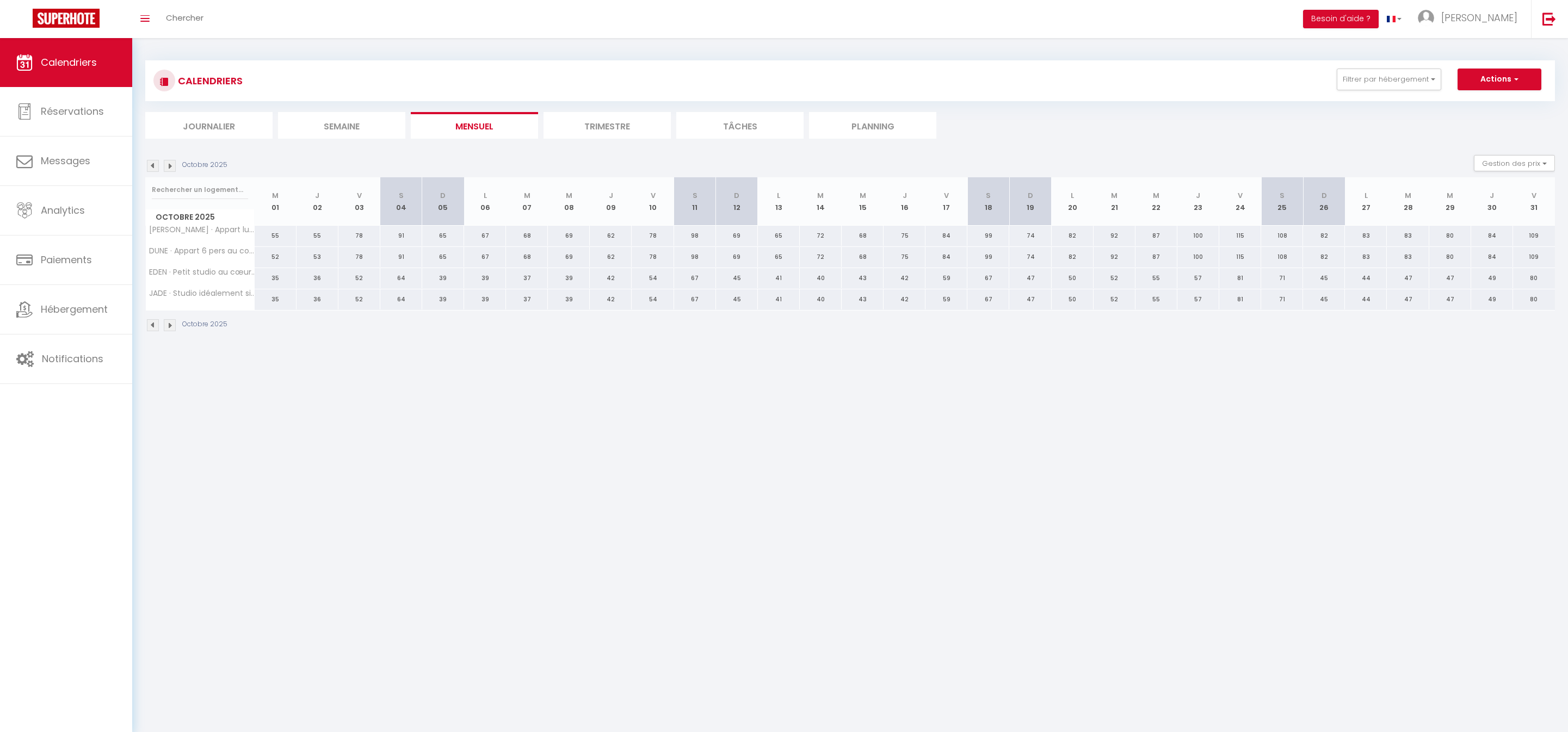
click at [152, 172] on img at bounding box center [152, 166] width 12 height 12
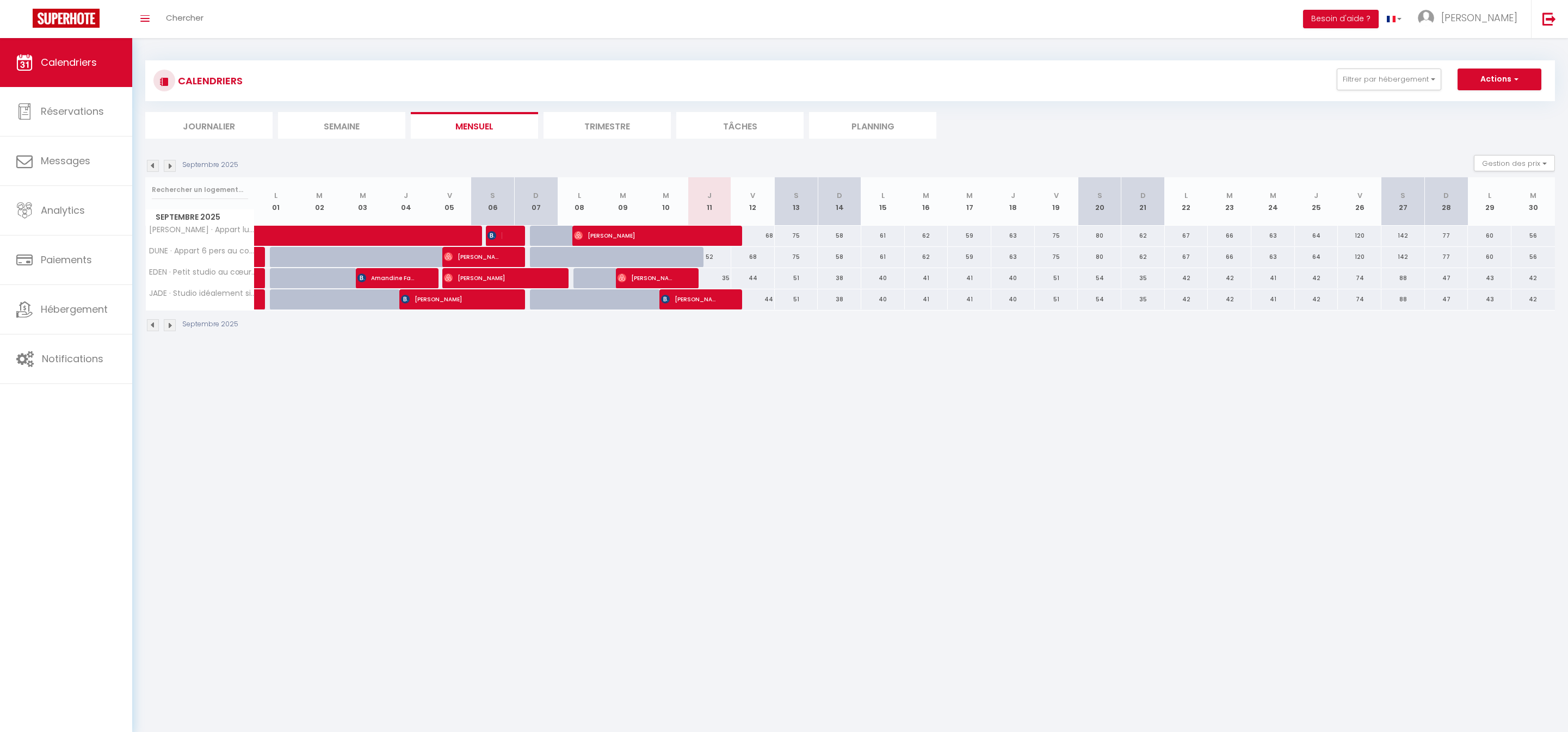
click at [171, 172] on img at bounding box center [170, 166] width 12 height 12
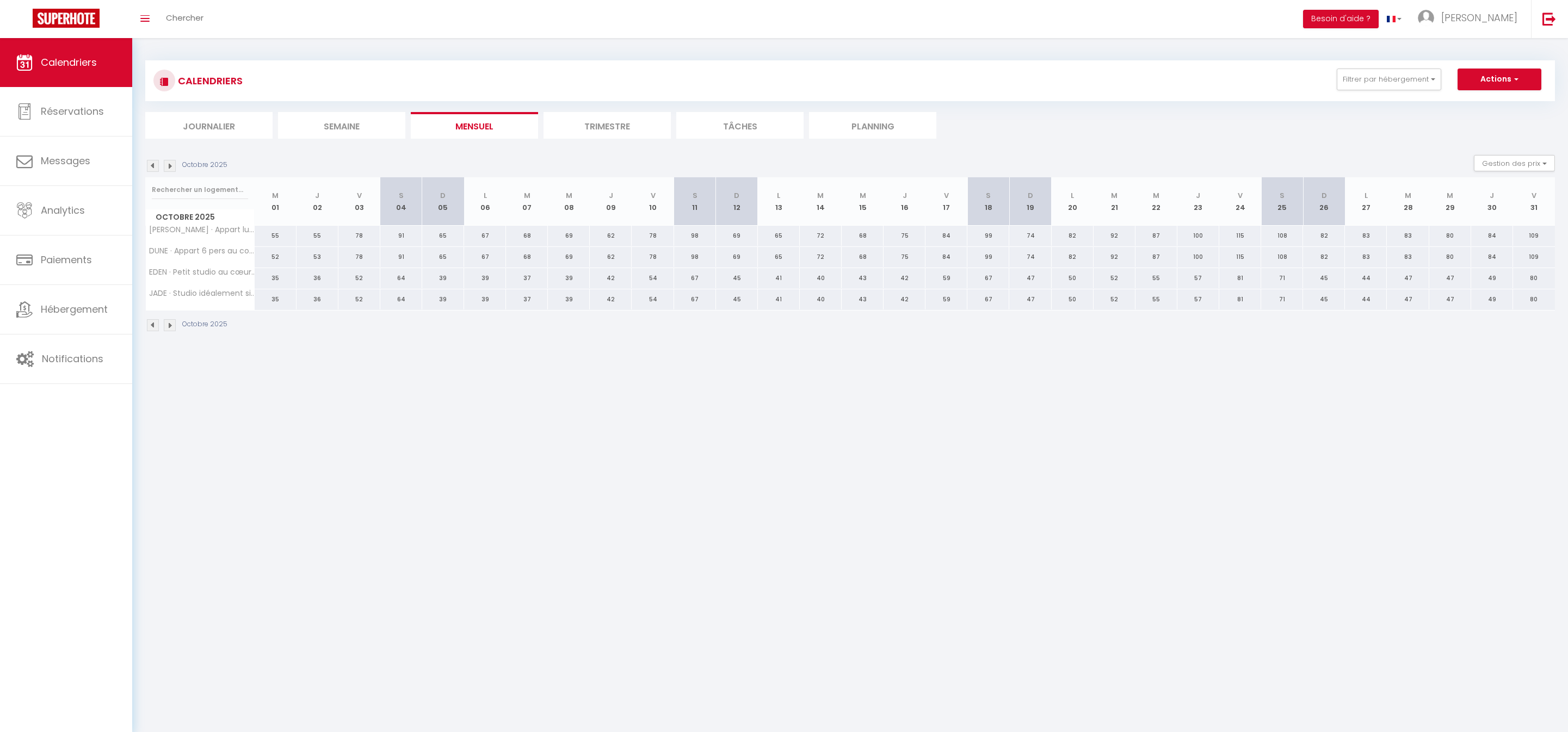
click at [171, 172] on img at bounding box center [170, 166] width 12 height 12
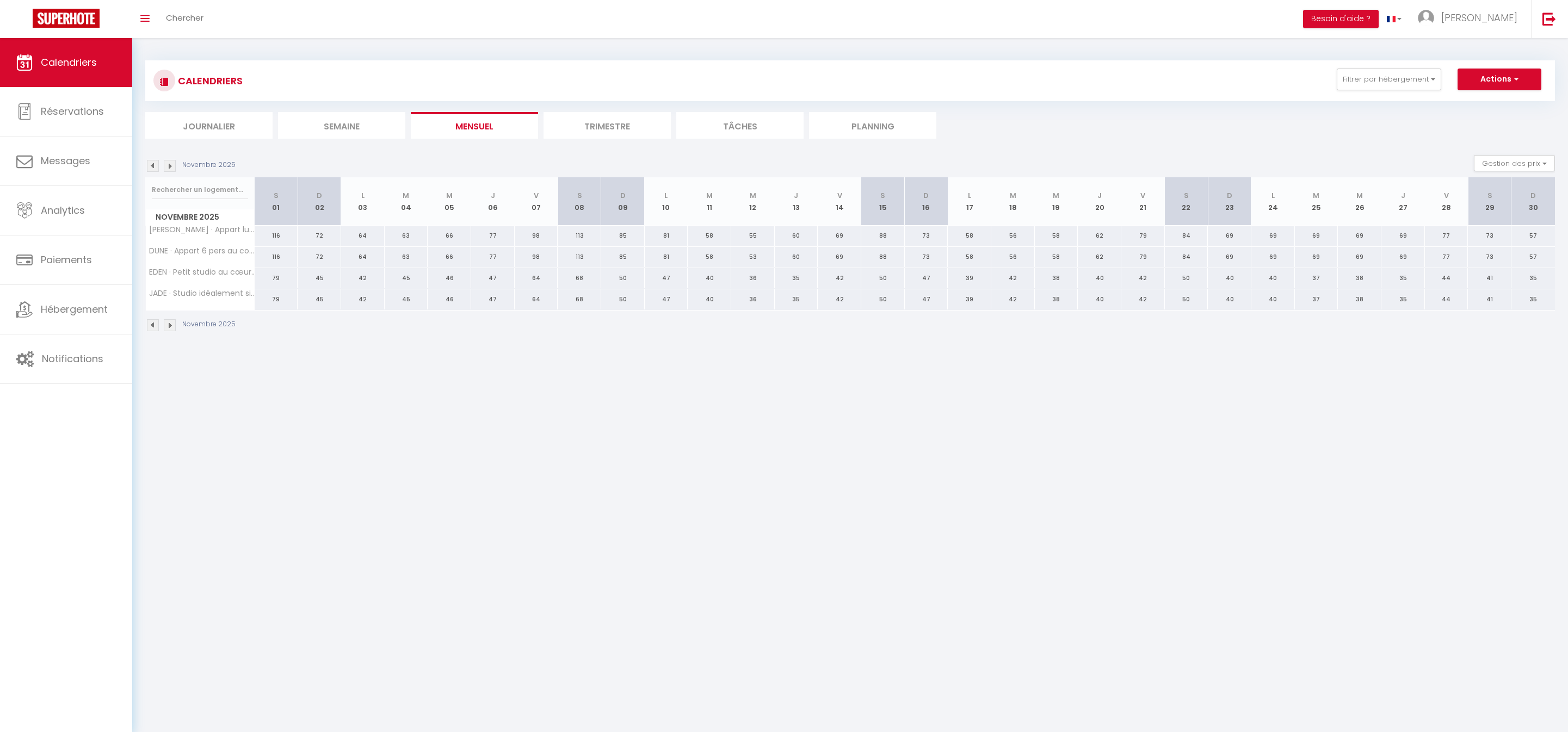
click at [171, 172] on img at bounding box center [170, 166] width 12 height 12
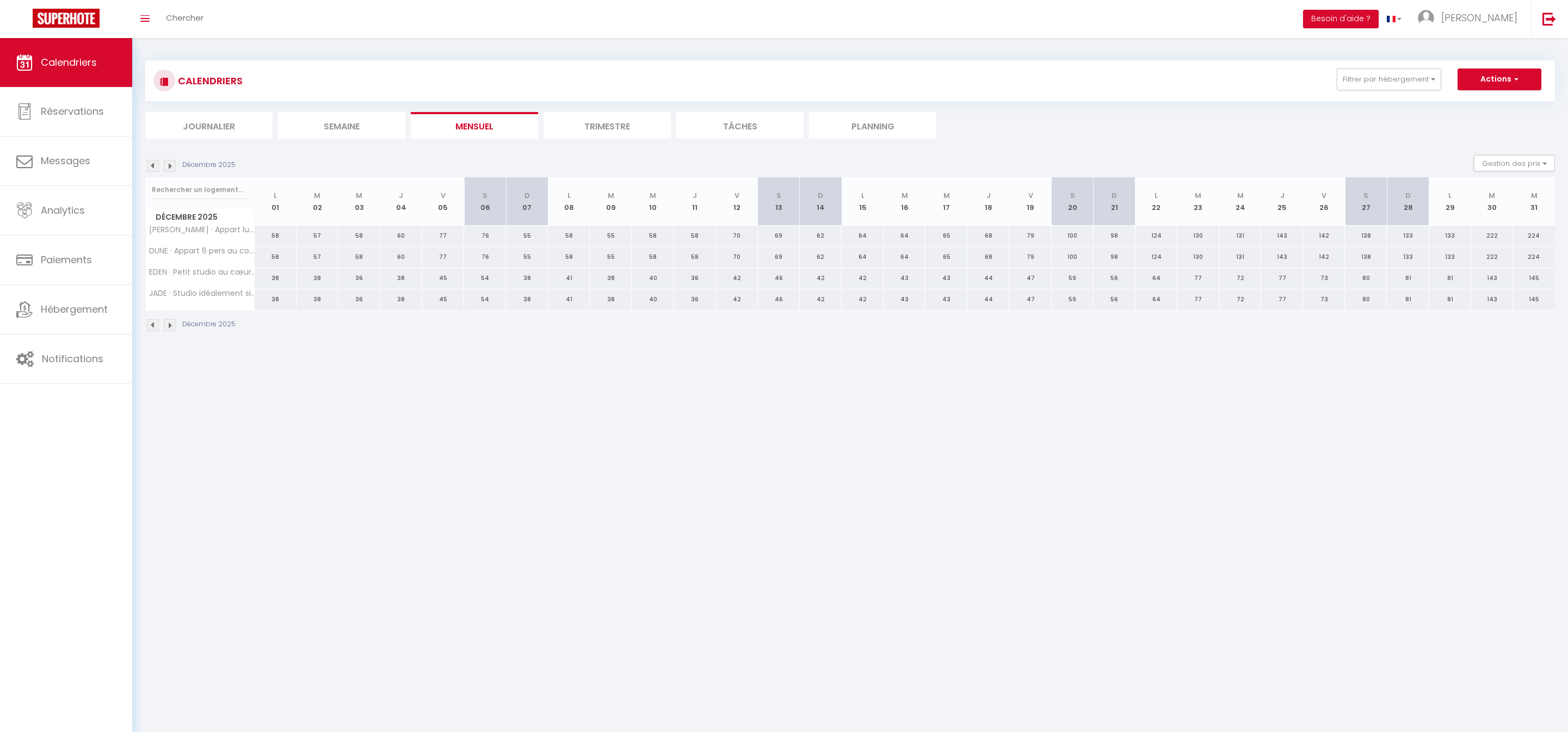
click at [171, 172] on img at bounding box center [170, 166] width 12 height 12
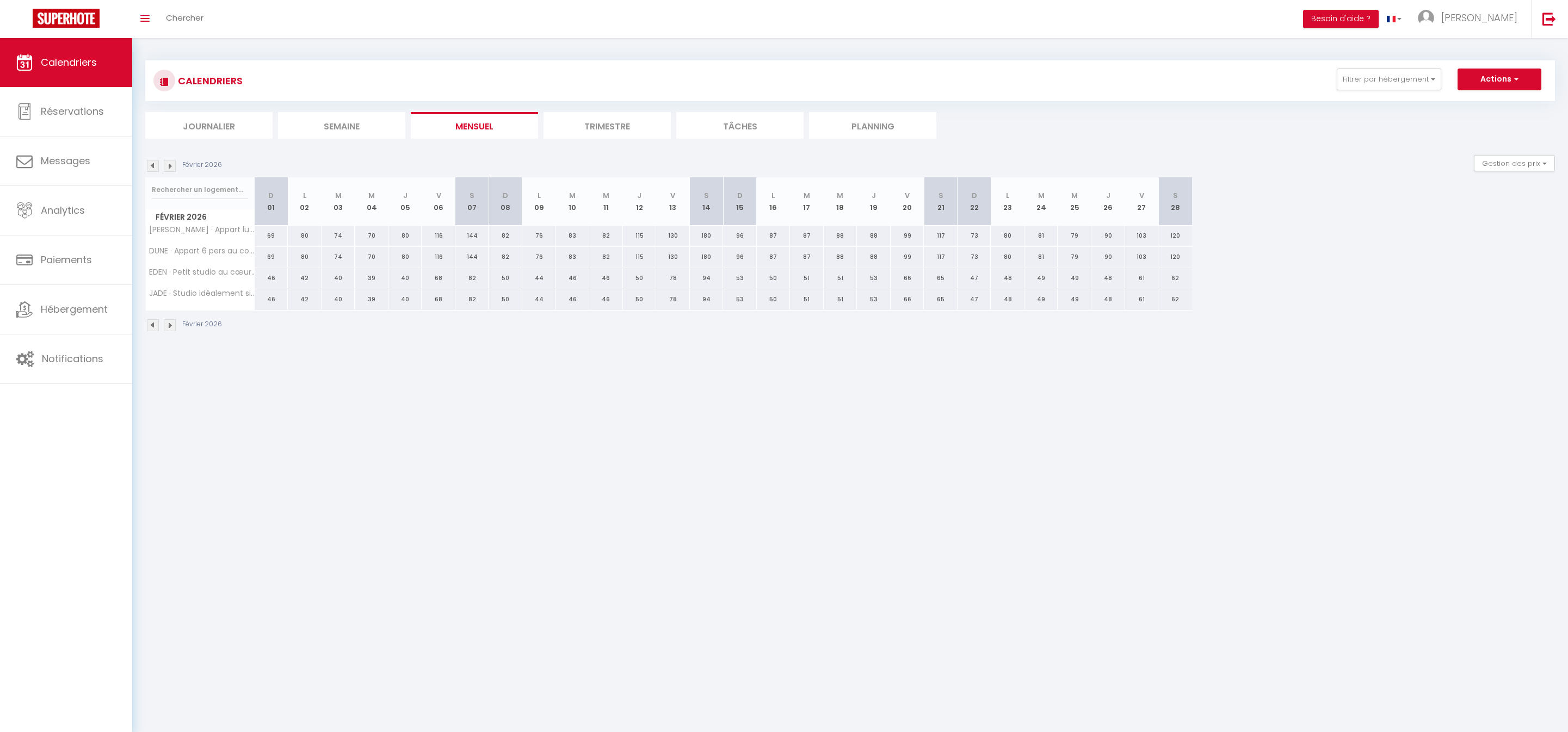
click at [171, 172] on img at bounding box center [170, 166] width 12 height 12
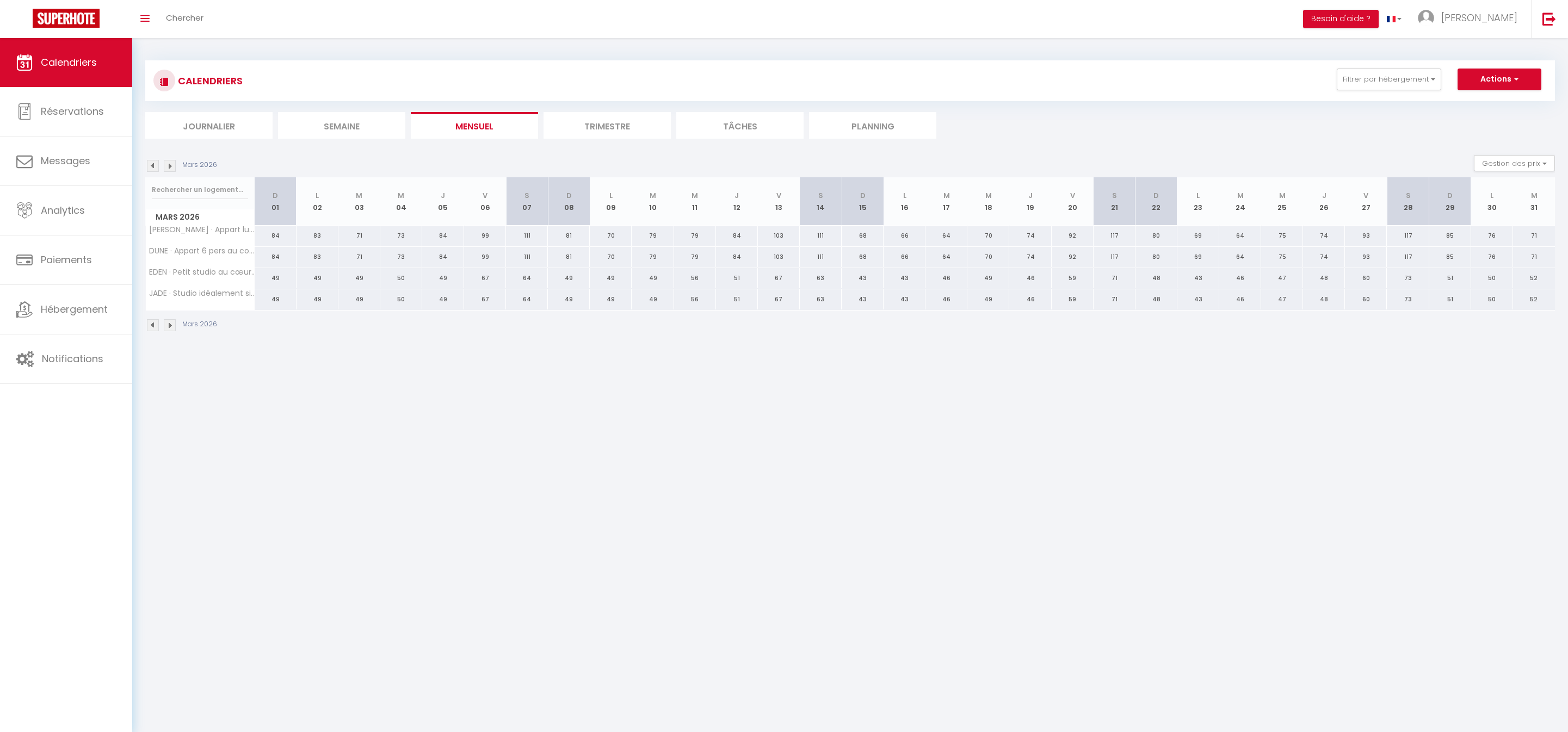
click at [98, 64] on link "Calendriers" at bounding box center [66, 62] width 132 height 49
click at [1547, 25] on img at bounding box center [1549, 19] width 14 height 14
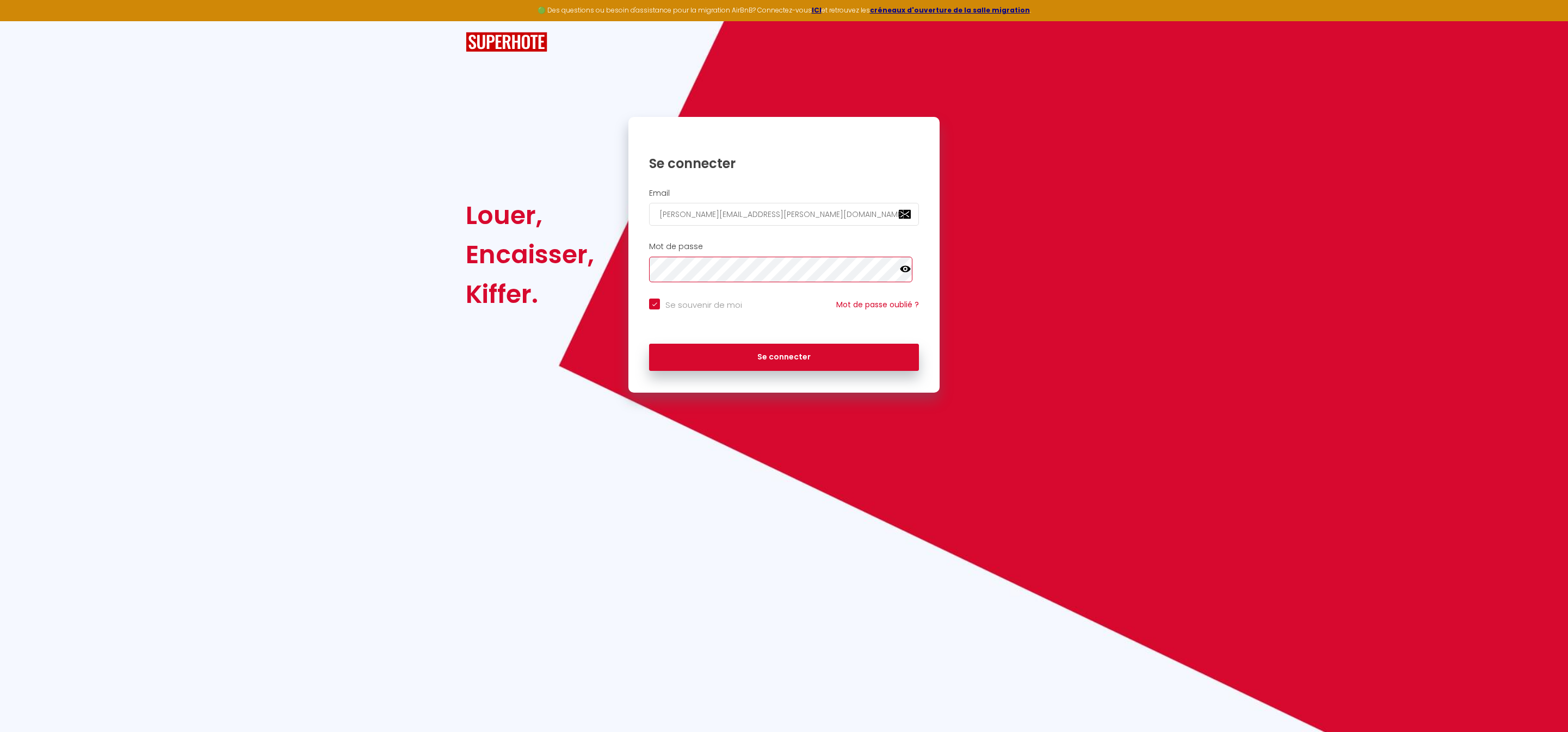
click at [784, 371] on button "Se connecter" at bounding box center [784, 357] width 270 height 27
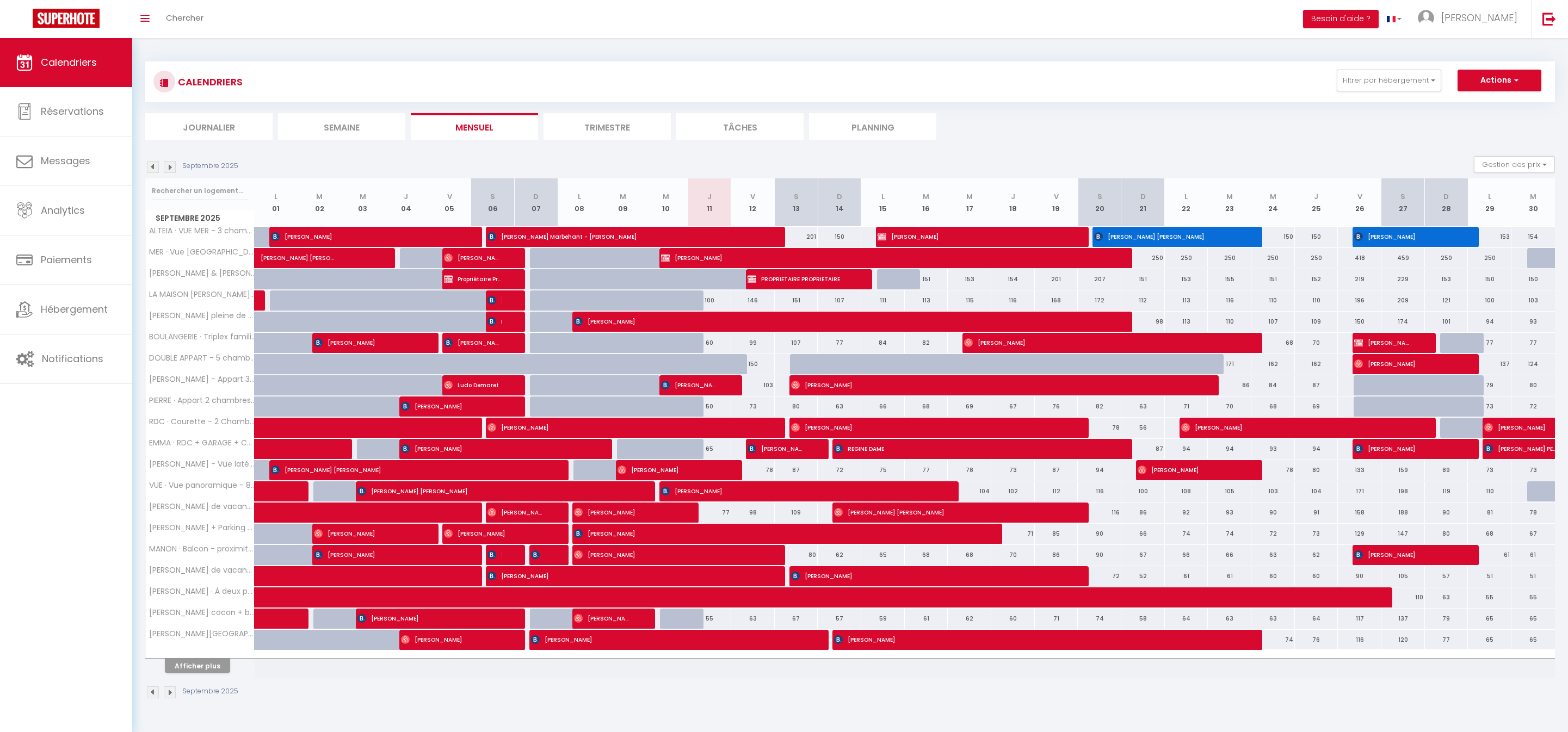
scroll to position [1, 0]
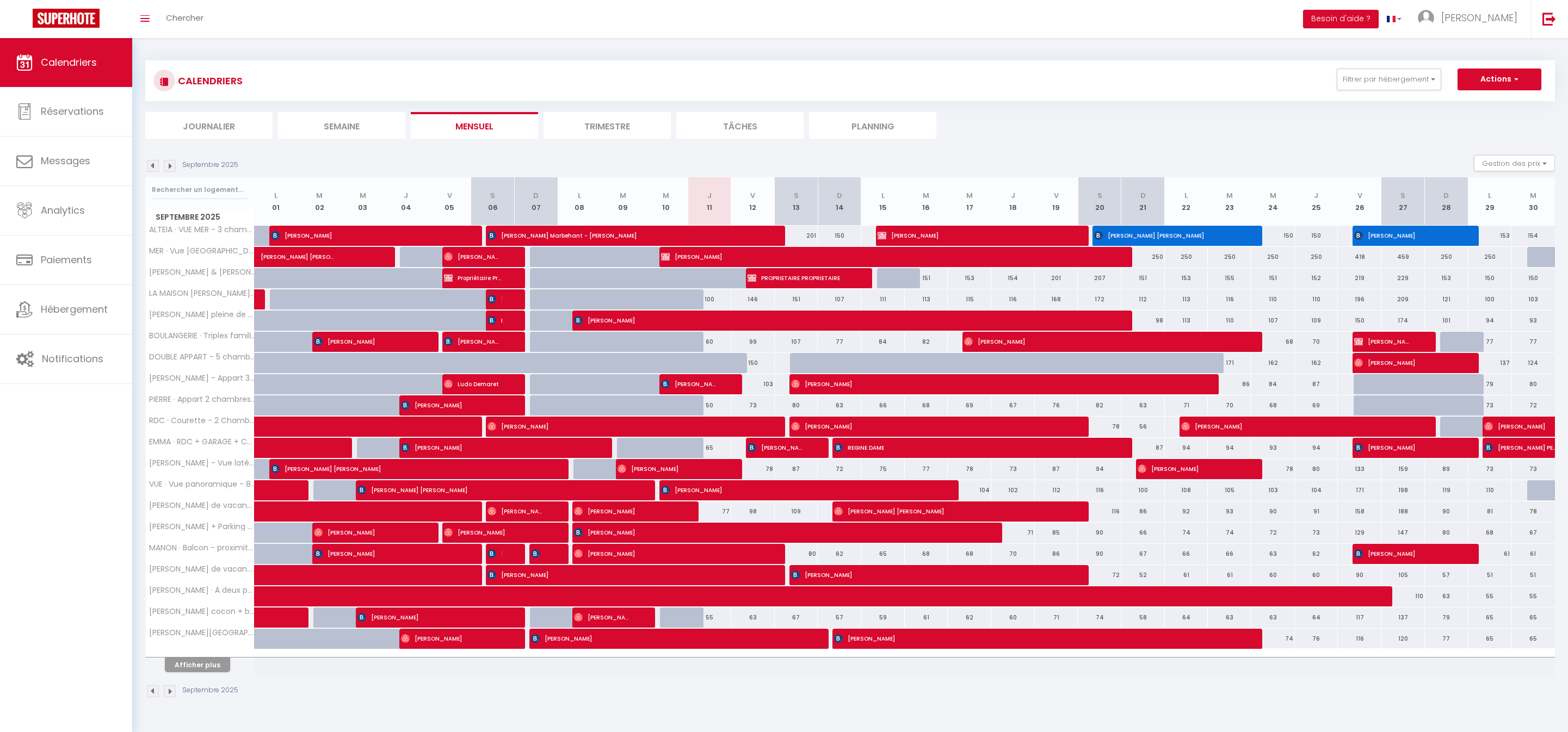
click at [172, 167] on img at bounding box center [170, 166] width 12 height 12
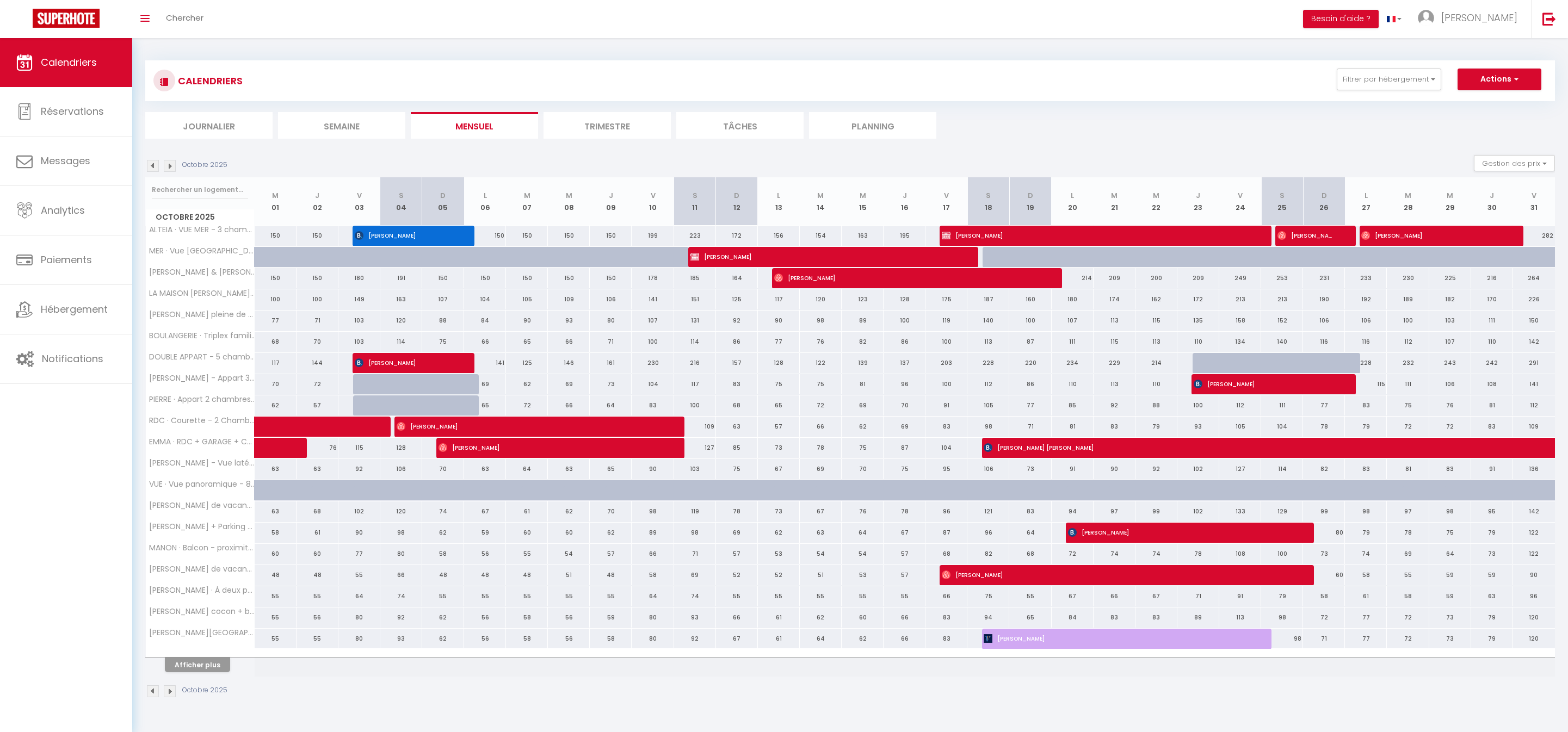
click at [1501, 159] on section "Octobre 2025 Gestion des prix Nb Nuits minimum Règles Disponibilité Octobre 202…" at bounding box center [850, 427] width 1410 height 565
click at [1486, 170] on button "Gestion des prix" at bounding box center [1514, 163] width 81 height 17
click at [1457, 203] on input "Nb Nuits minimum" at bounding box center [1505, 196] width 98 height 11
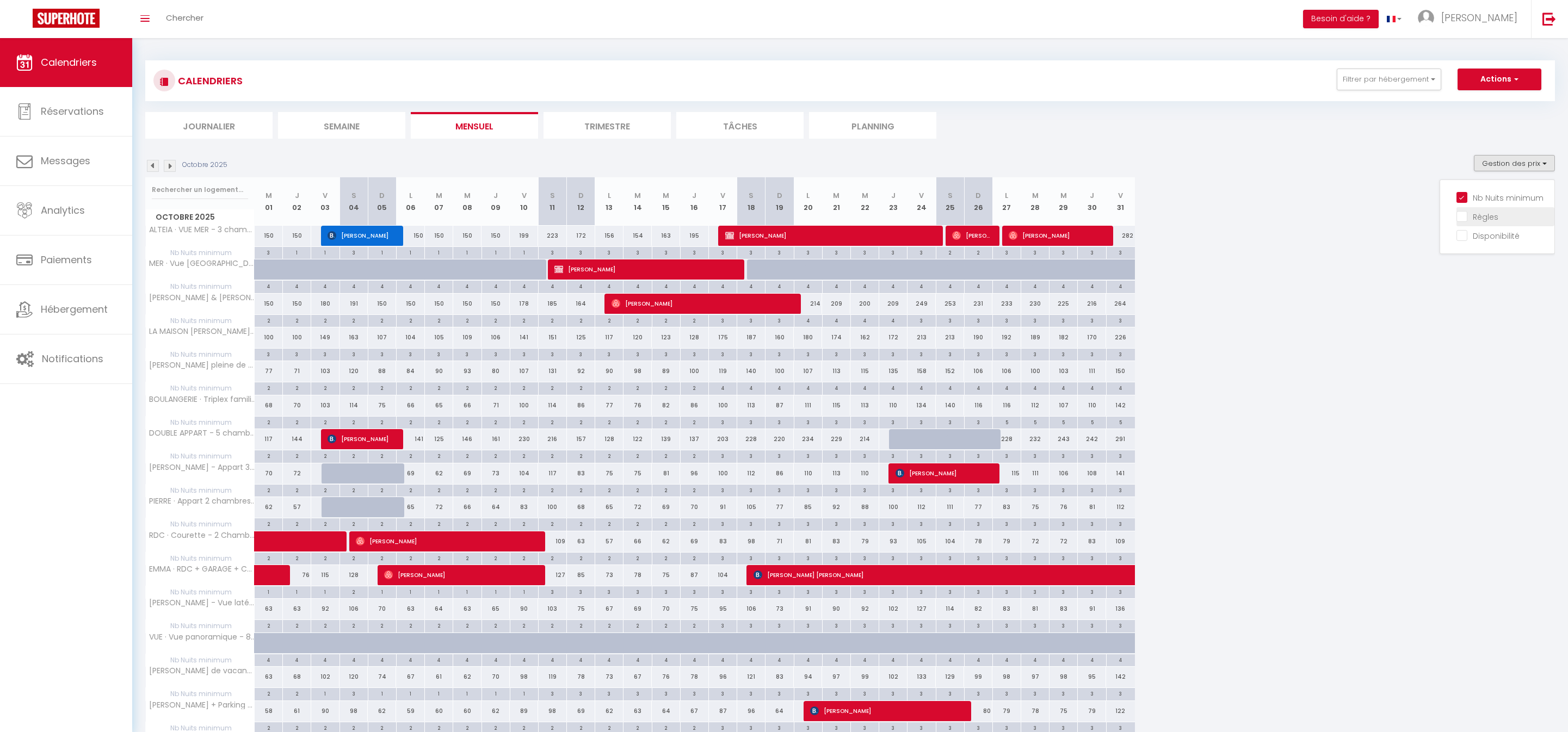
click at [1457, 221] on input "Règles" at bounding box center [1505, 216] width 98 height 11
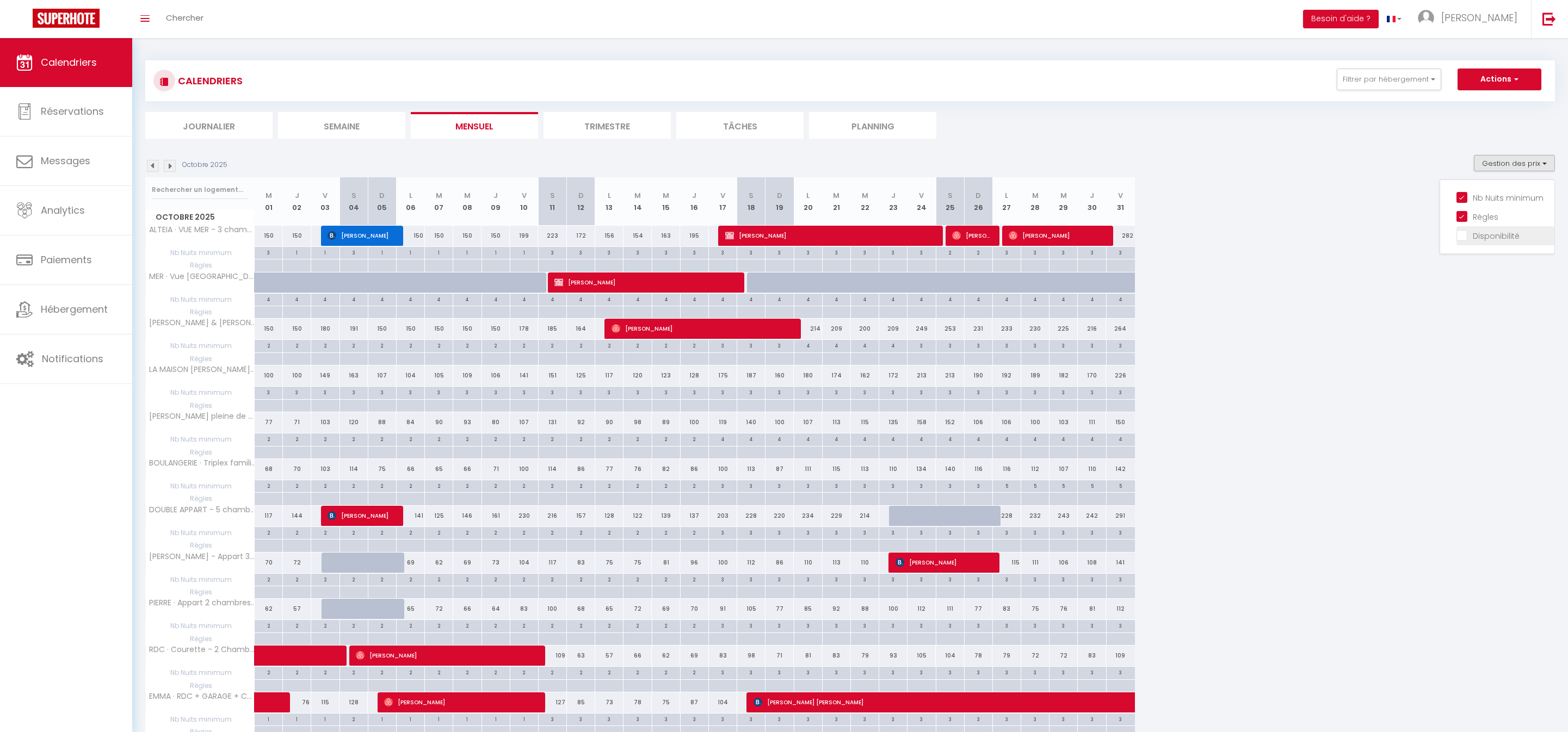
click at [1457, 241] on input "Disponibilité" at bounding box center [1505, 234] width 98 height 11
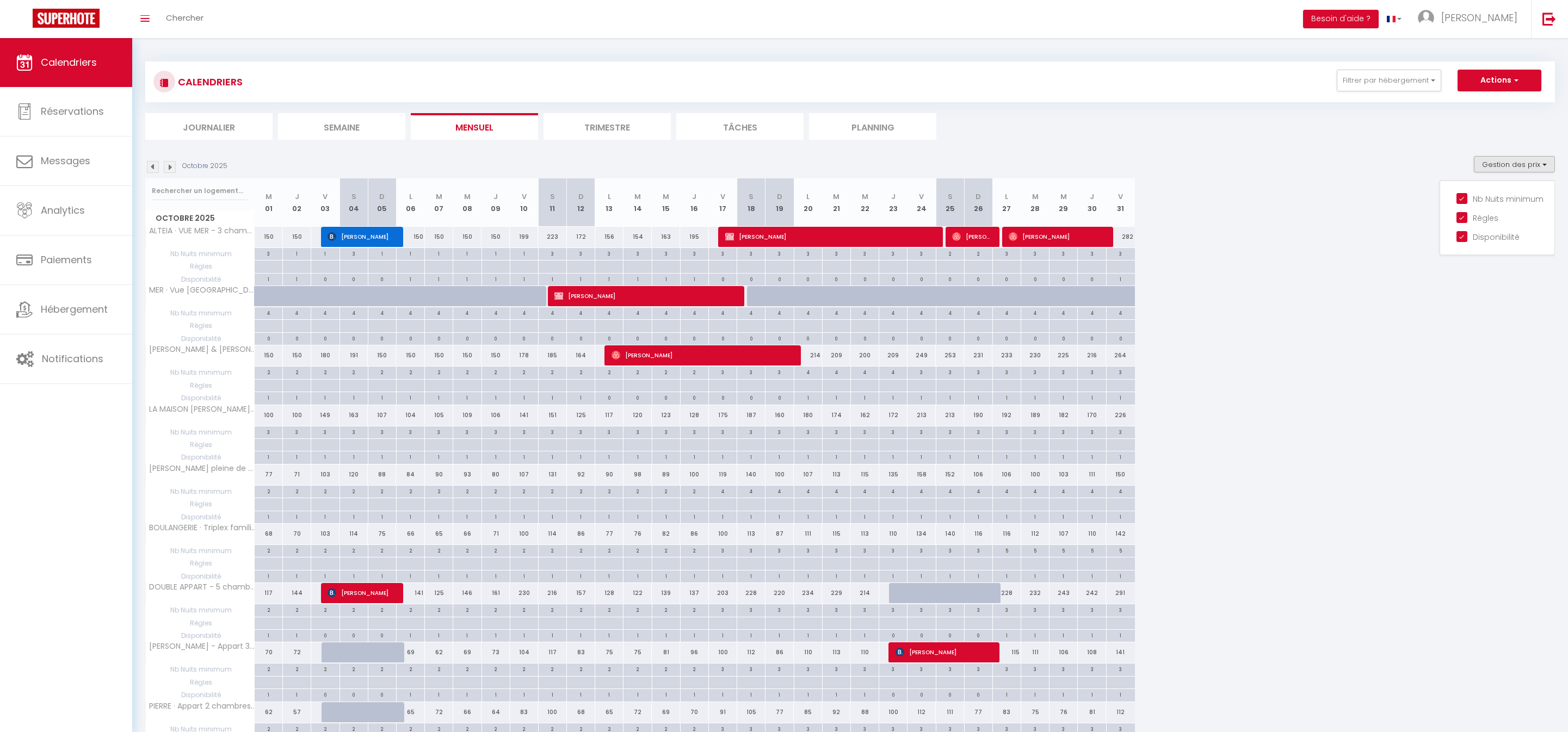
scroll to position [0, 0]
click at [91, 114] on span "Réservations" at bounding box center [73, 111] width 63 height 14
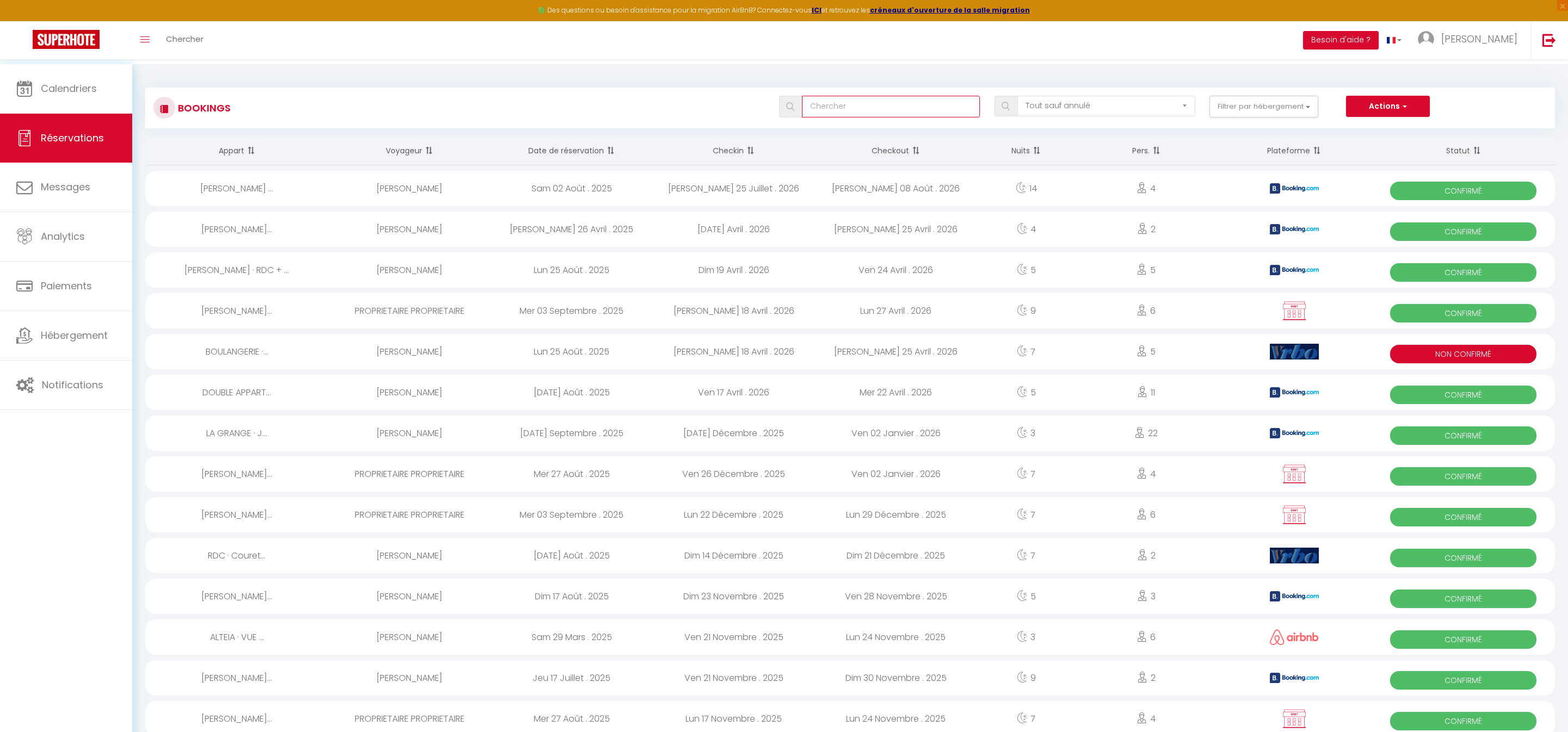
click at [812, 111] on input "text" at bounding box center [891, 106] width 178 height 22
click at [84, 93] on span "Calendriers" at bounding box center [69, 88] width 56 height 14
